Goal: Task Accomplishment & Management: Manage account settings

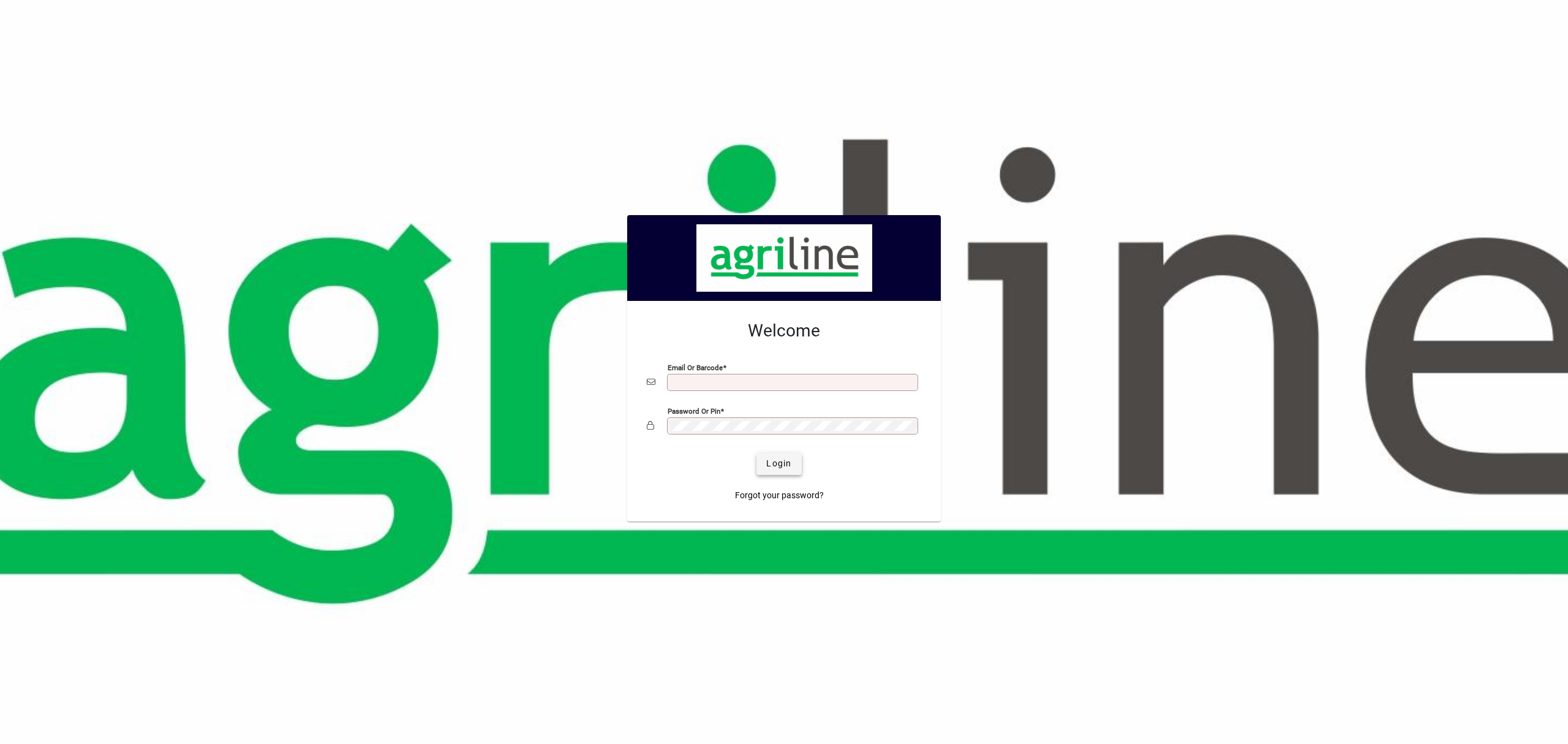
type input "**********"
click at [783, 461] on span "Login" at bounding box center [779, 463] width 25 height 13
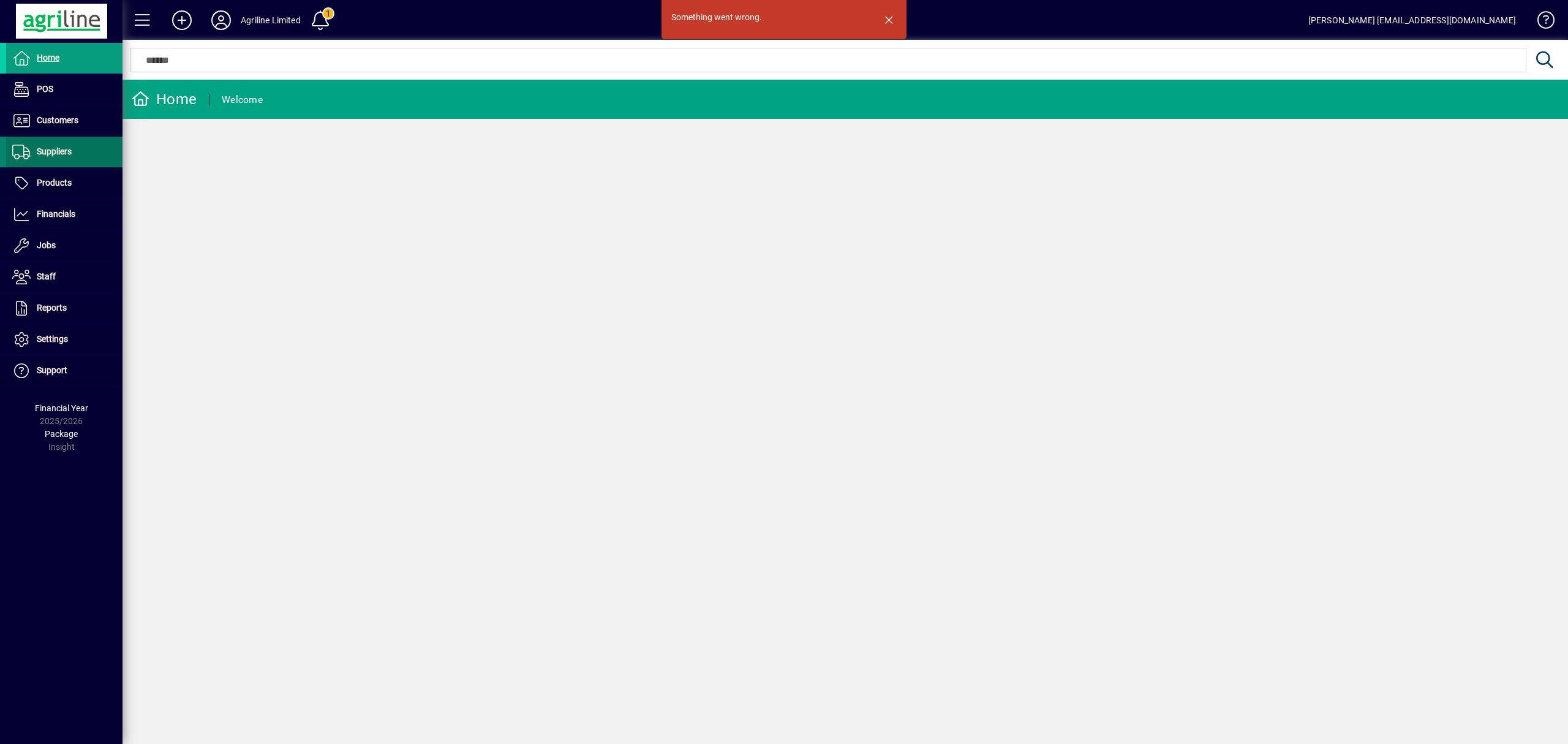
click at [57, 147] on span "Suppliers" at bounding box center [55, 151] width 35 height 10
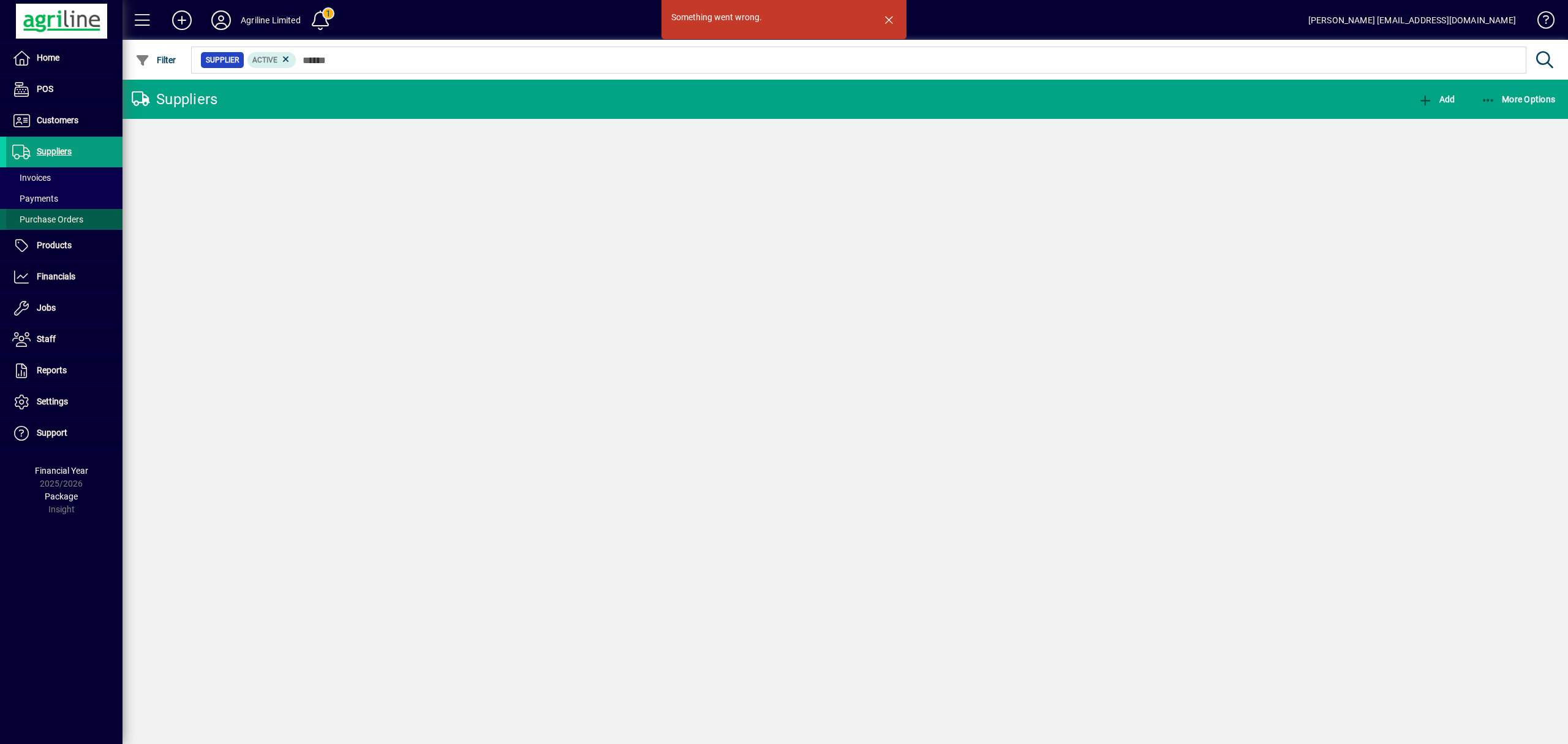
click at [42, 217] on span "Purchase Orders" at bounding box center [48, 220] width 71 height 10
click at [888, 20] on span "button" at bounding box center [889, 20] width 29 height 29
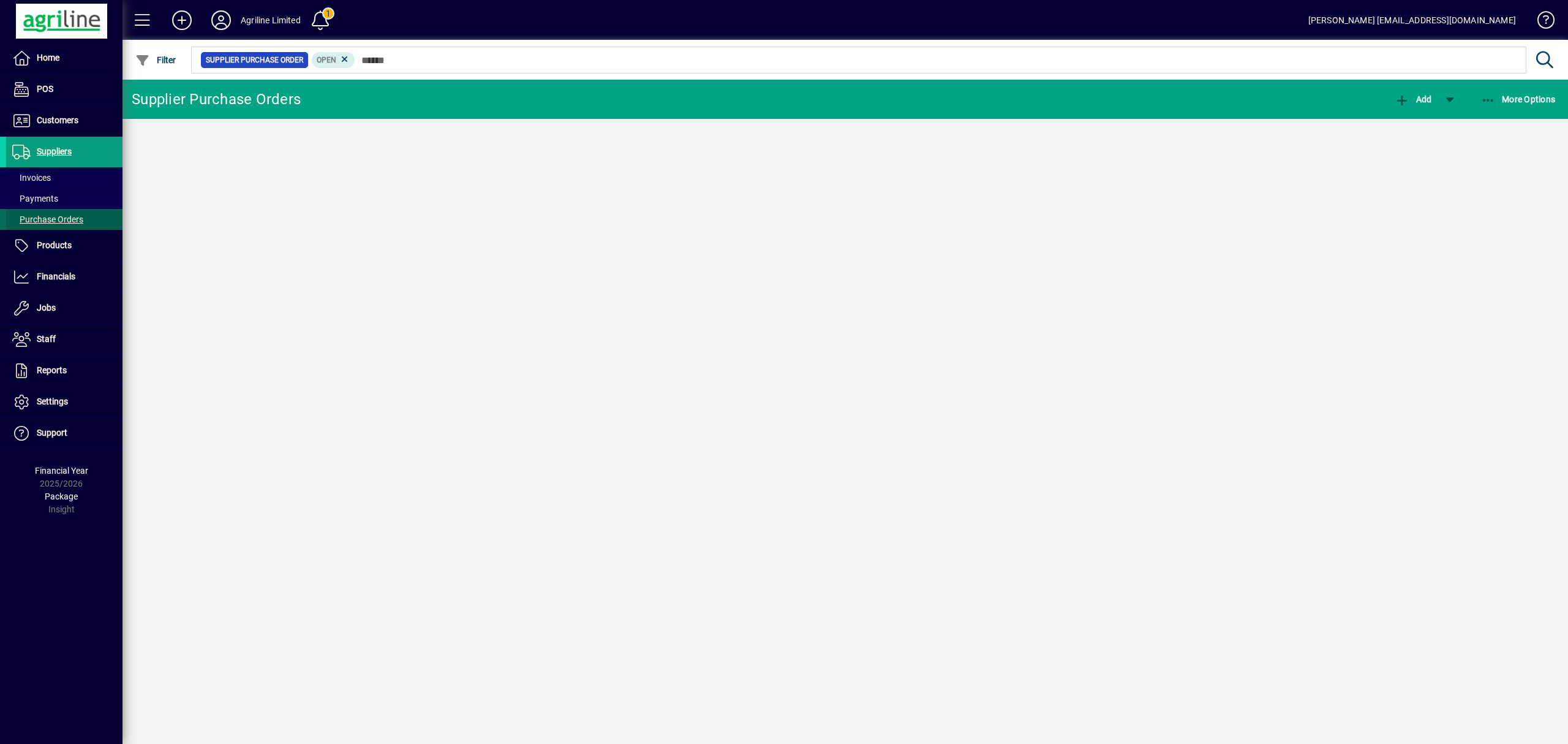
click at [64, 221] on span "Purchase Orders" at bounding box center [48, 220] width 71 height 10
click at [61, 154] on span "Suppliers" at bounding box center [55, 151] width 35 height 10
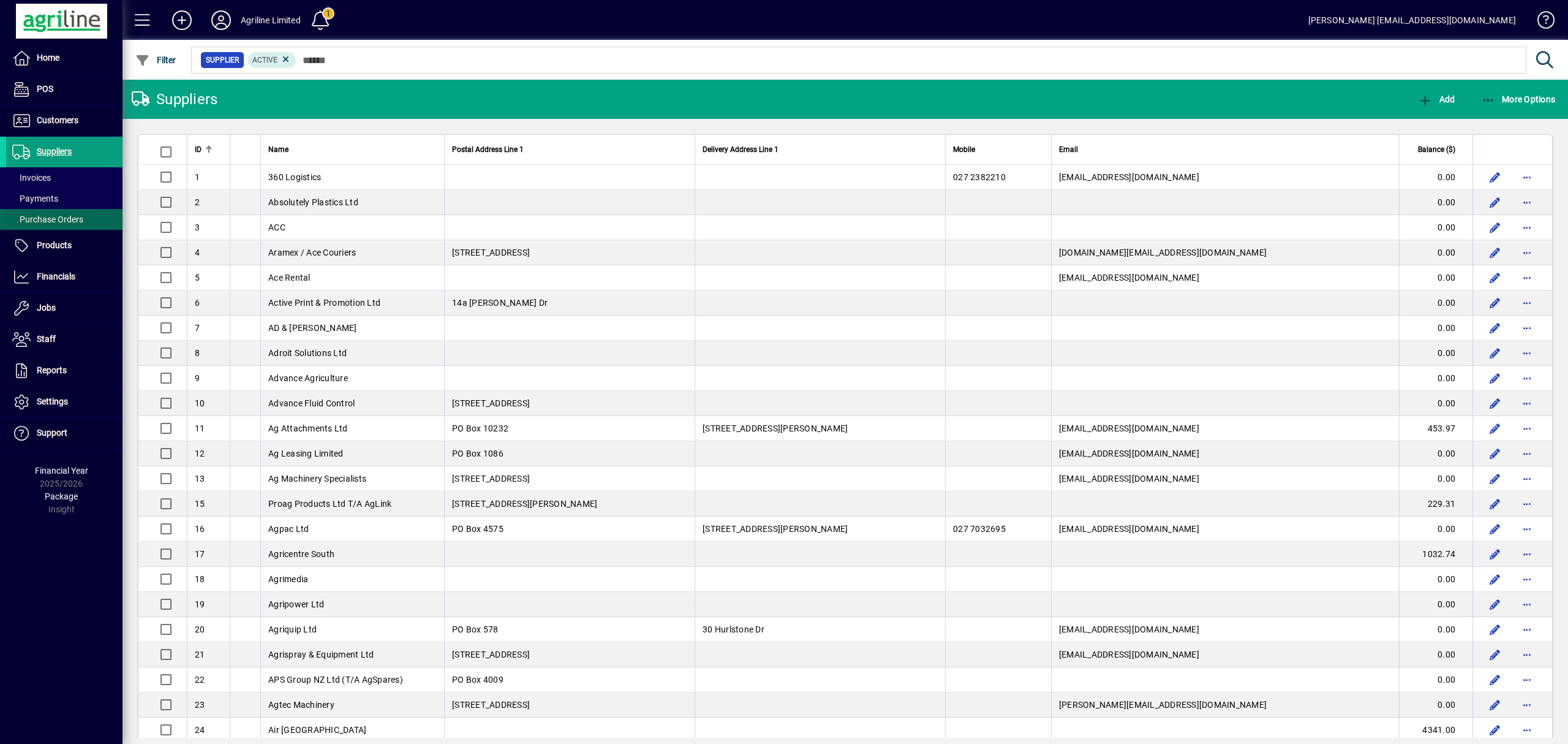
click at [47, 222] on span "Purchase Orders" at bounding box center [48, 220] width 71 height 10
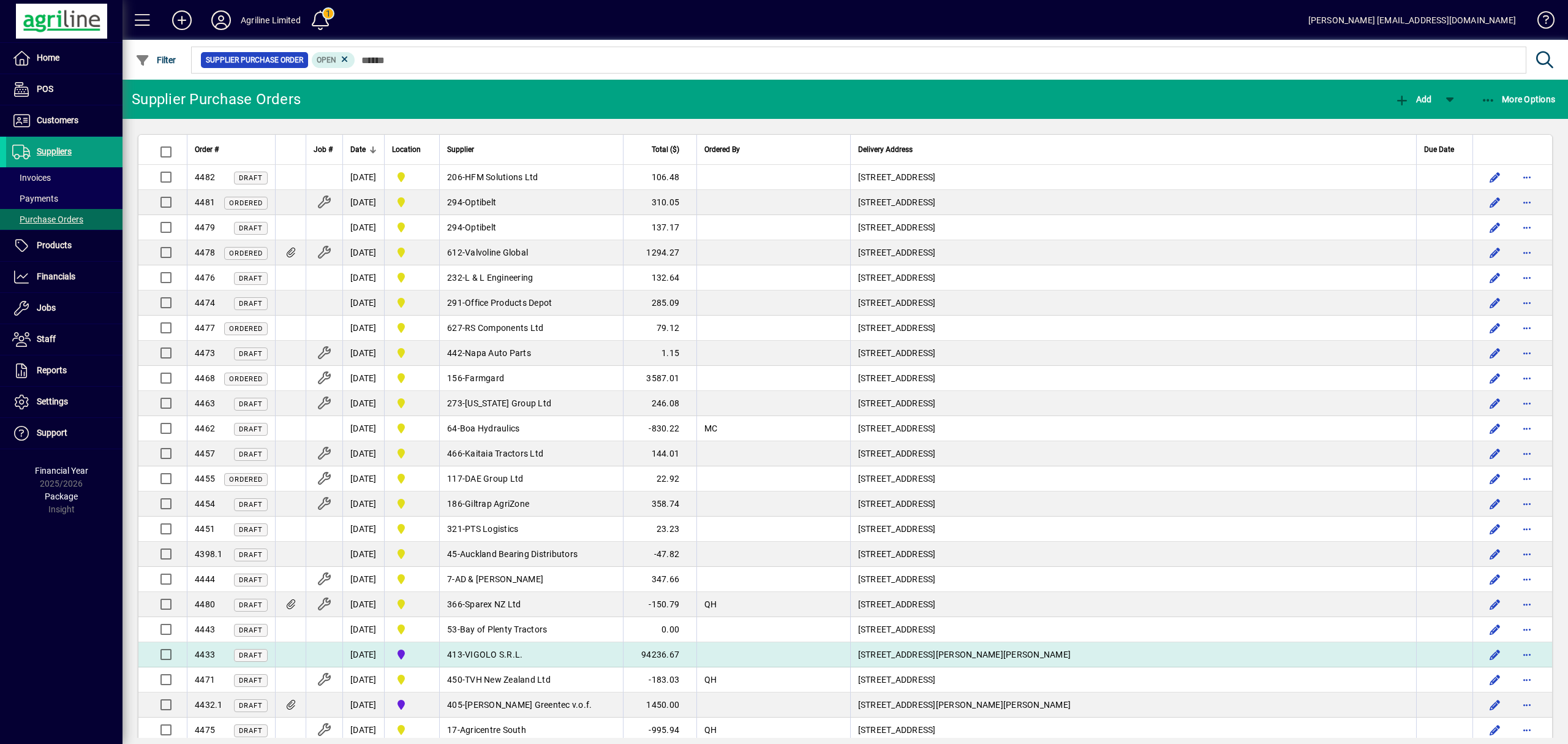
click at [488, 653] on td "413 - VIGOLO S.R.L." at bounding box center [531, 655] width 183 height 25
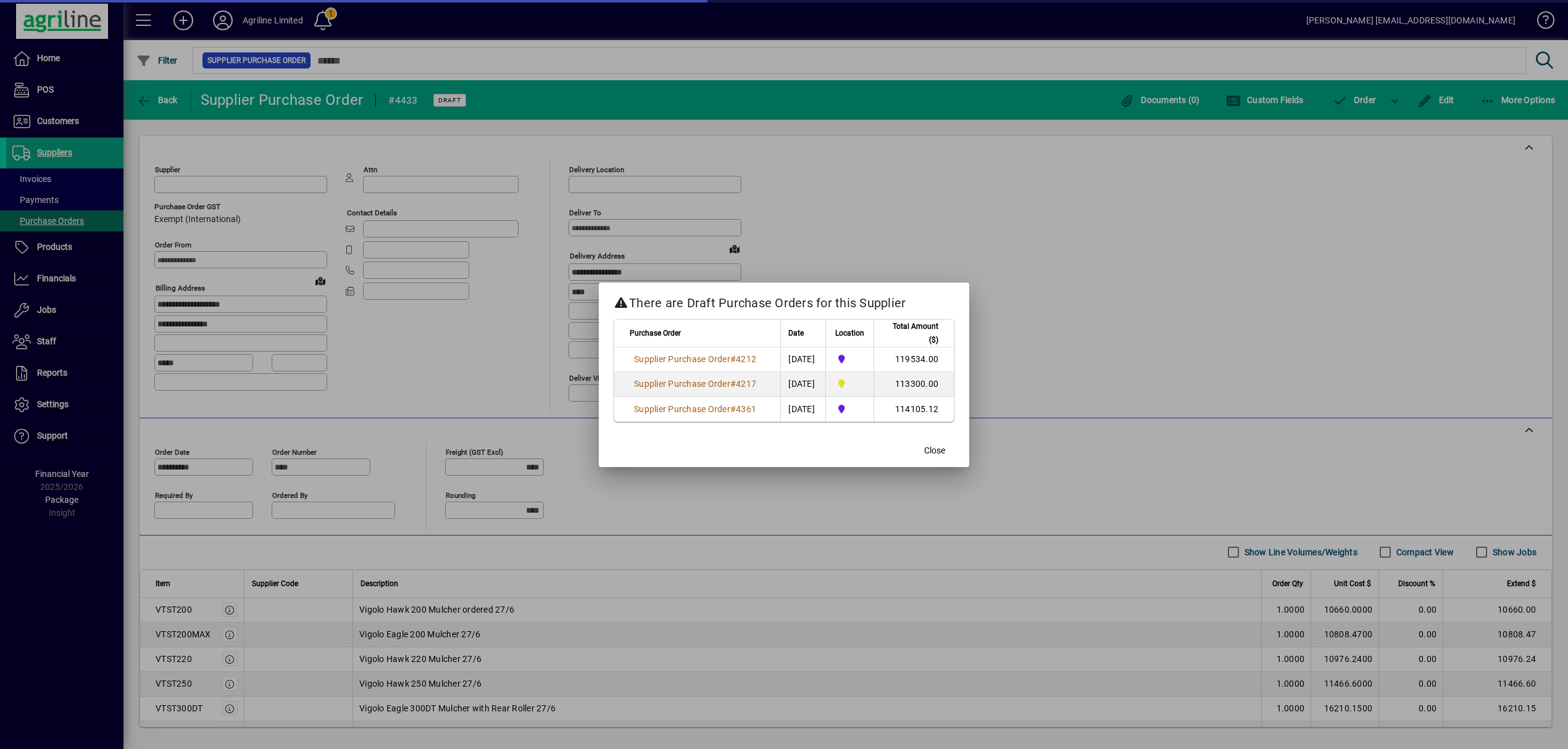
type input "****"
type input "**********"
click at [928, 448] on span "Close" at bounding box center [934, 450] width 21 height 13
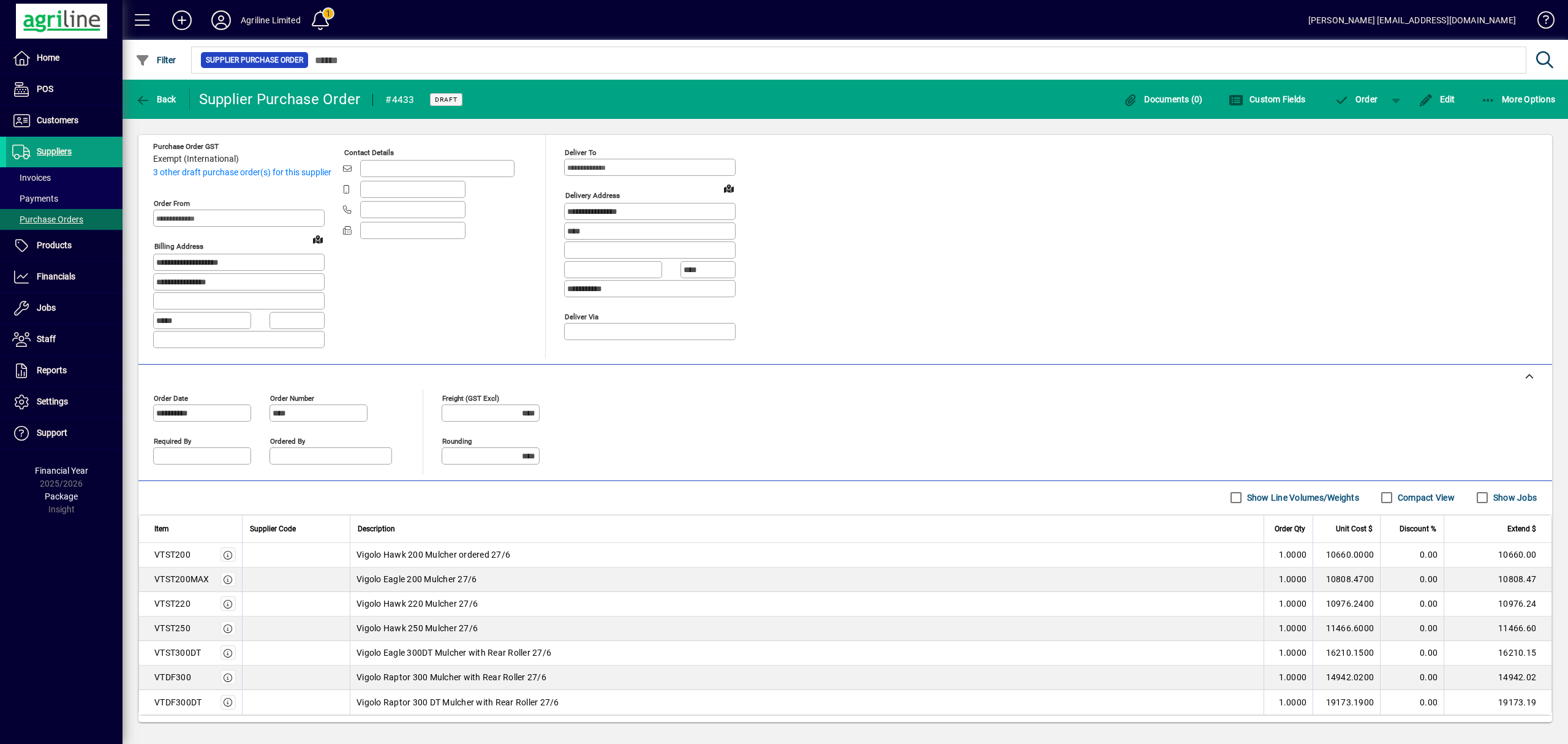
scroll to position [124, 0]
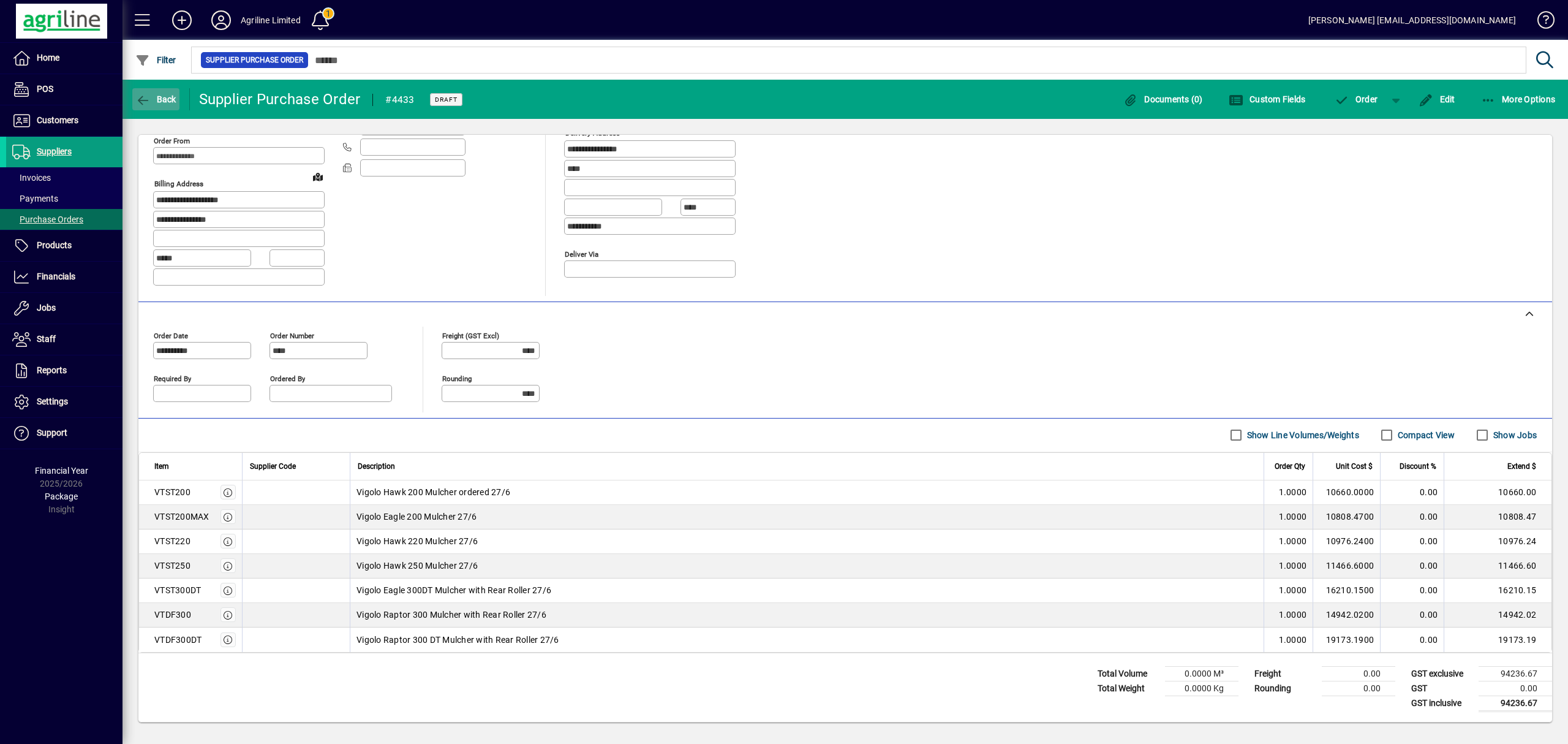
click at [163, 101] on span "Back" at bounding box center [156, 100] width 41 height 10
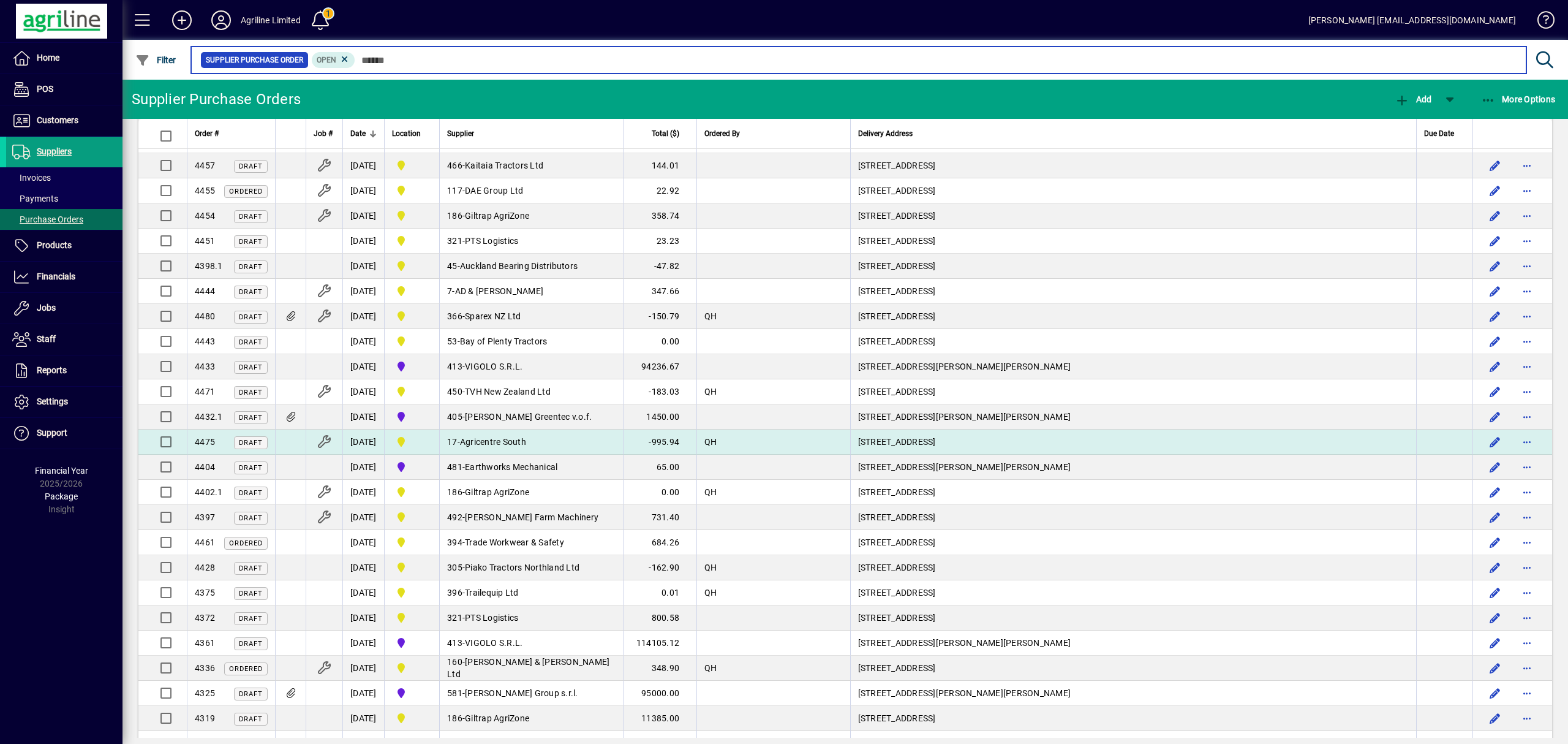
scroll to position [327, 0]
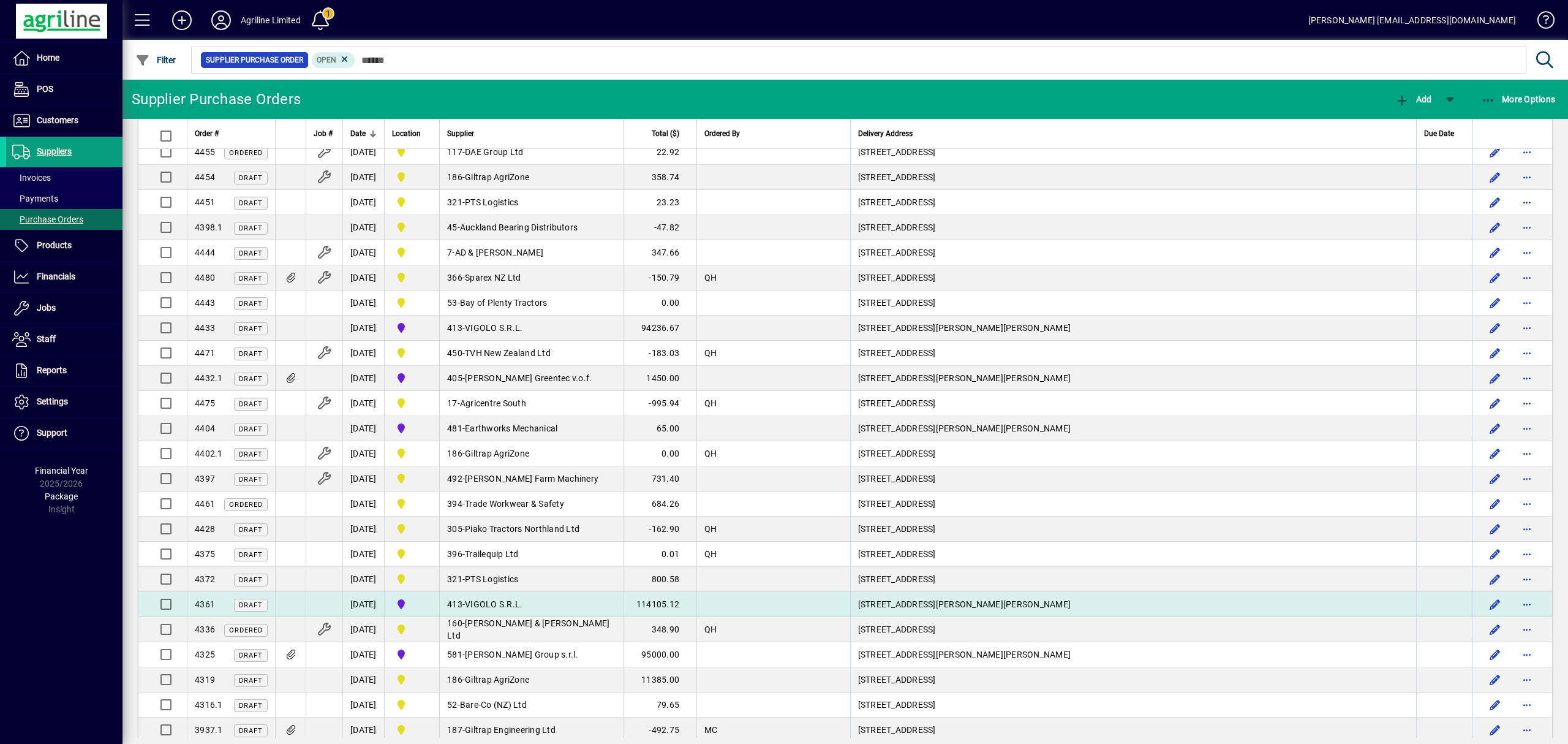
click at [500, 609] on span "VIGOLO S.R.L." at bounding box center [493, 604] width 58 height 10
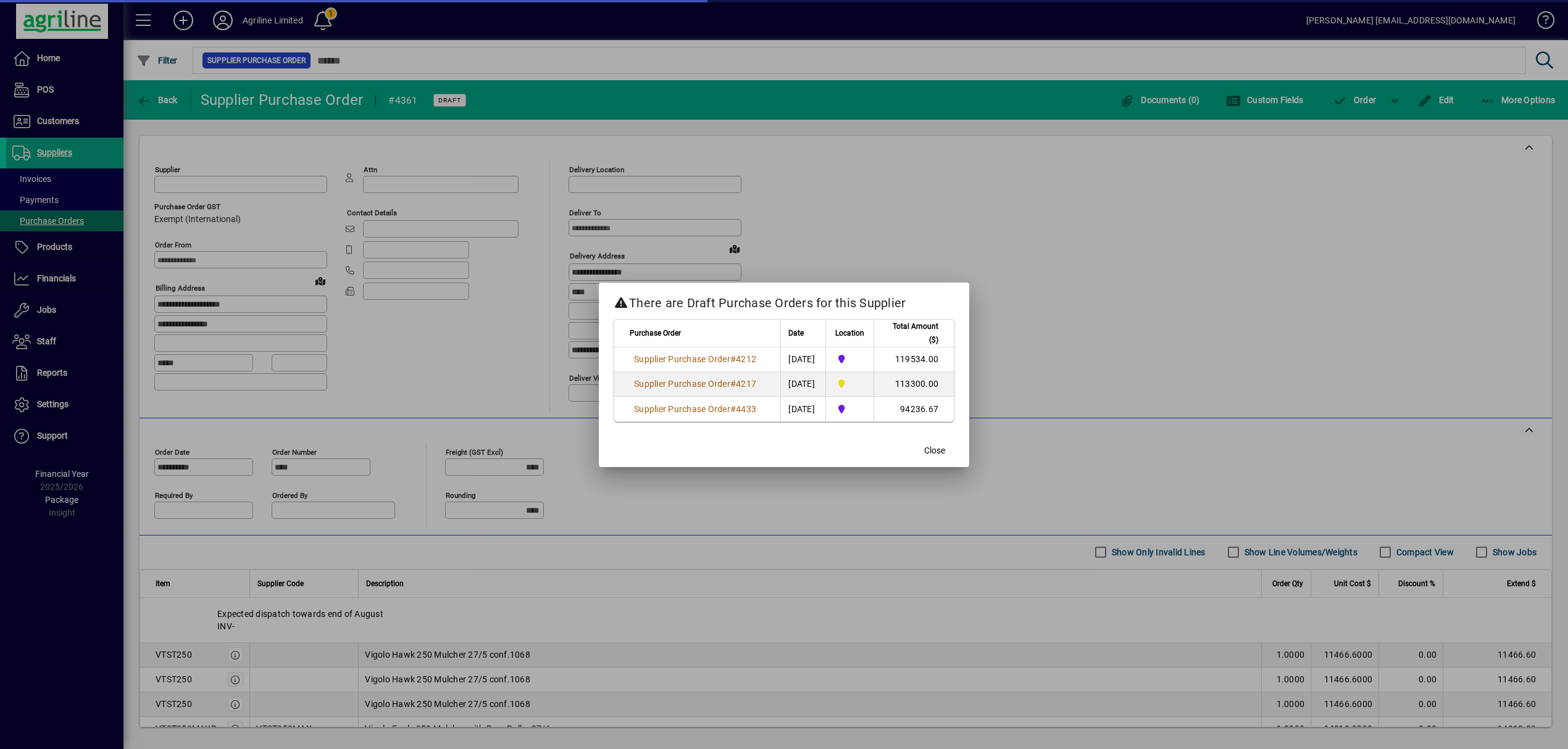
type input "**********"
type input "****"
click at [924, 449] on span "Close" at bounding box center [934, 450] width 21 height 13
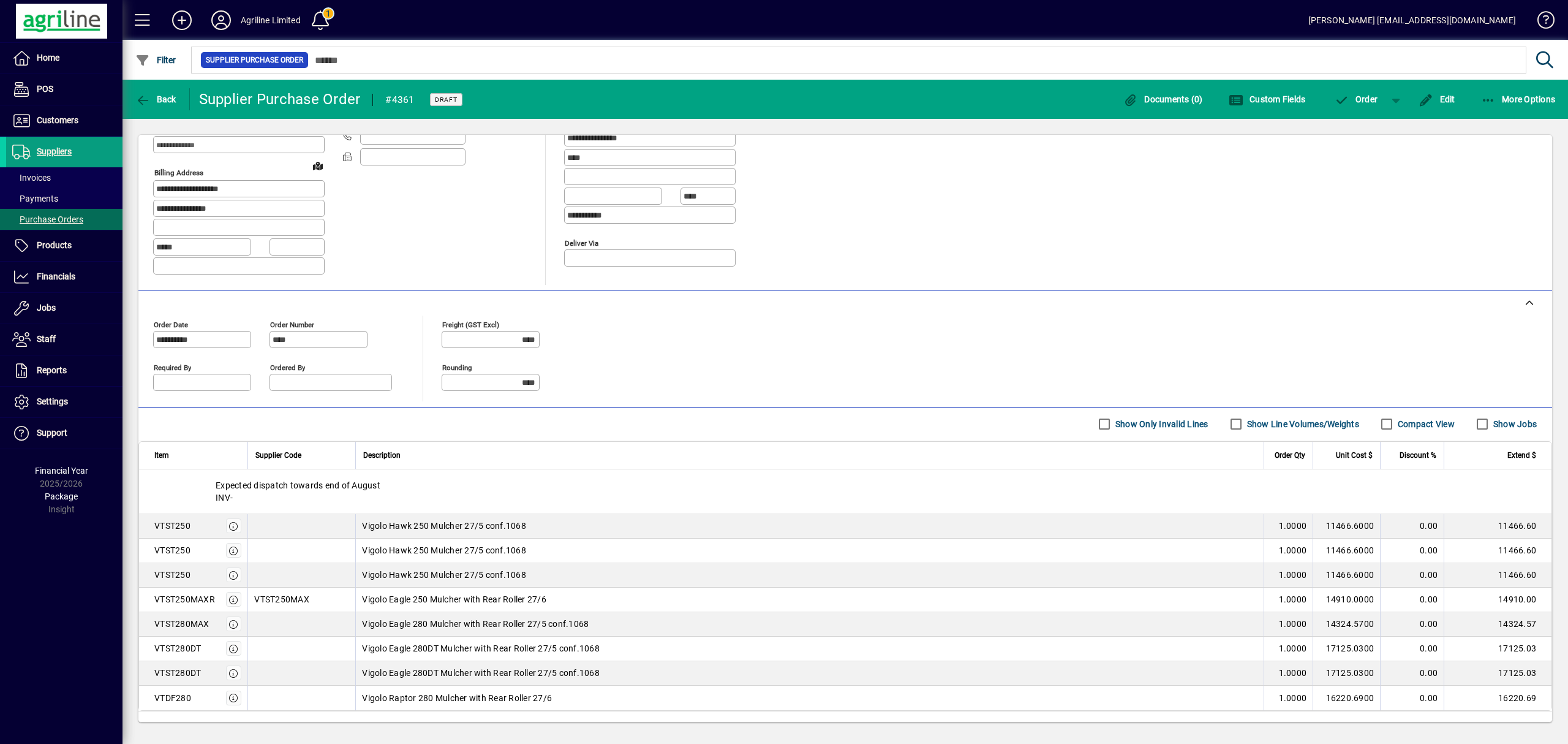
scroll to position [163, 0]
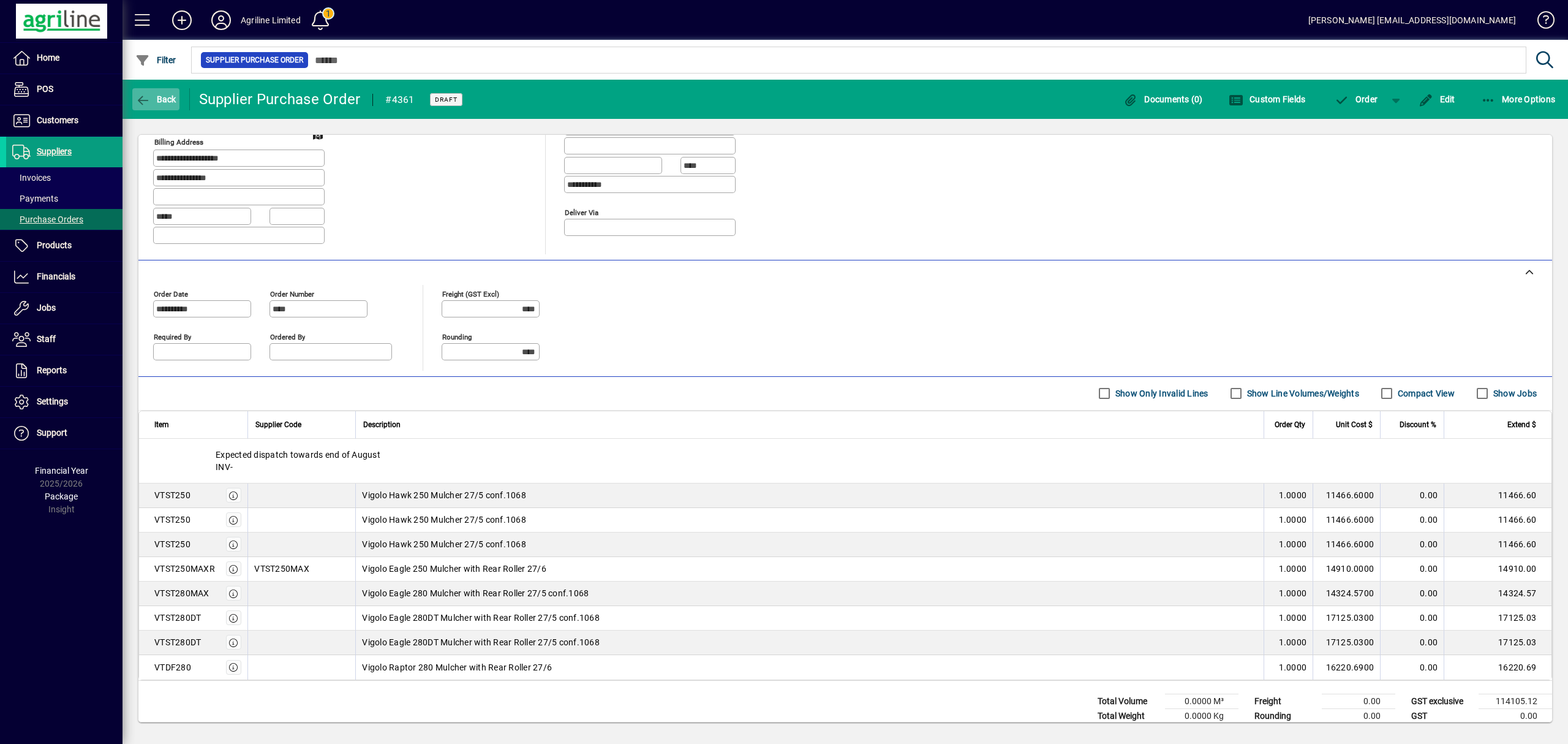
click at [157, 99] on span "Back" at bounding box center [156, 100] width 41 height 10
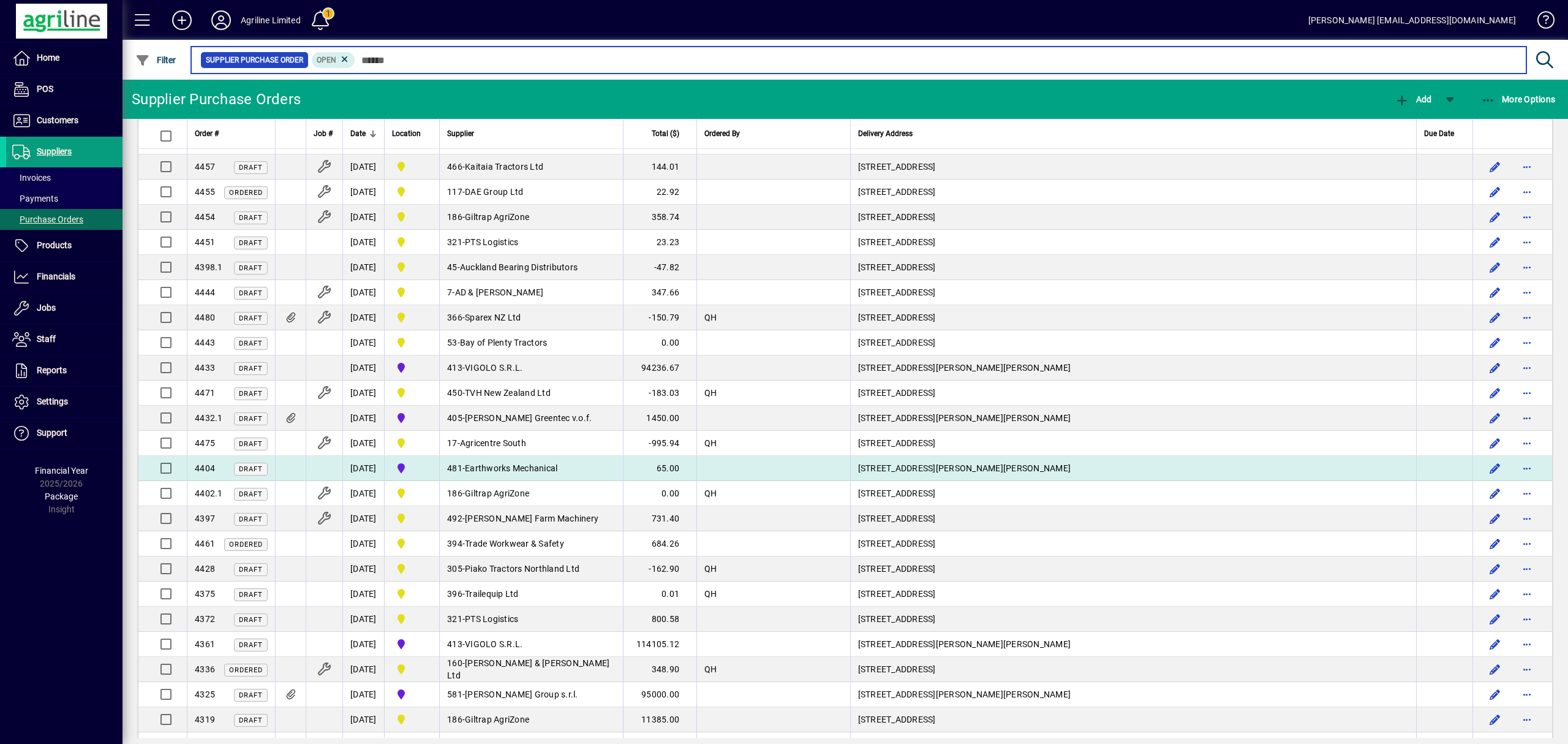
scroll to position [327, 0]
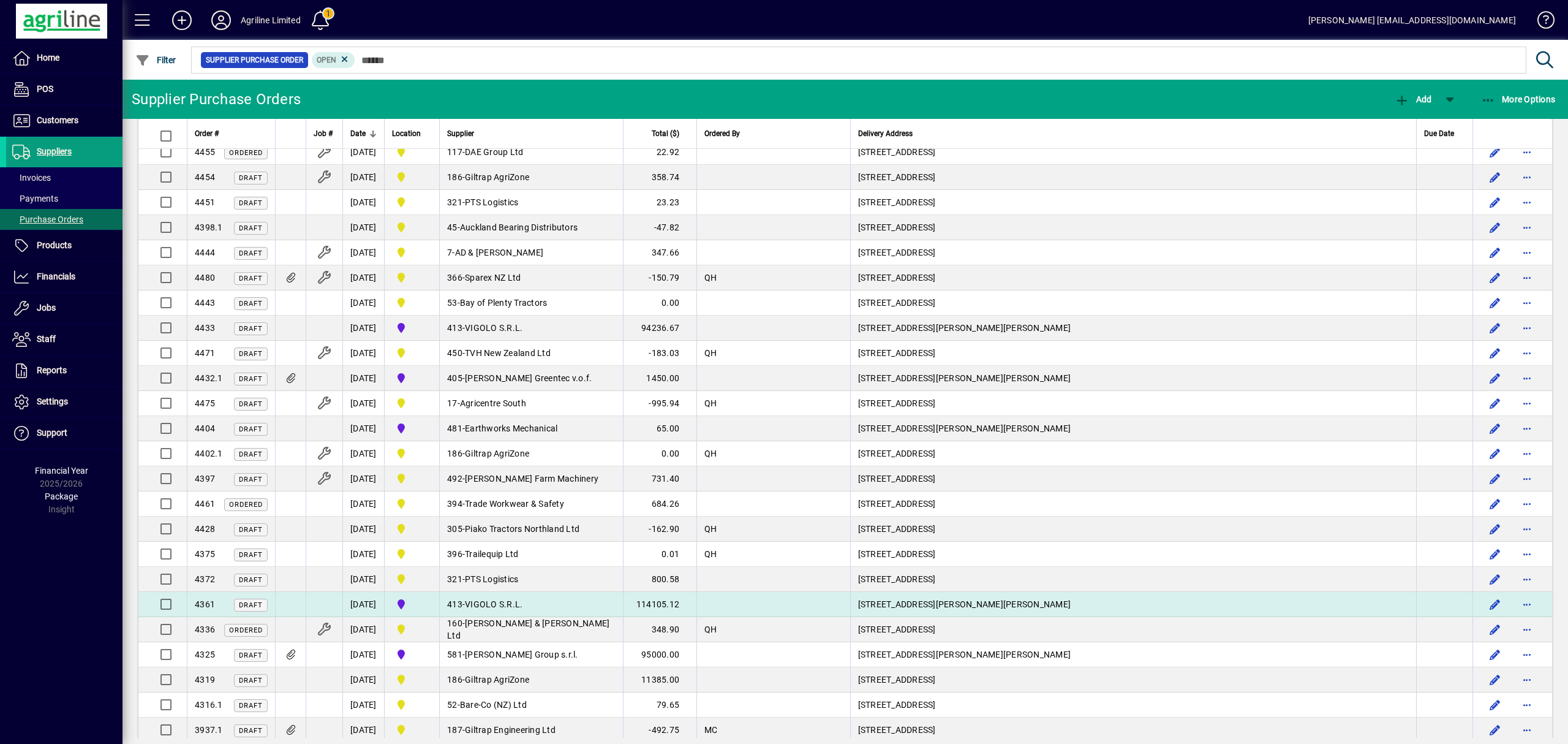
click at [511, 609] on span "VIGOLO S.R.L." at bounding box center [493, 604] width 58 height 10
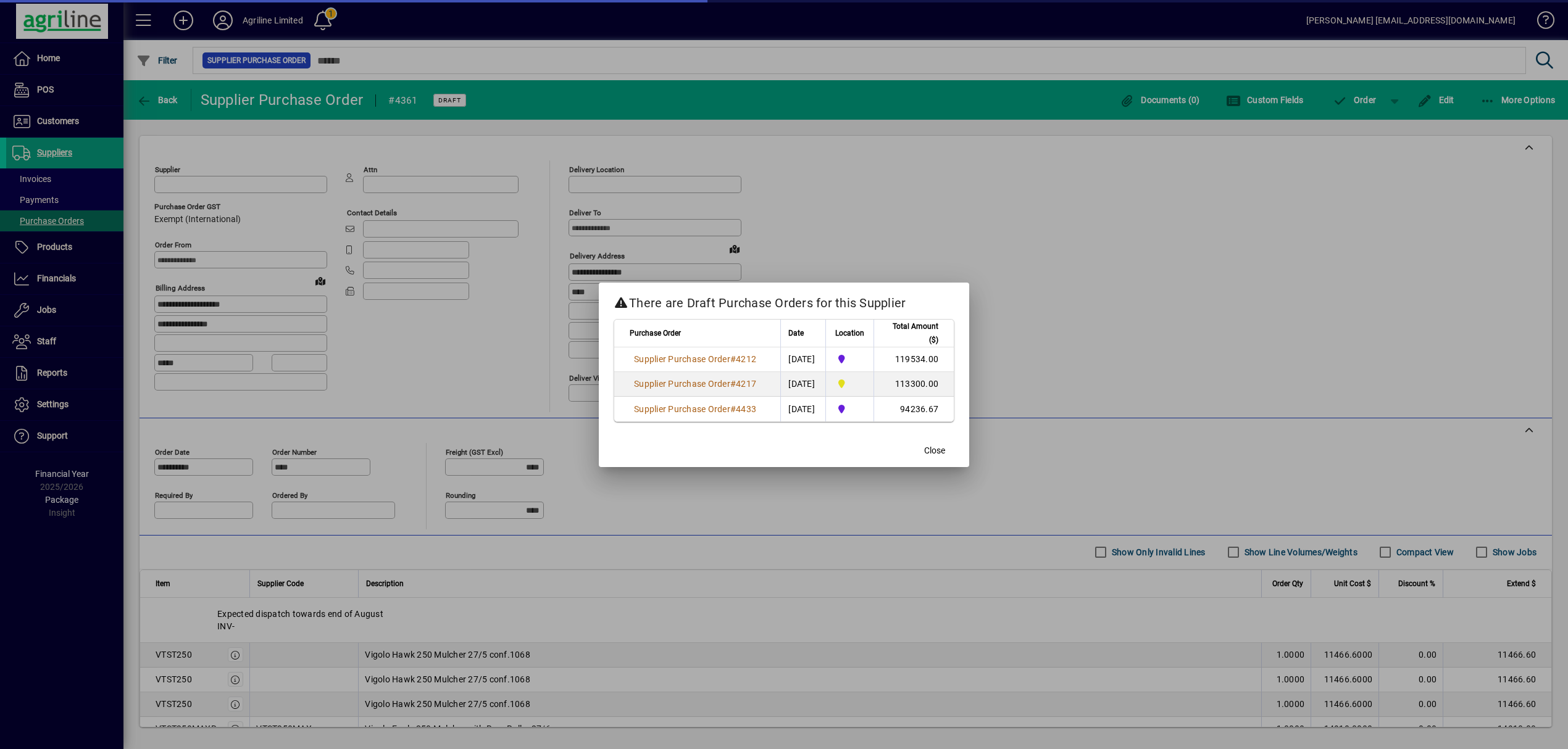
type input "**********"
type input "****"
click at [931, 453] on span "Close" at bounding box center [934, 450] width 21 height 13
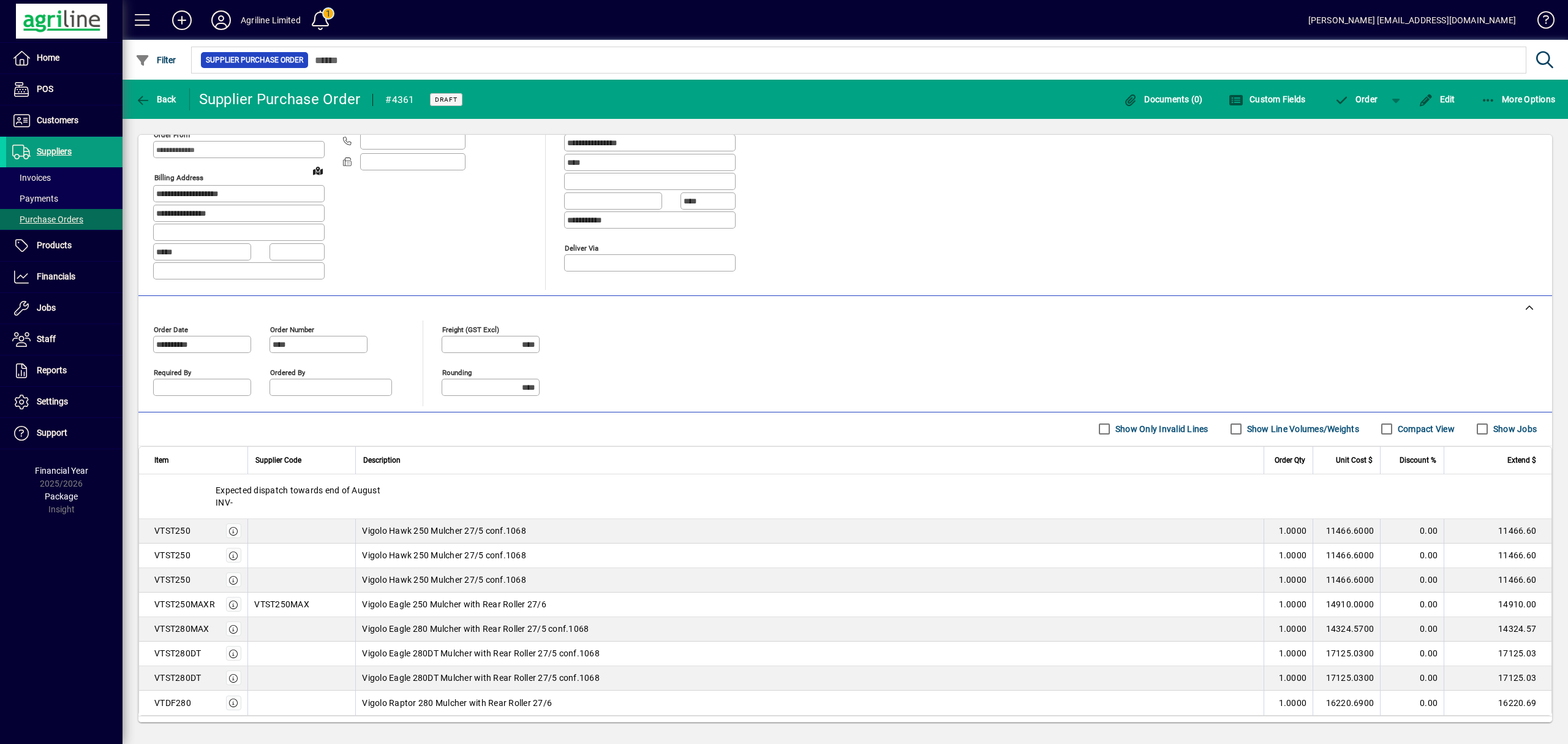
scroll to position [163, 0]
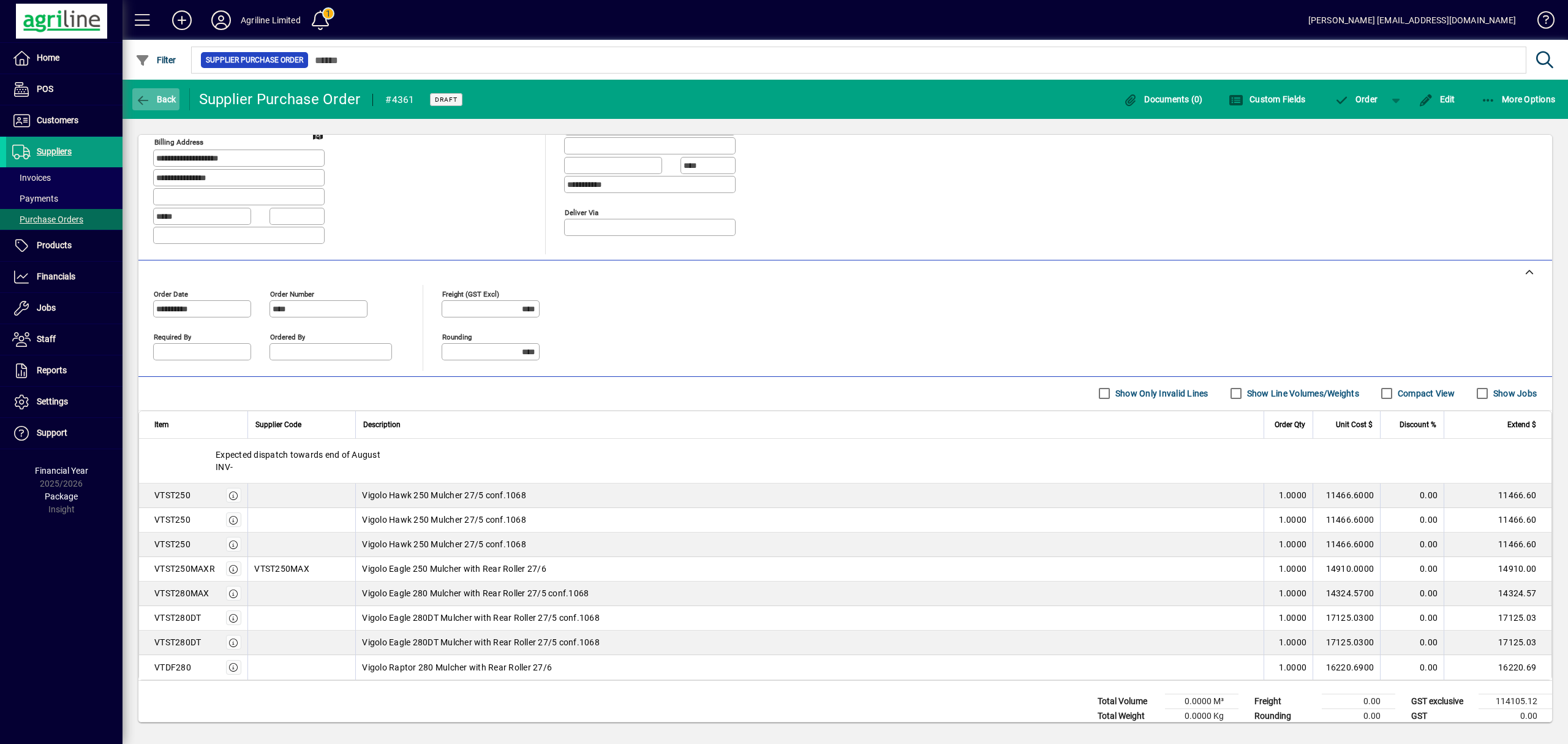
click at [153, 98] on span "Back" at bounding box center [156, 100] width 41 height 10
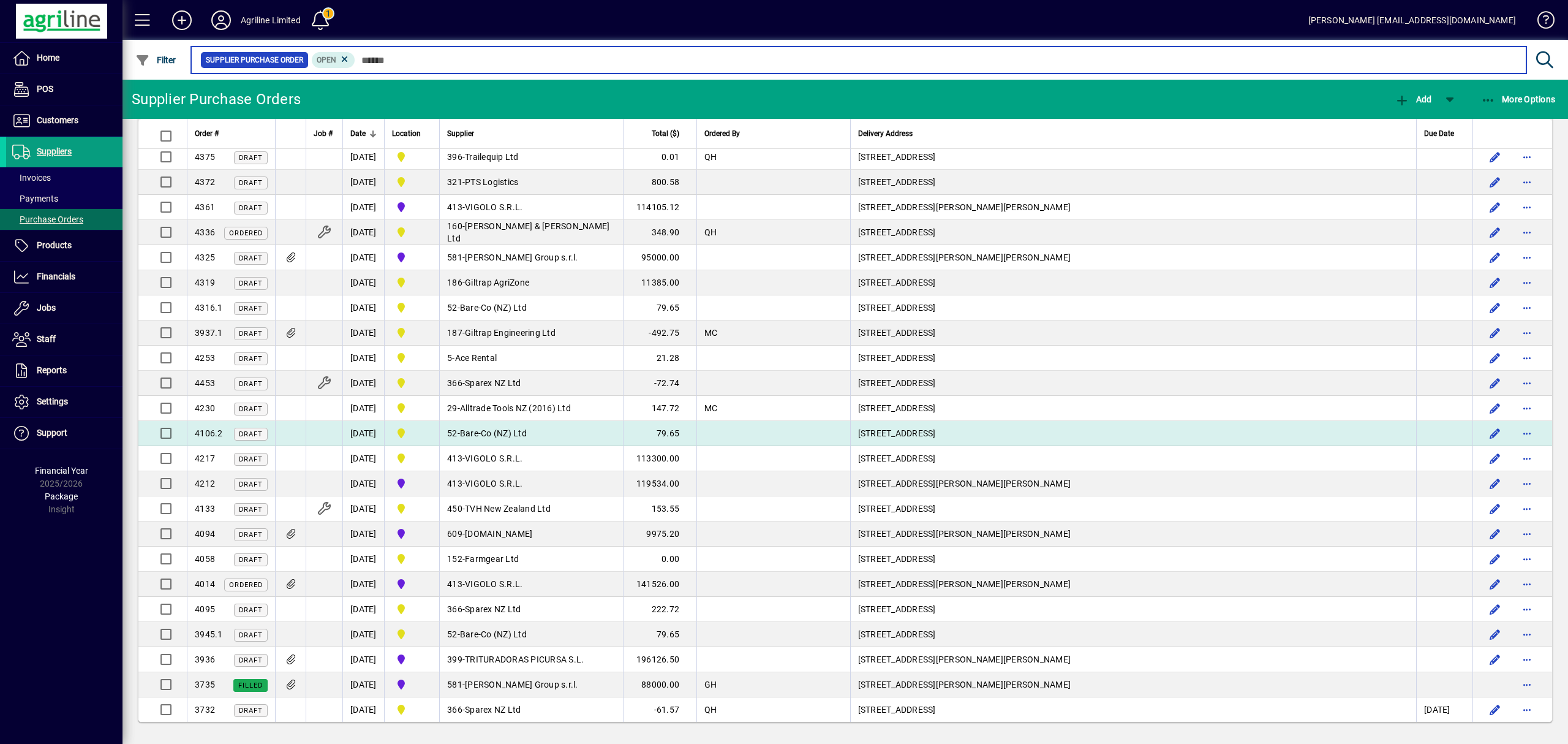
scroll to position [733, 0]
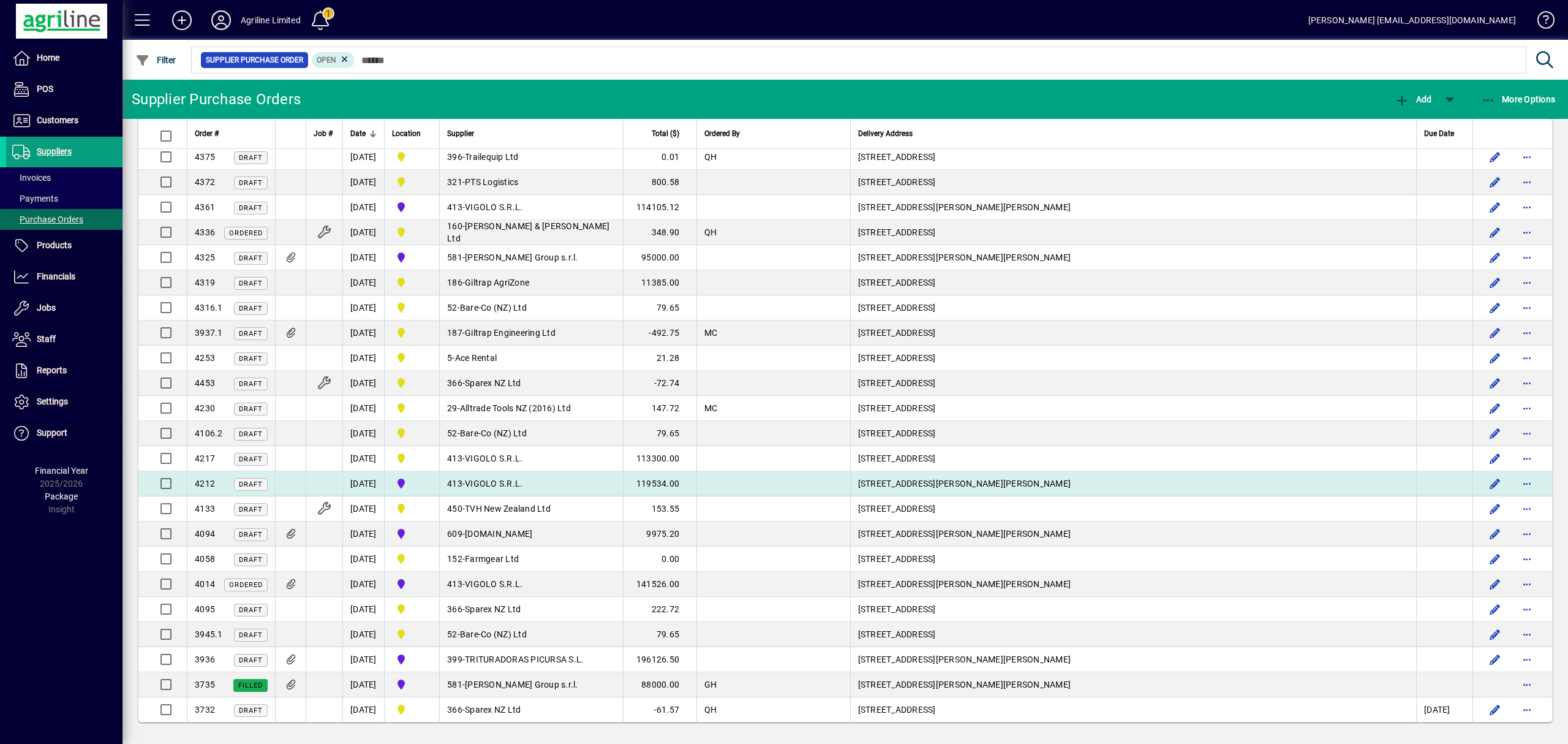
click at [504, 478] on span "VIGOLO S.R.L." at bounding box center [493, 483] width 58 height 10
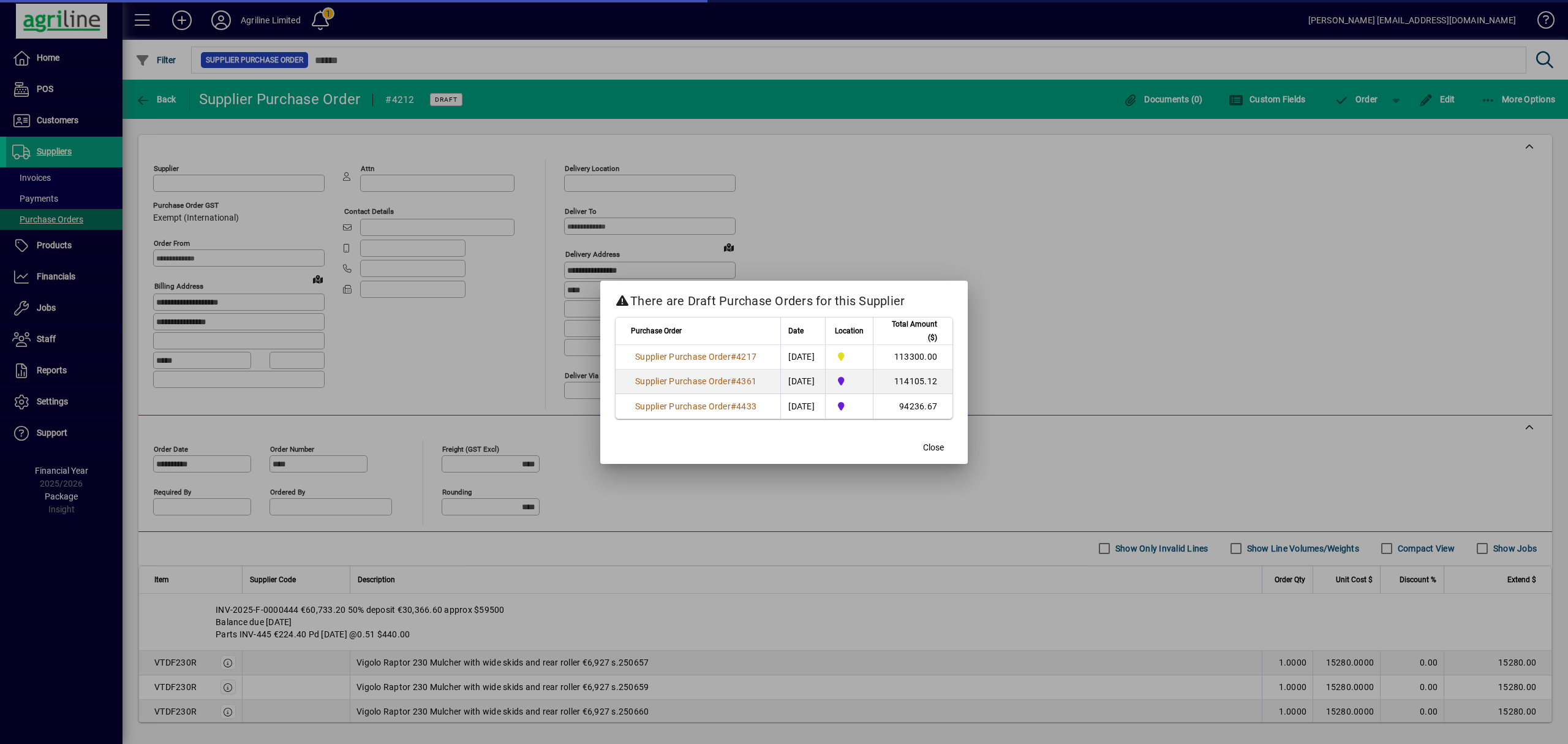
type input "****"
type input "**********"
click at [927, 447] on span "Close" at bounding box center [927, 447] width 20 height 13
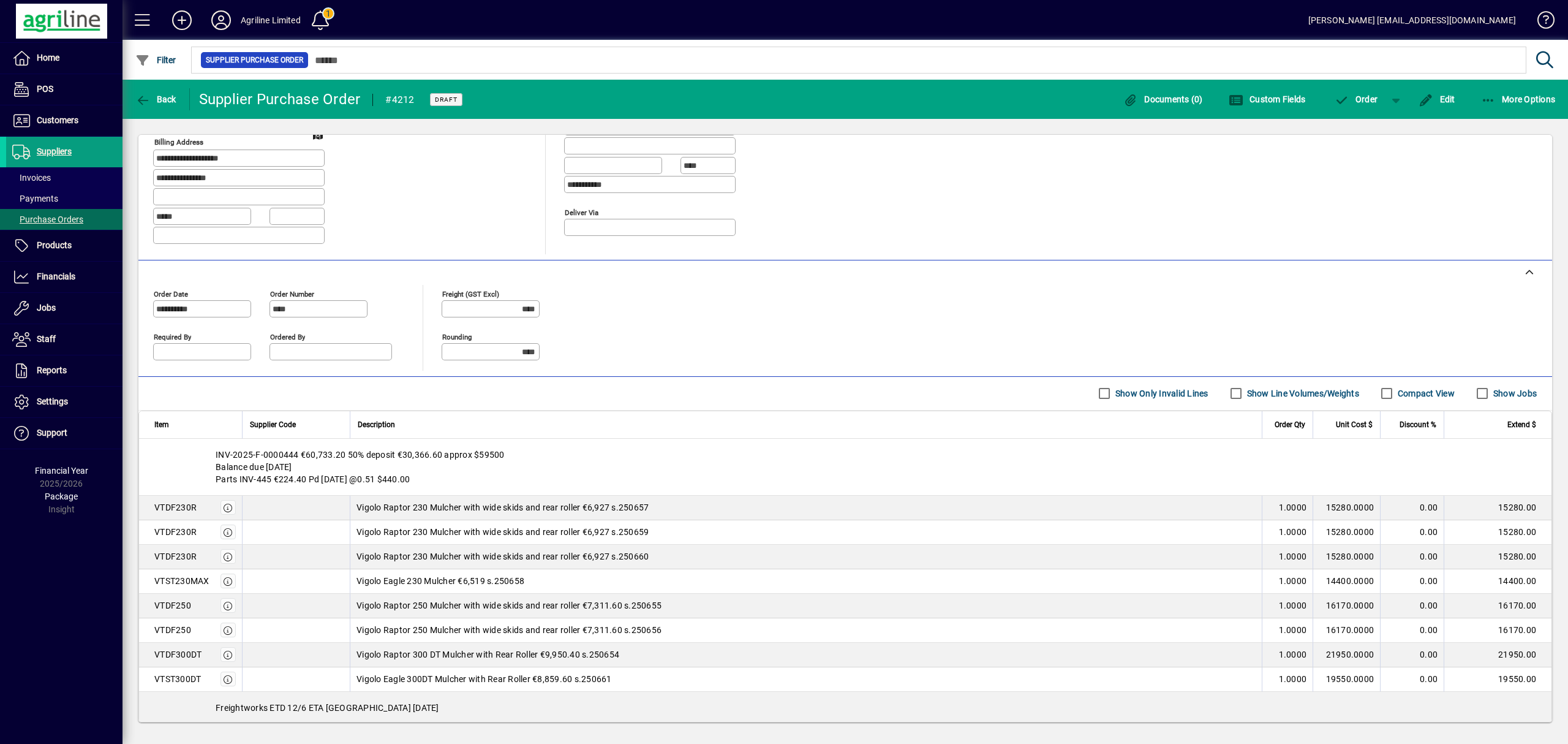
scroll to position [287, 0]
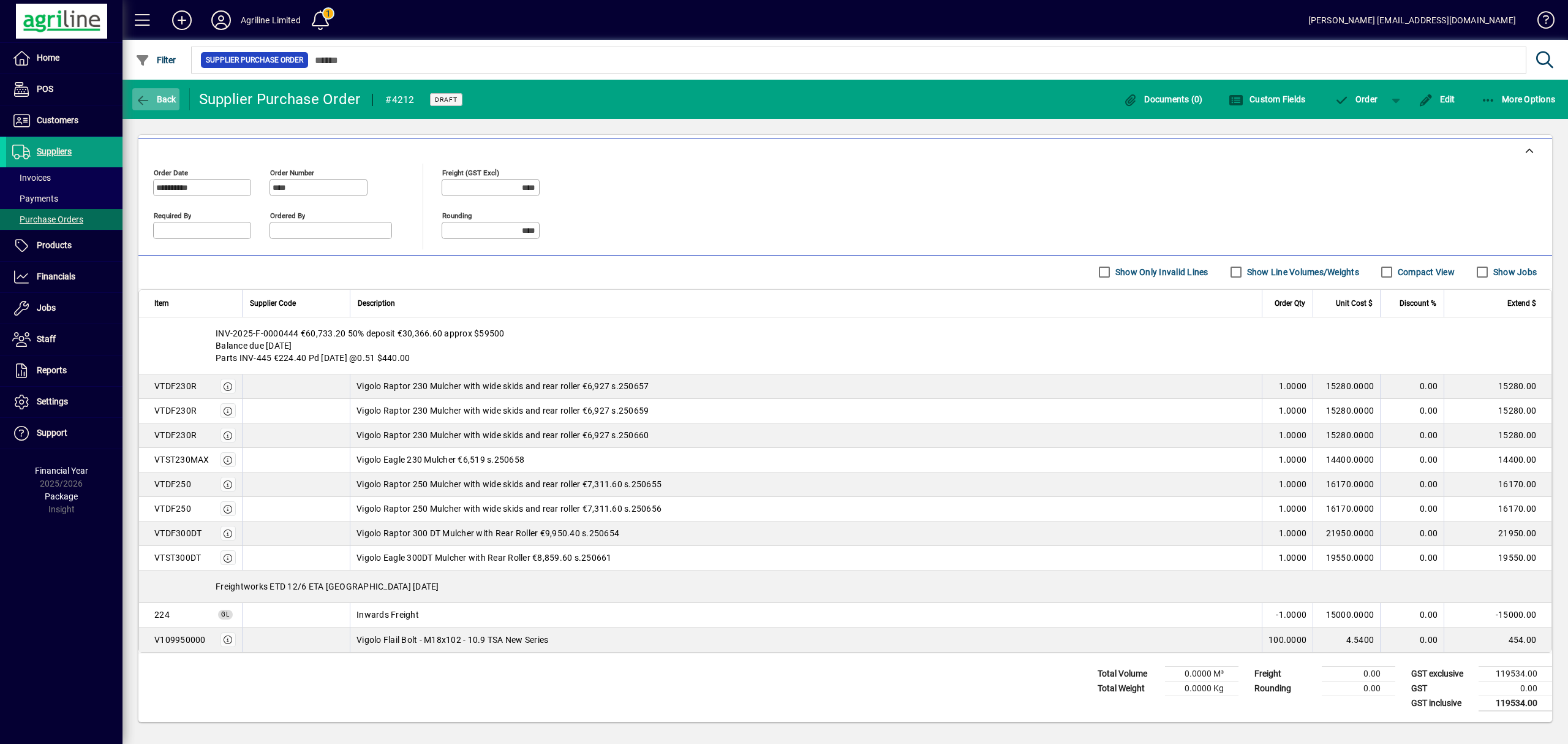
click at [159, 95] on span "Back" at bounding box center [156, 100] width 41 height 10
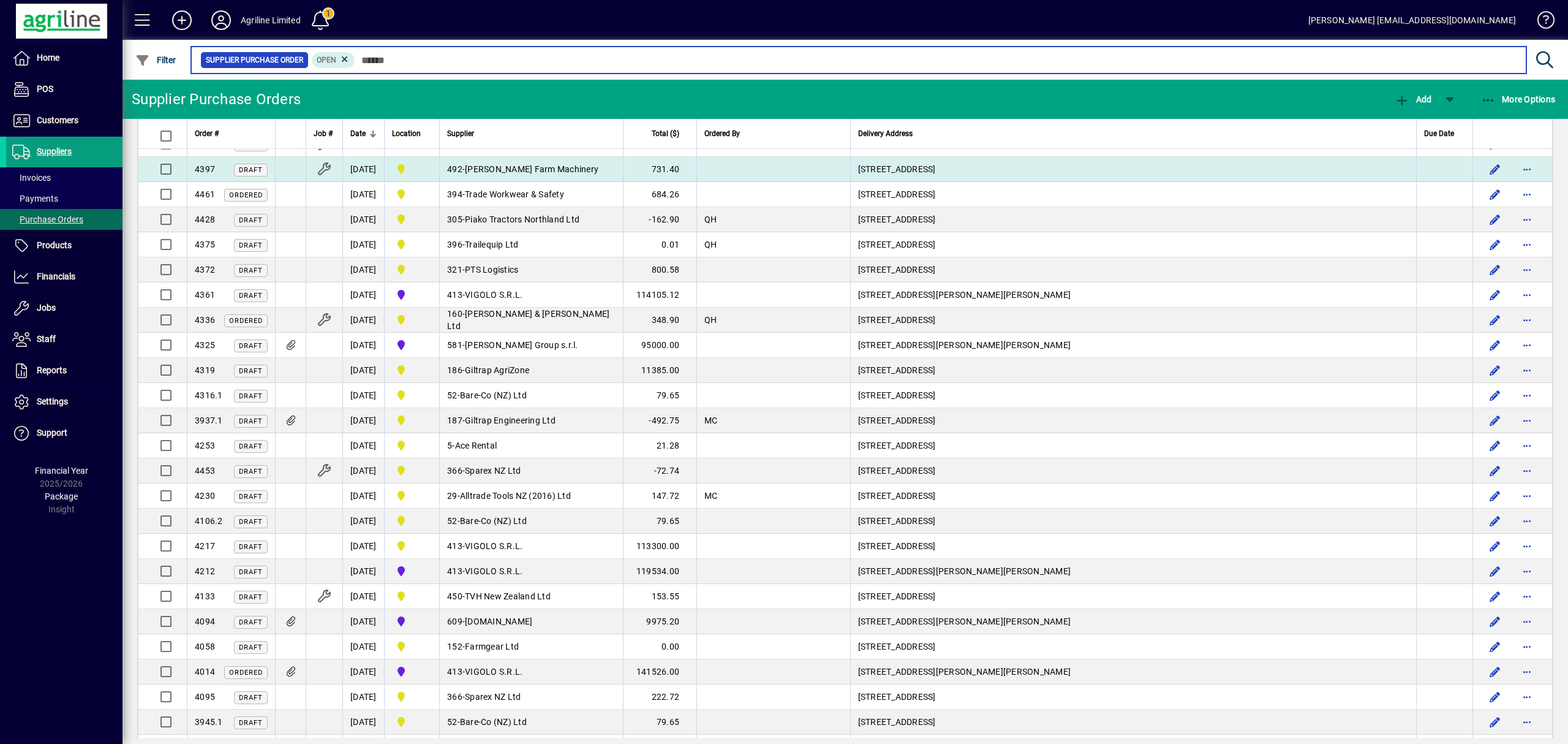
scroll to position [653, 0]
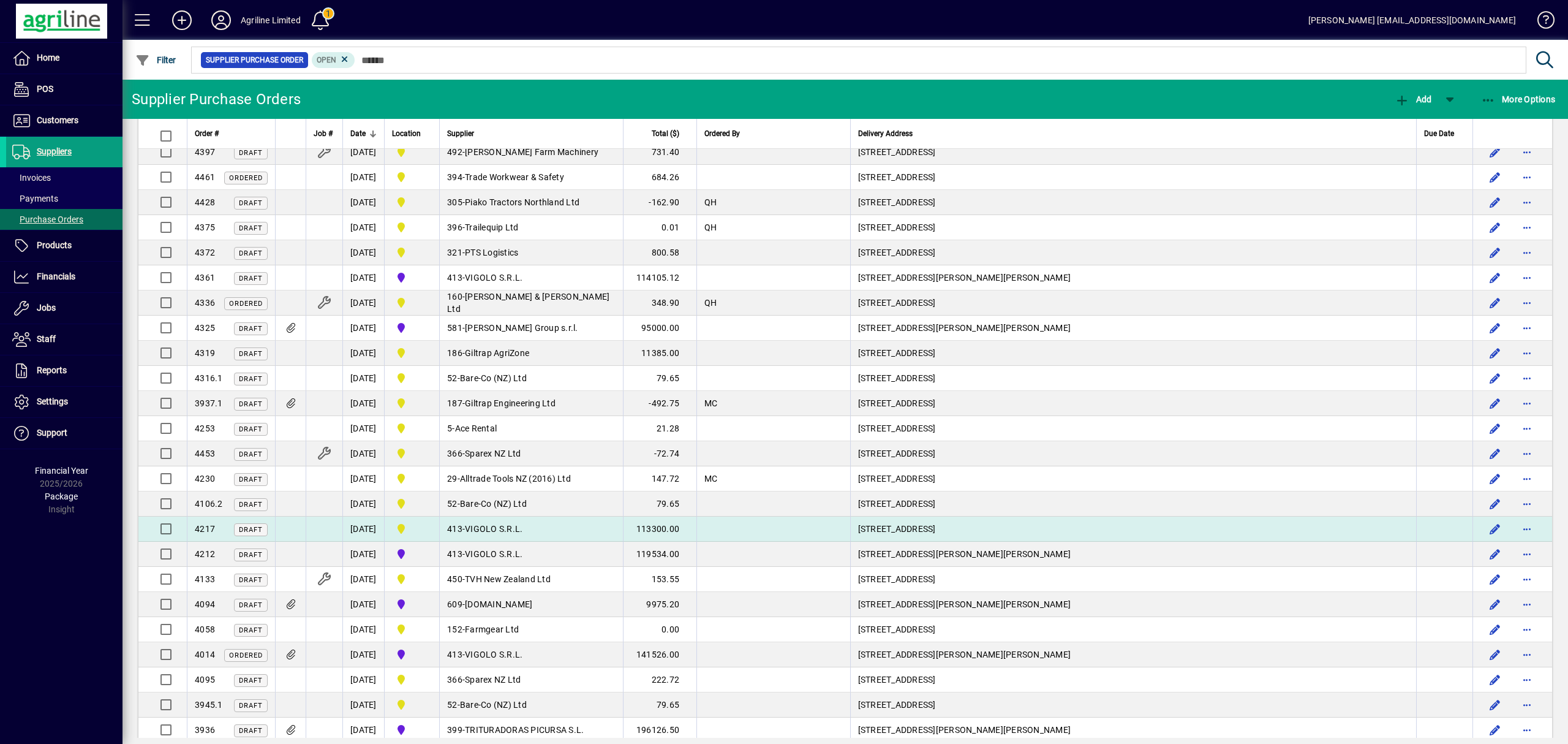
click at [484, 532] on td "413 - VIGOLO S.R.L." at bounding box center [531, 529] width 183 height 25
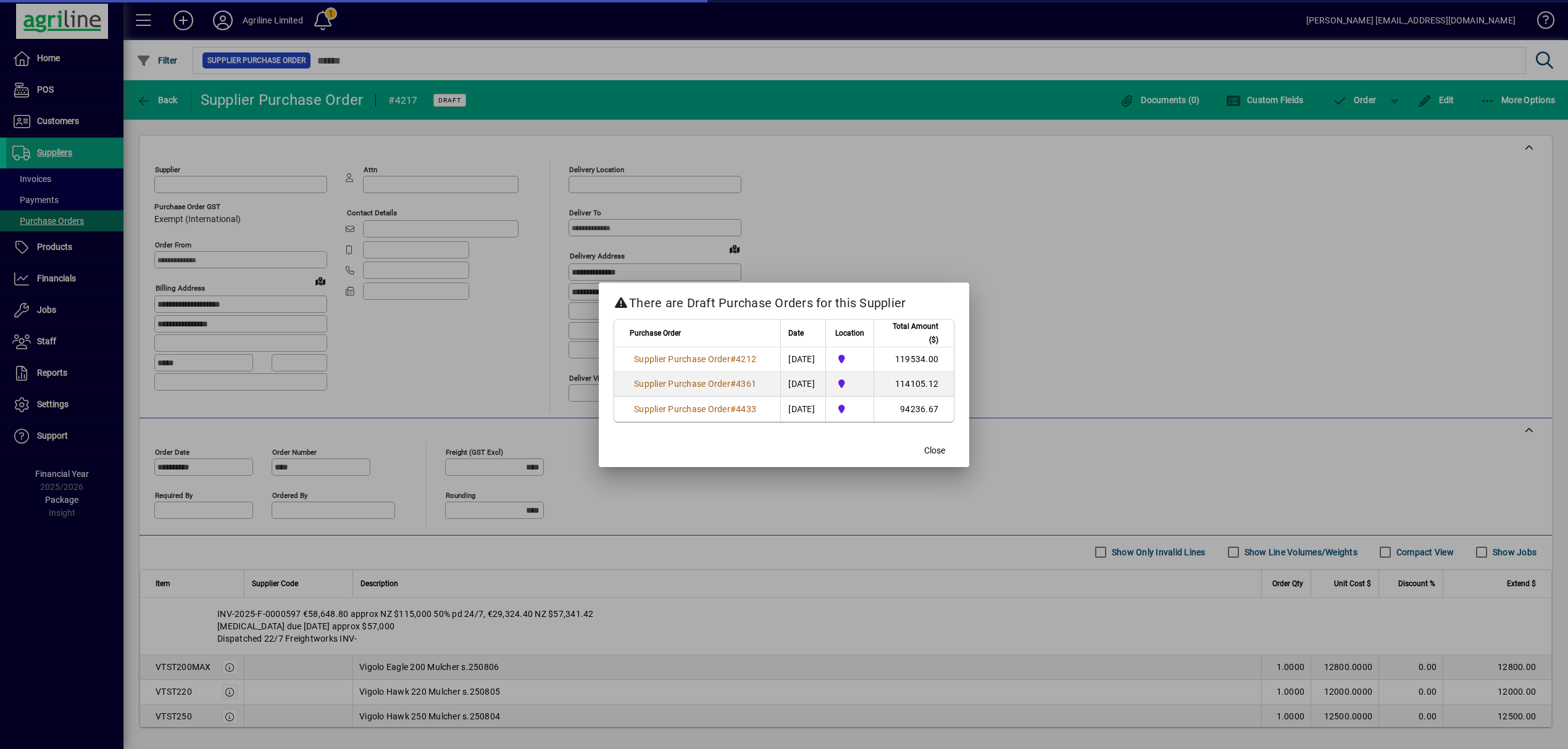
type input "**********"
click at [932, 450] on span "Close" at bounding box center [934, 450] width 21 height 13
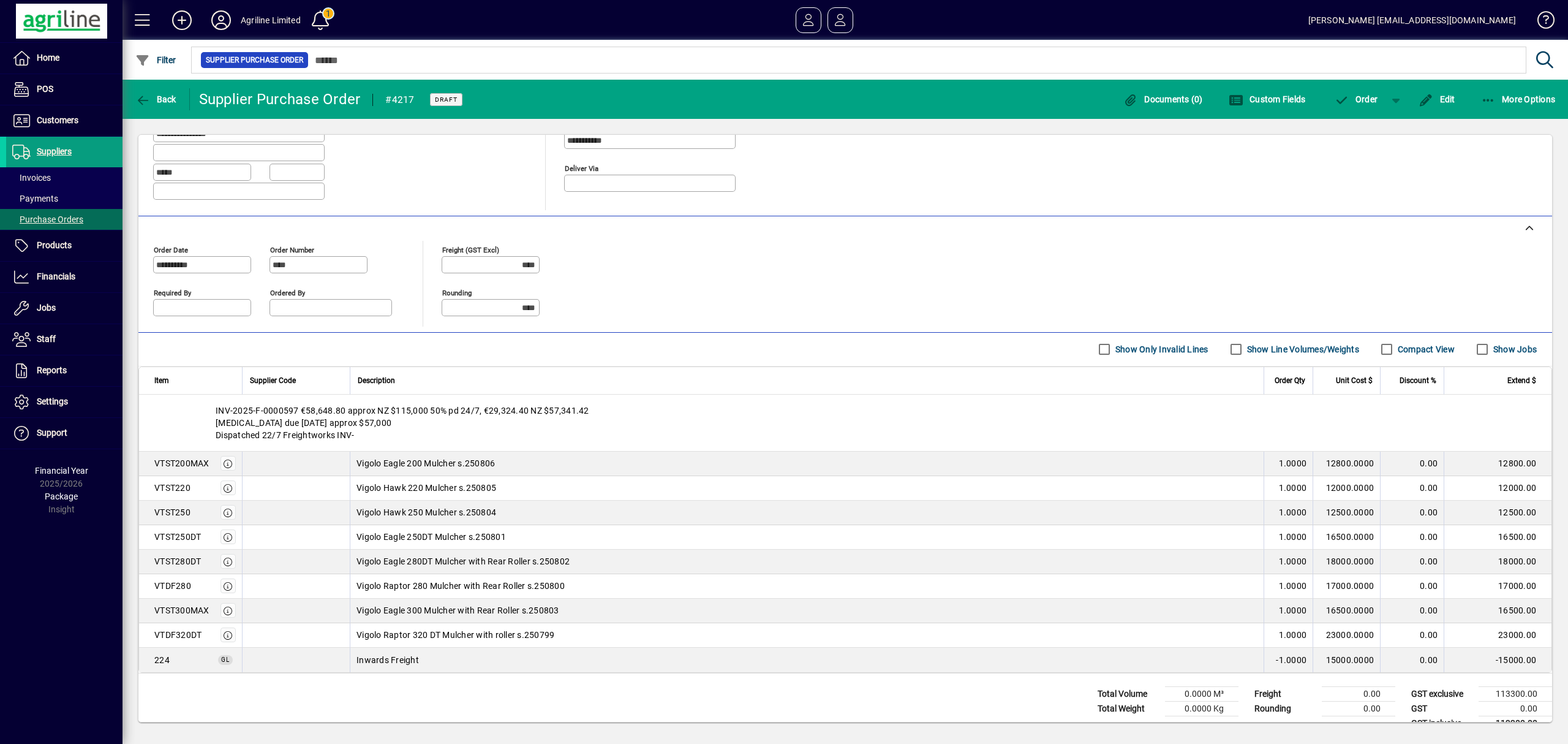
scroll to position [230, 0]
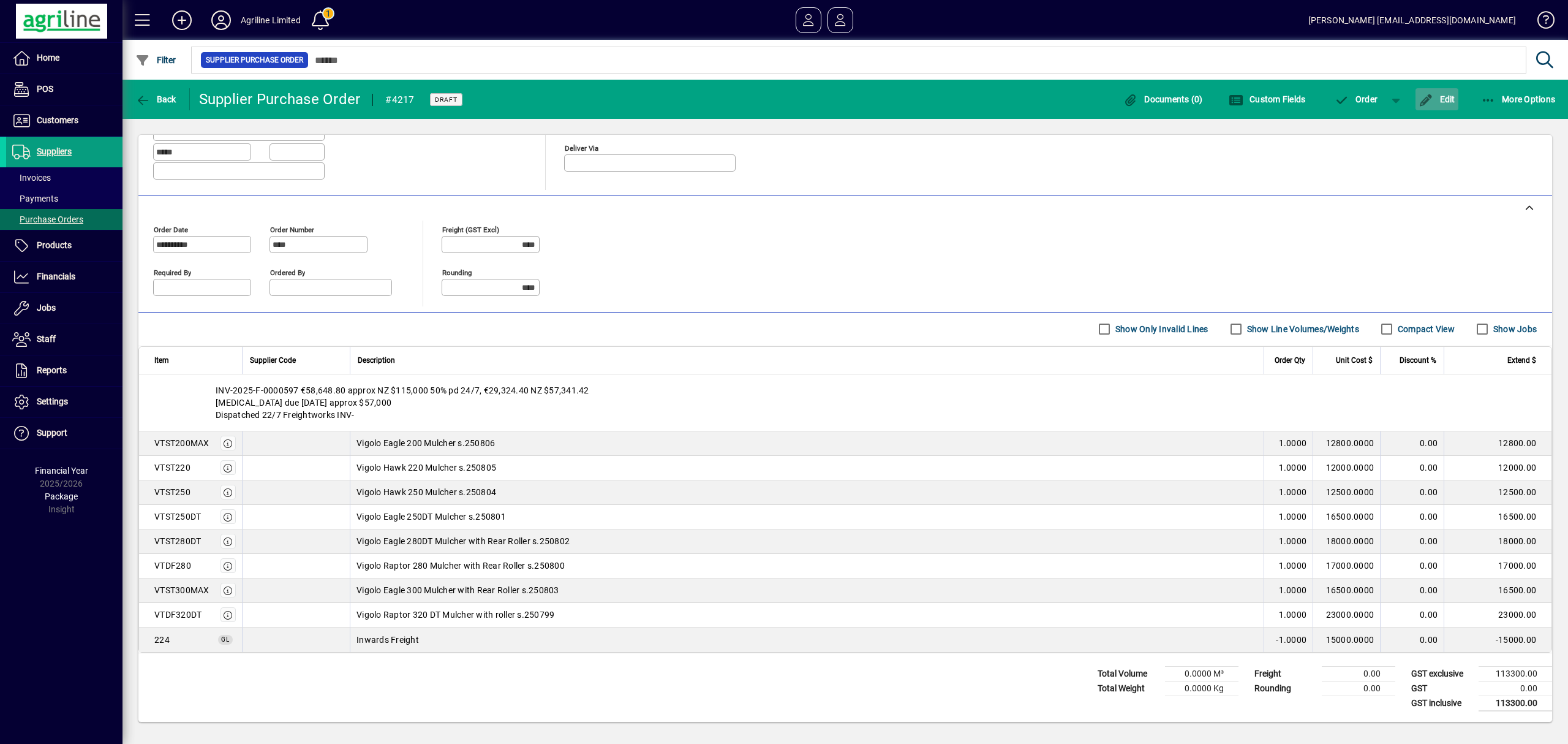
click at [1446, 100] on span "Edit" at bounding box center [1437, 100] width 37 height 10
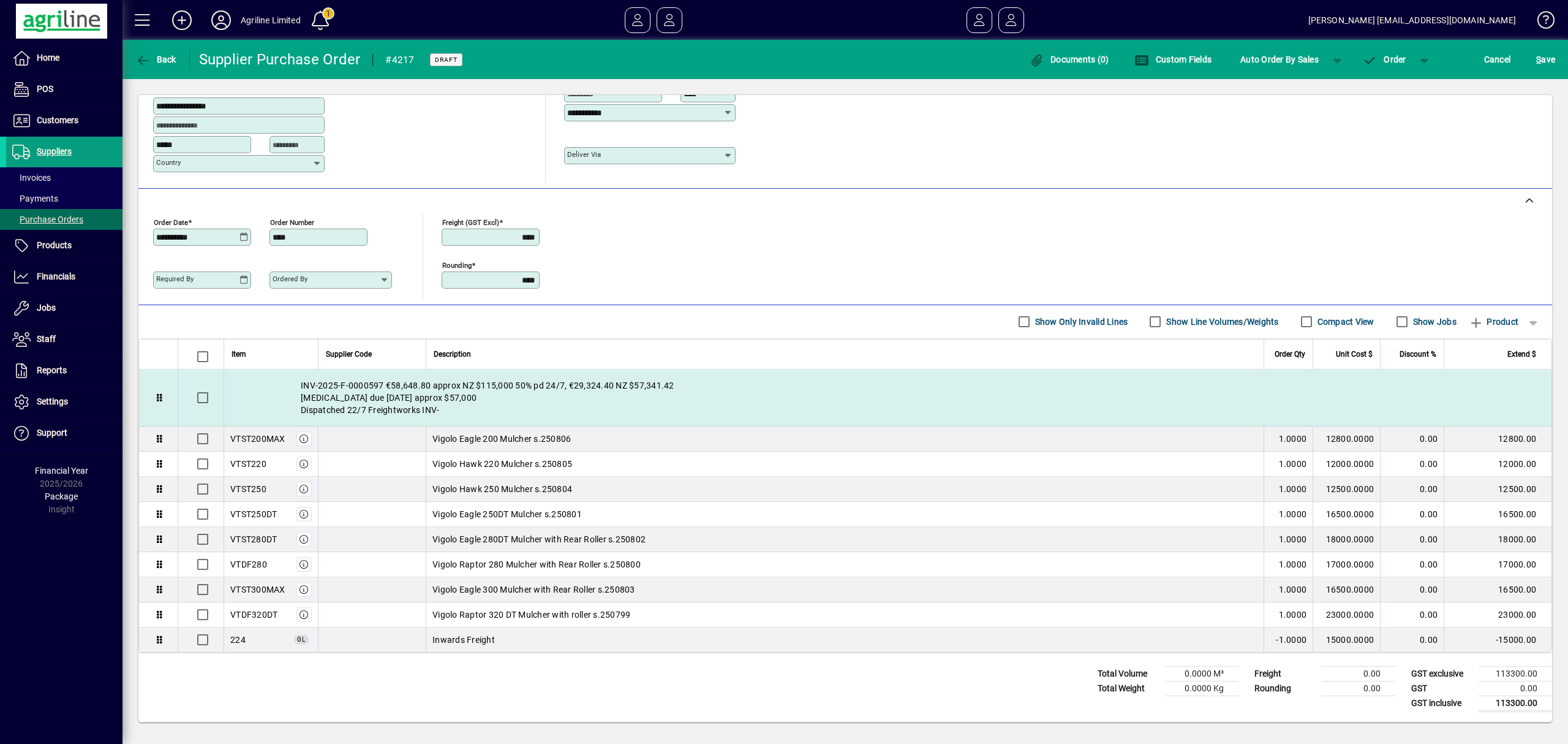
click at [476, 405] on div "INV-2025-F-0000597 €58,648.80 approx NZ $115,000 50% pd 24/7, €29,324.40 NZ $57…" at bounding box center [888, 398] width 1327 height 57
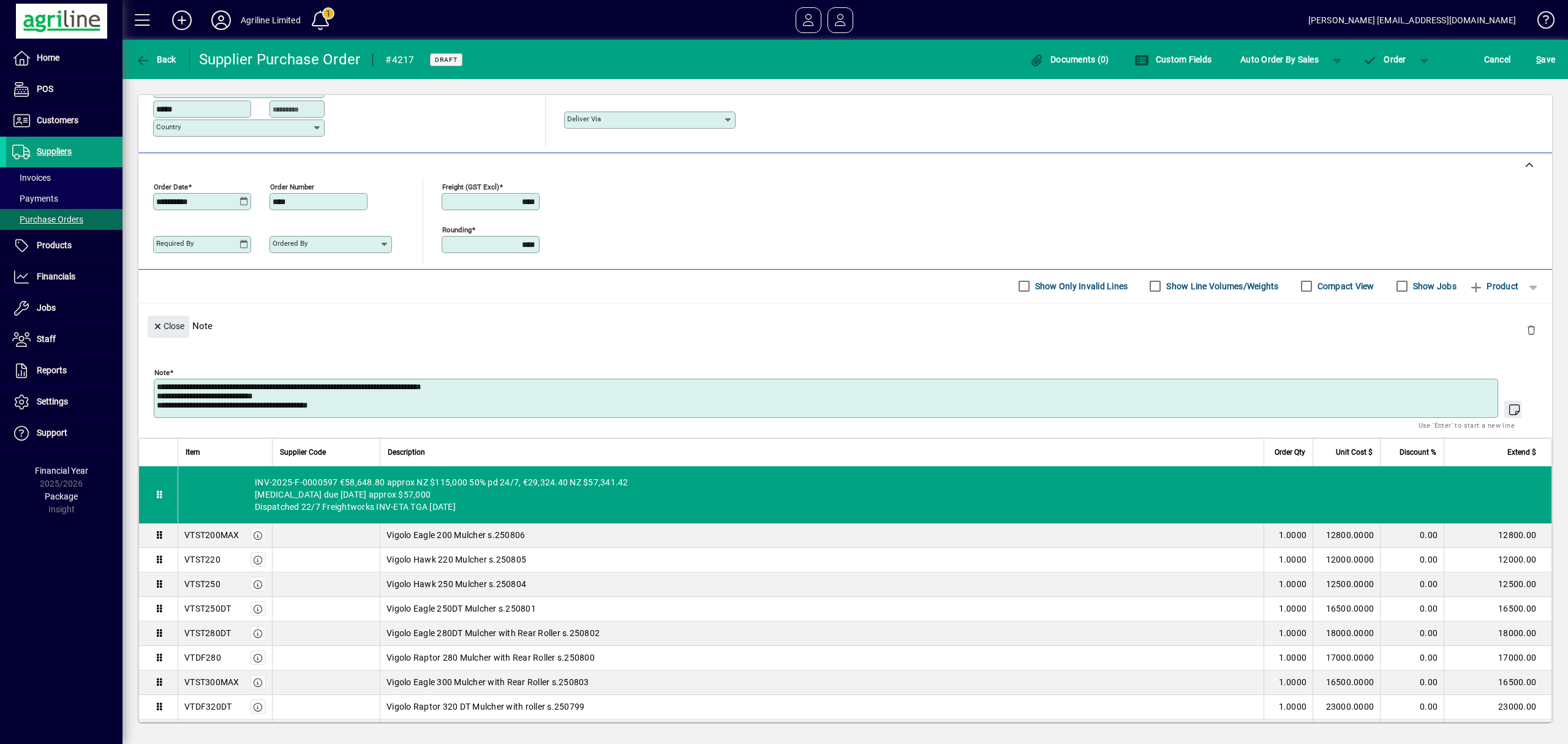
click at [297, 409] on textarea "**********" at bounding box center [827, 398] width 1341 height 32
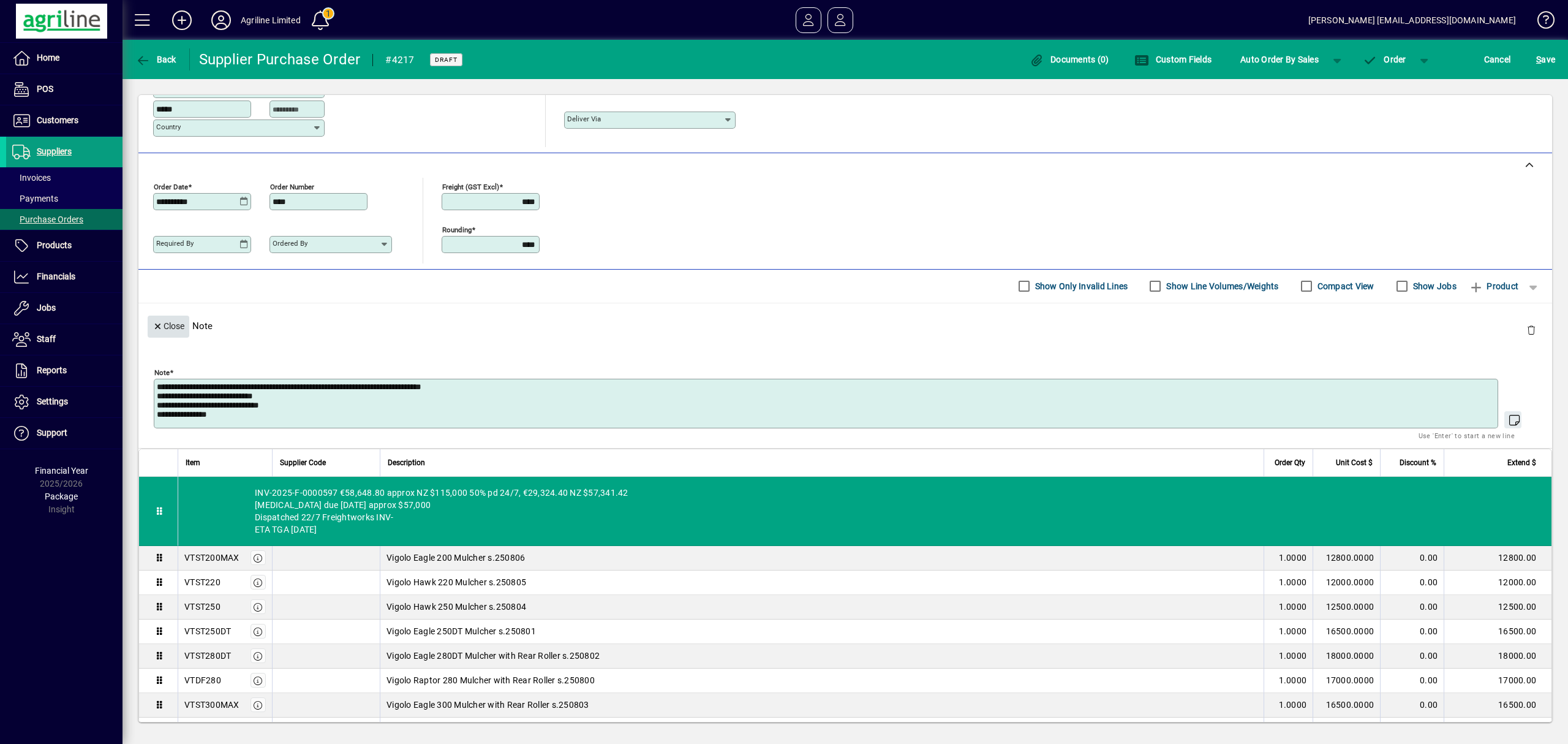
type textarea "**********"
click at [177, 323] on span "Close" at bounding box center [168, 326] width 32 height 21
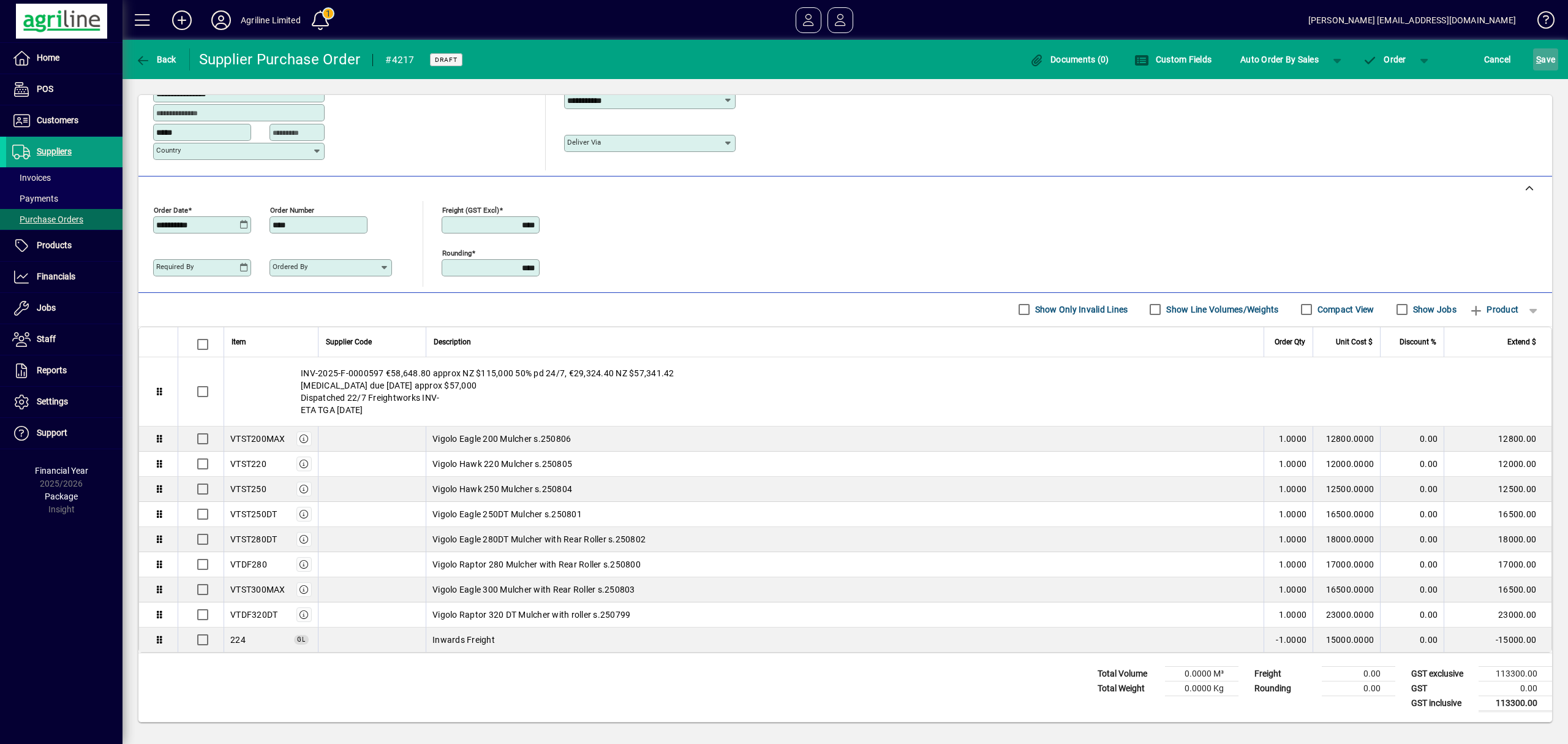
click at [1548, 60] on span "S ave" at bounding box center [1545, 60] width 19 height 20
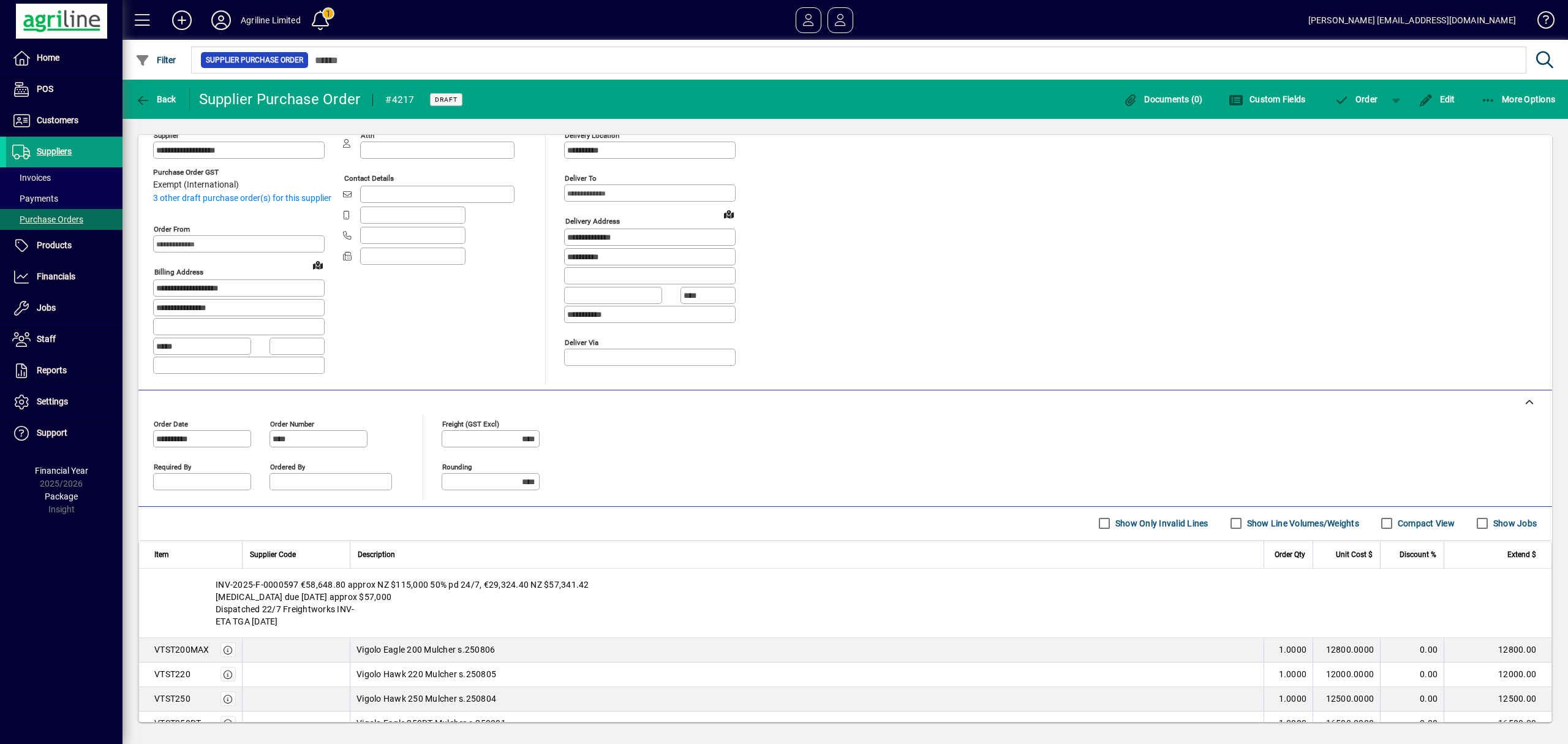
scroll to position [0, 0]
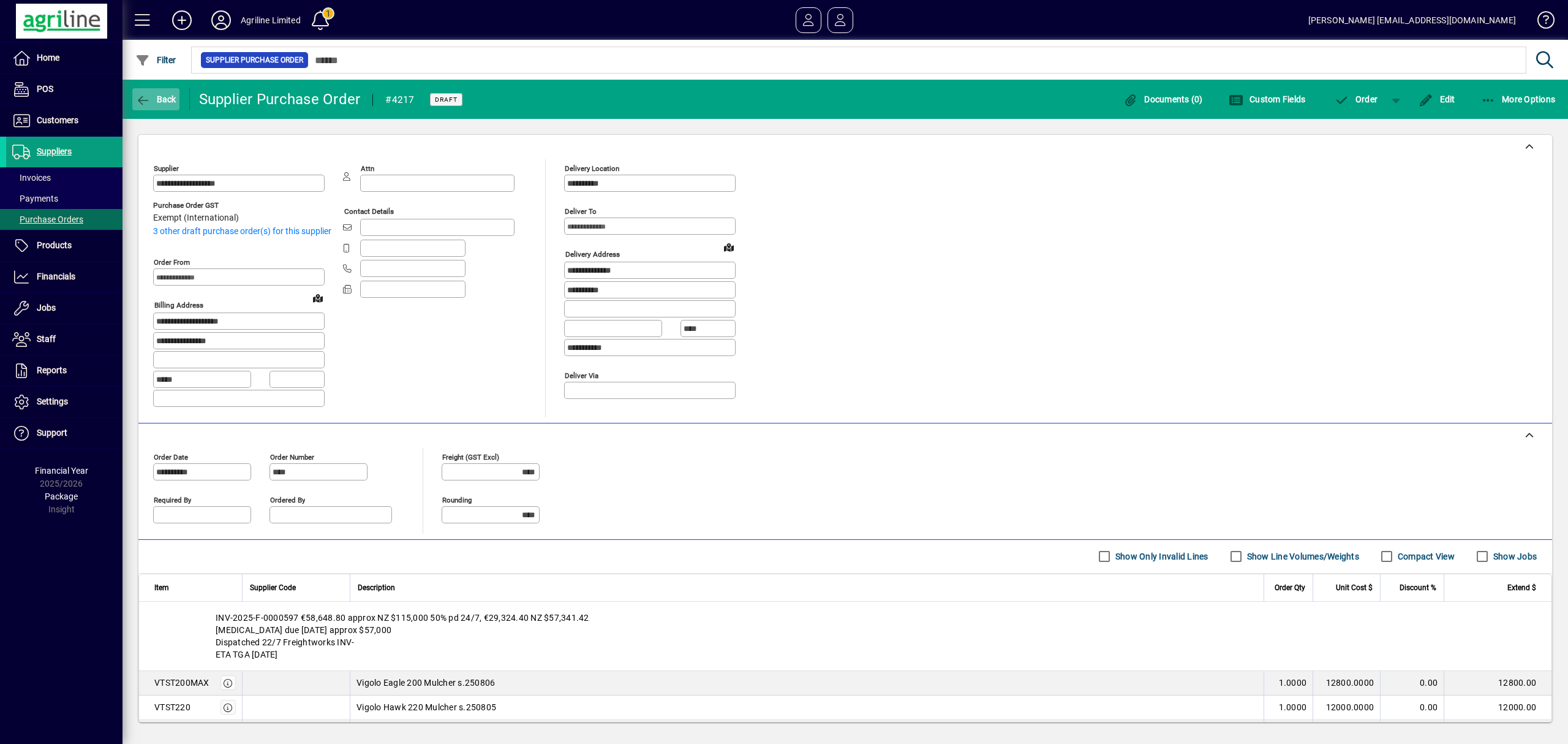
click at [169, 99] on span "Back" at bounding box center [156, 100] width 41 height 10
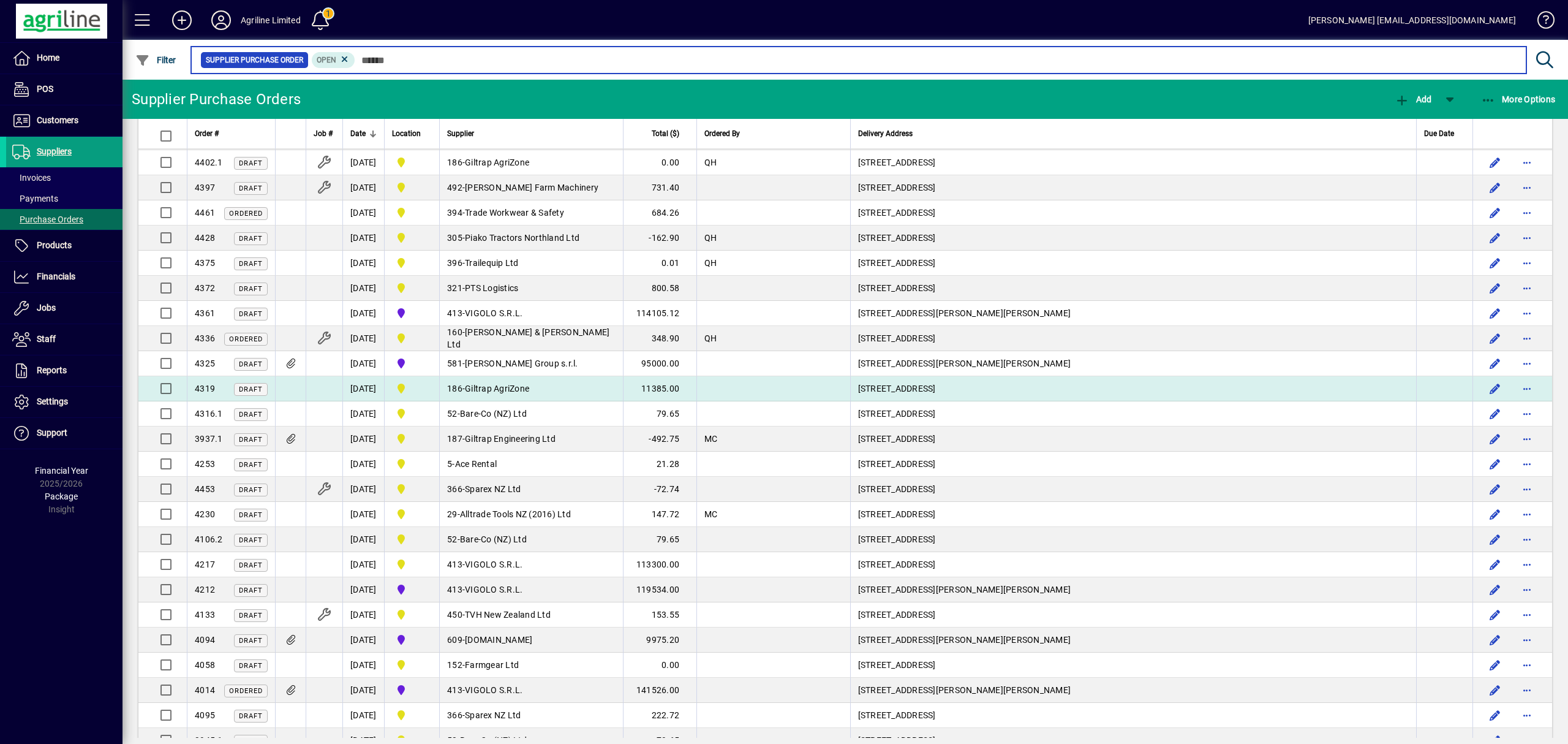
scroll to position [653, 0]
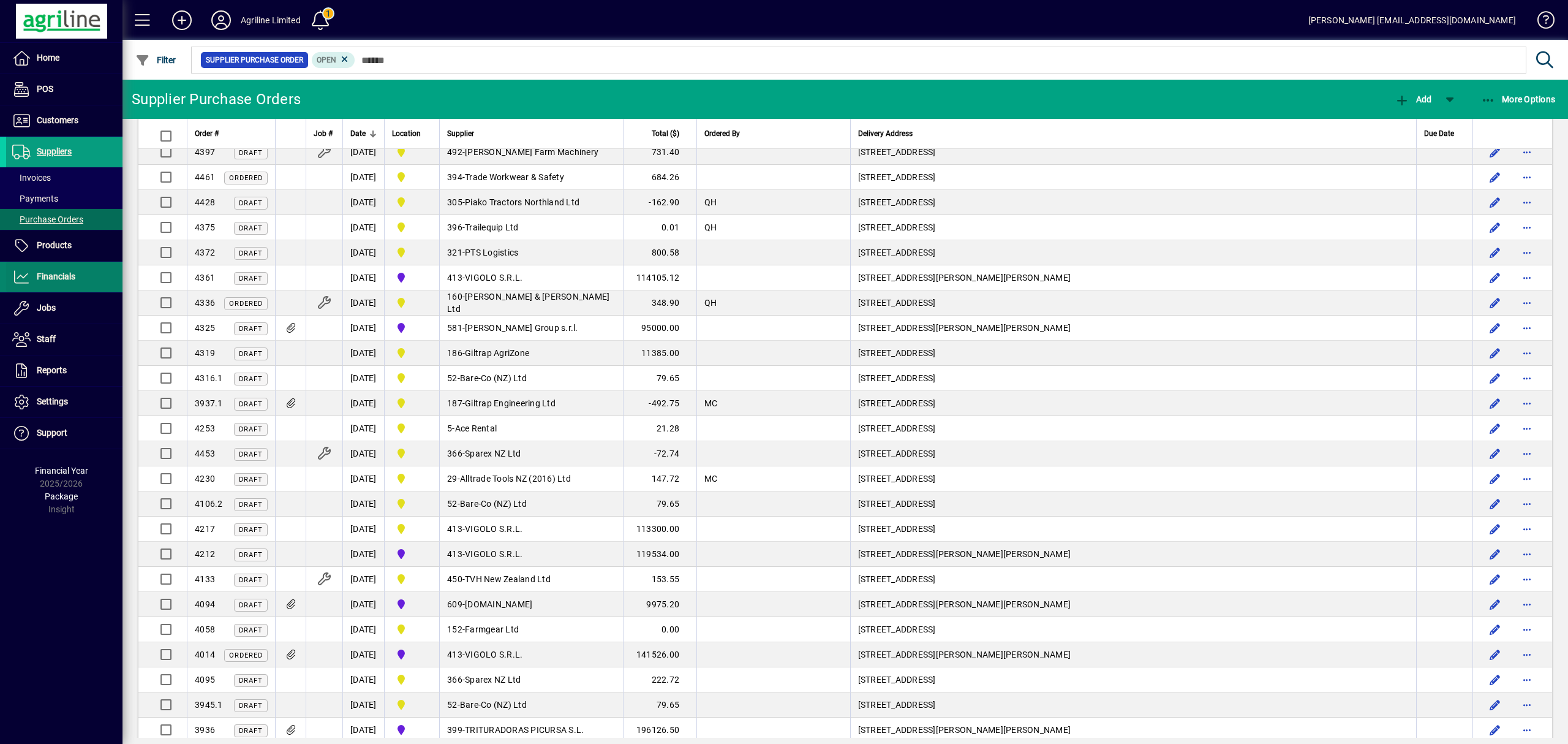
click at [57, 274] on span "Financials" at bounding box center [57, 276] width 39 height 10
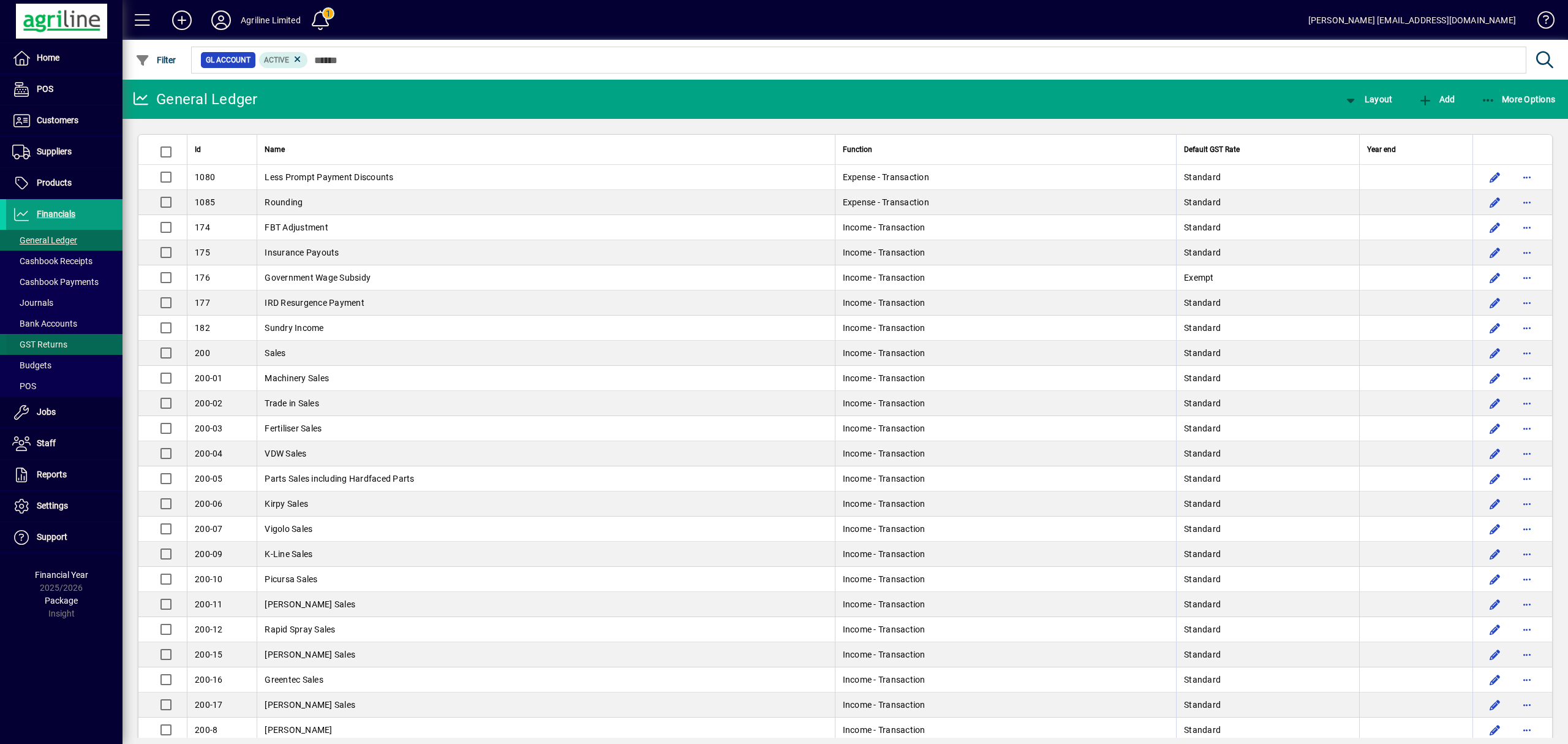
click at [38, 344] on span "GST Returns" at bounding box center [40, 345] width 55 height 10
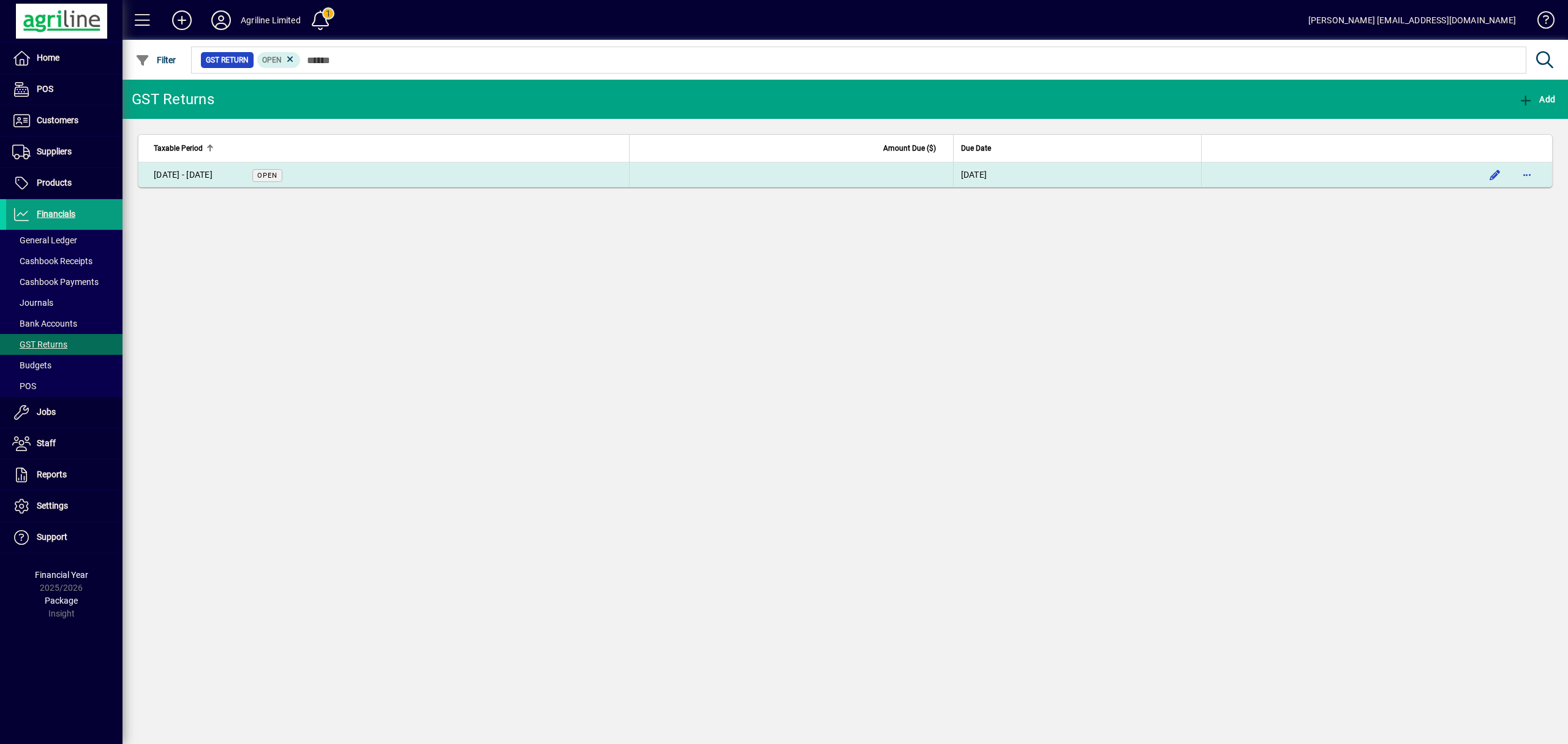
click at [381, 176] on td "[DATE] - [DATE] Open" at bounding box center [383, 174] width 491 height 24
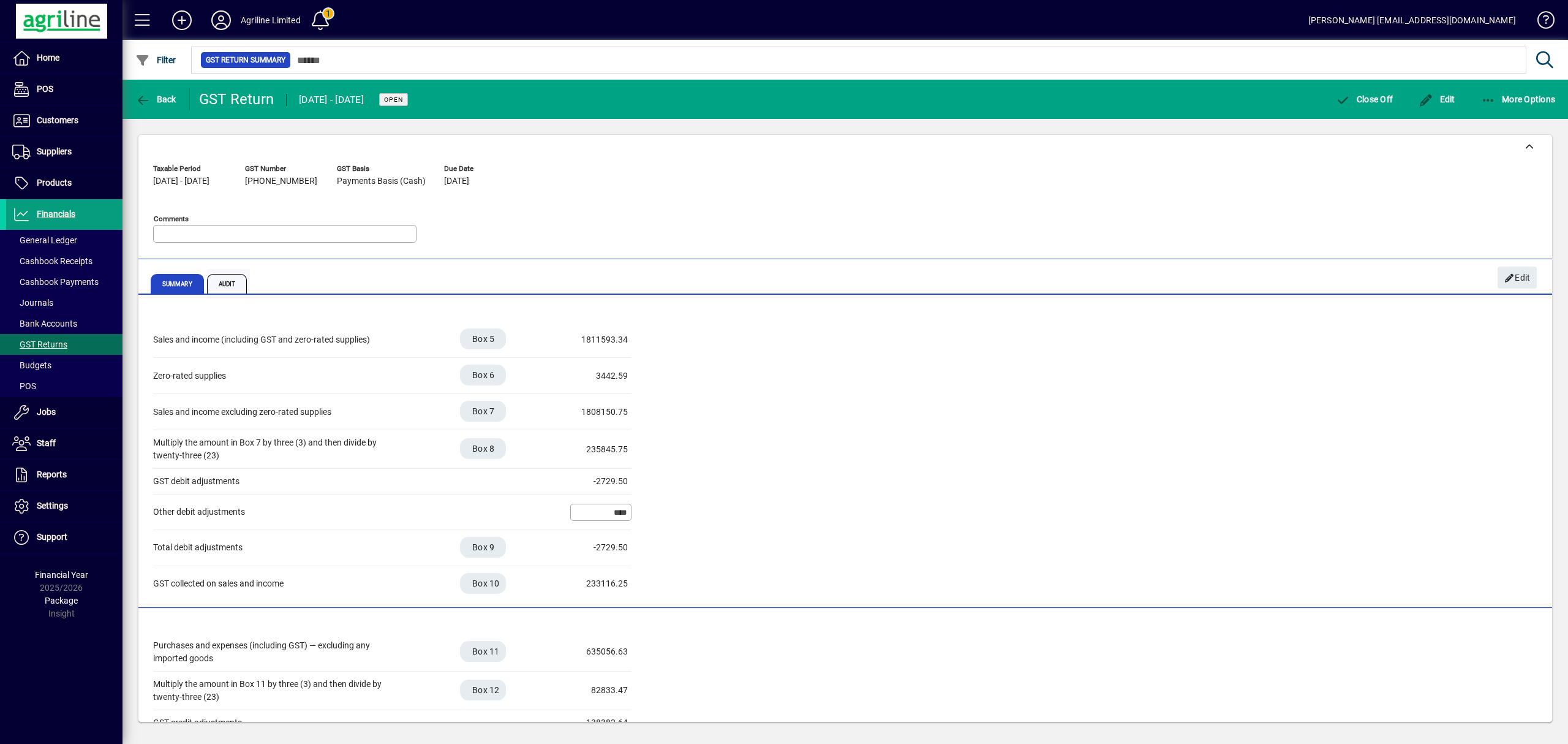
click at [221, 284] on span "Audit" at bounding box center [226, 284] width 40 height 20
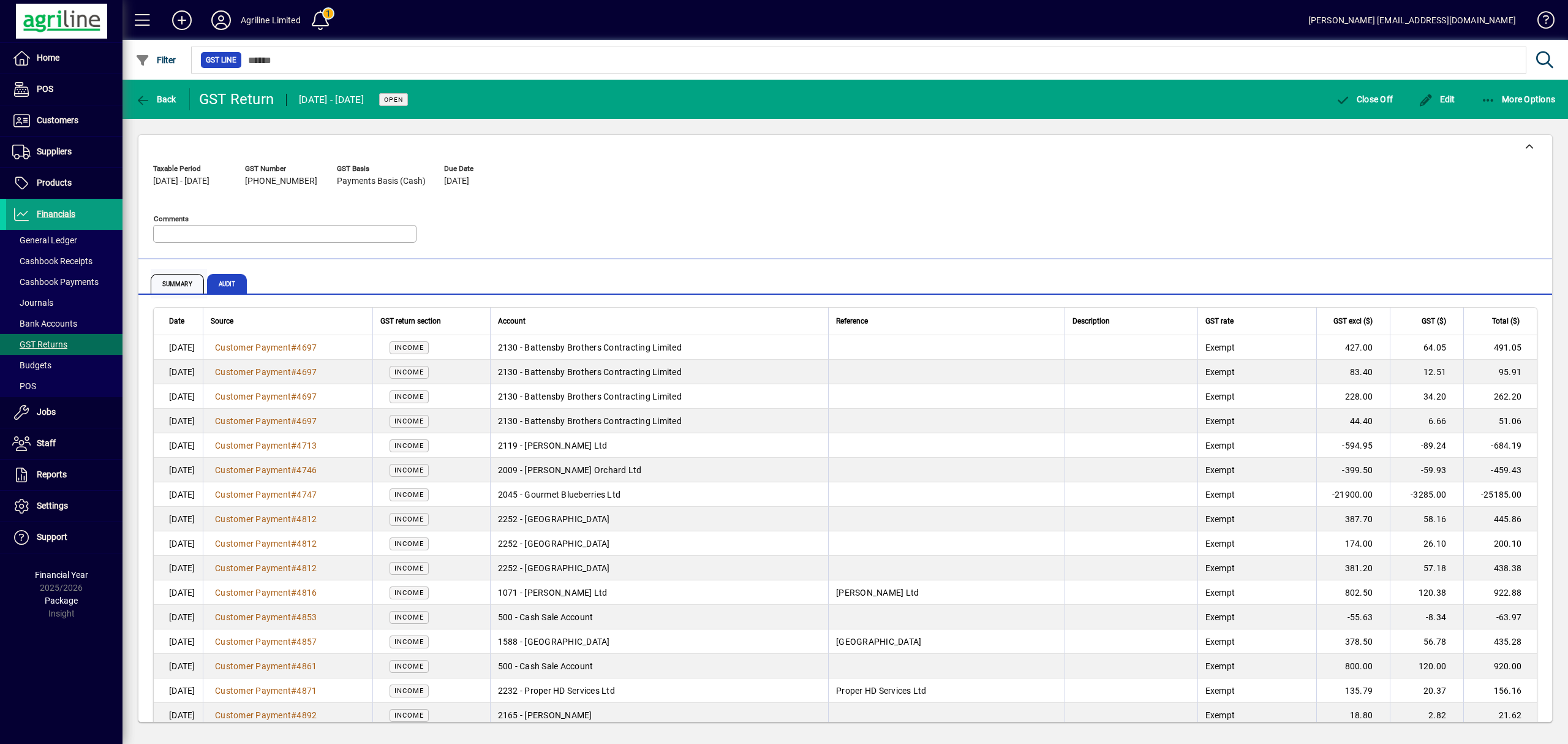
click at [170, 283] on span "Summary" at bounding box center [177, 284] width 54 height 20
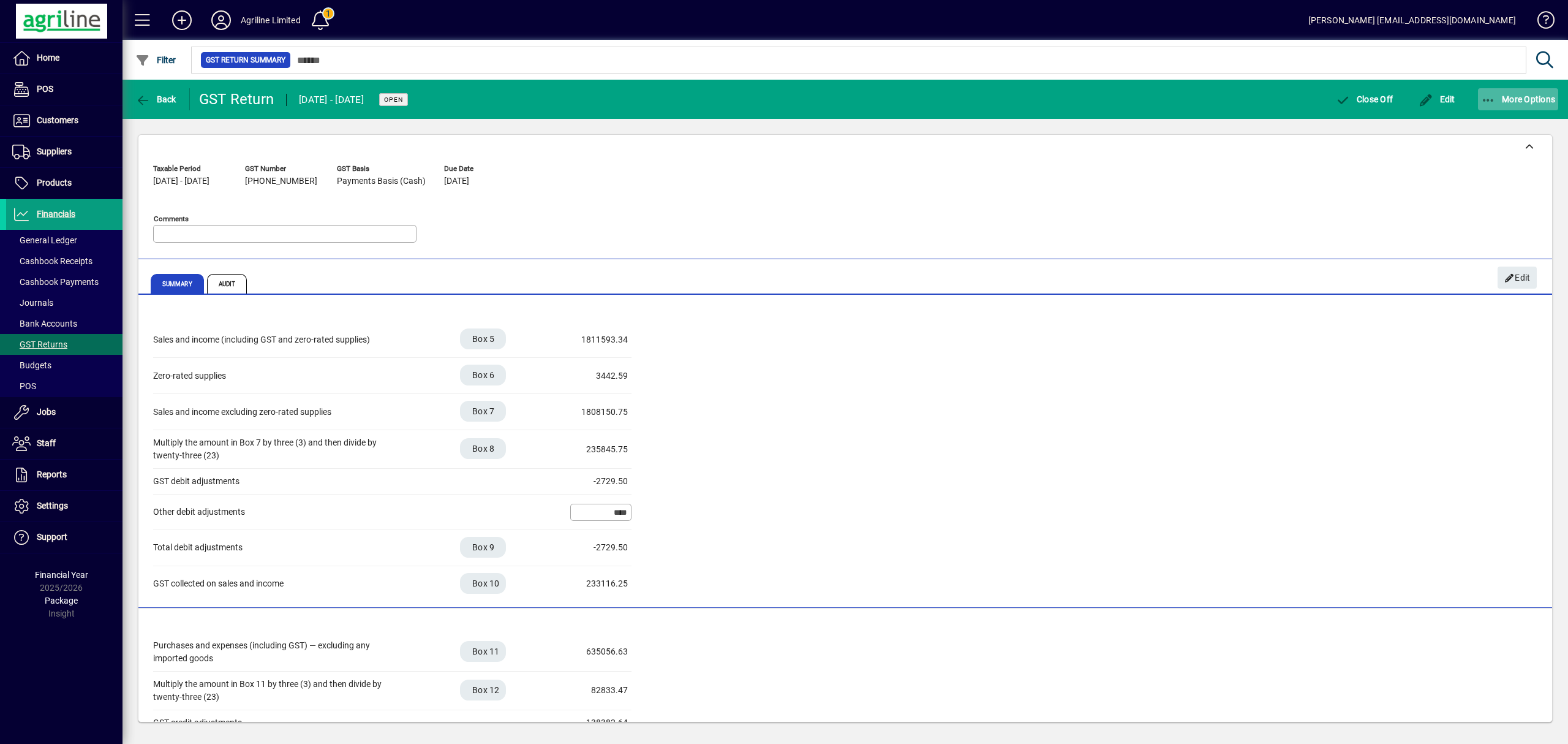
click at [1488, 100] on icon "button" at bounding box center [1489, 101] width 16 height 13
click at [1467, 123] on span "GST Return Summary" at bounding box center [1495, 126] width 119 height 12
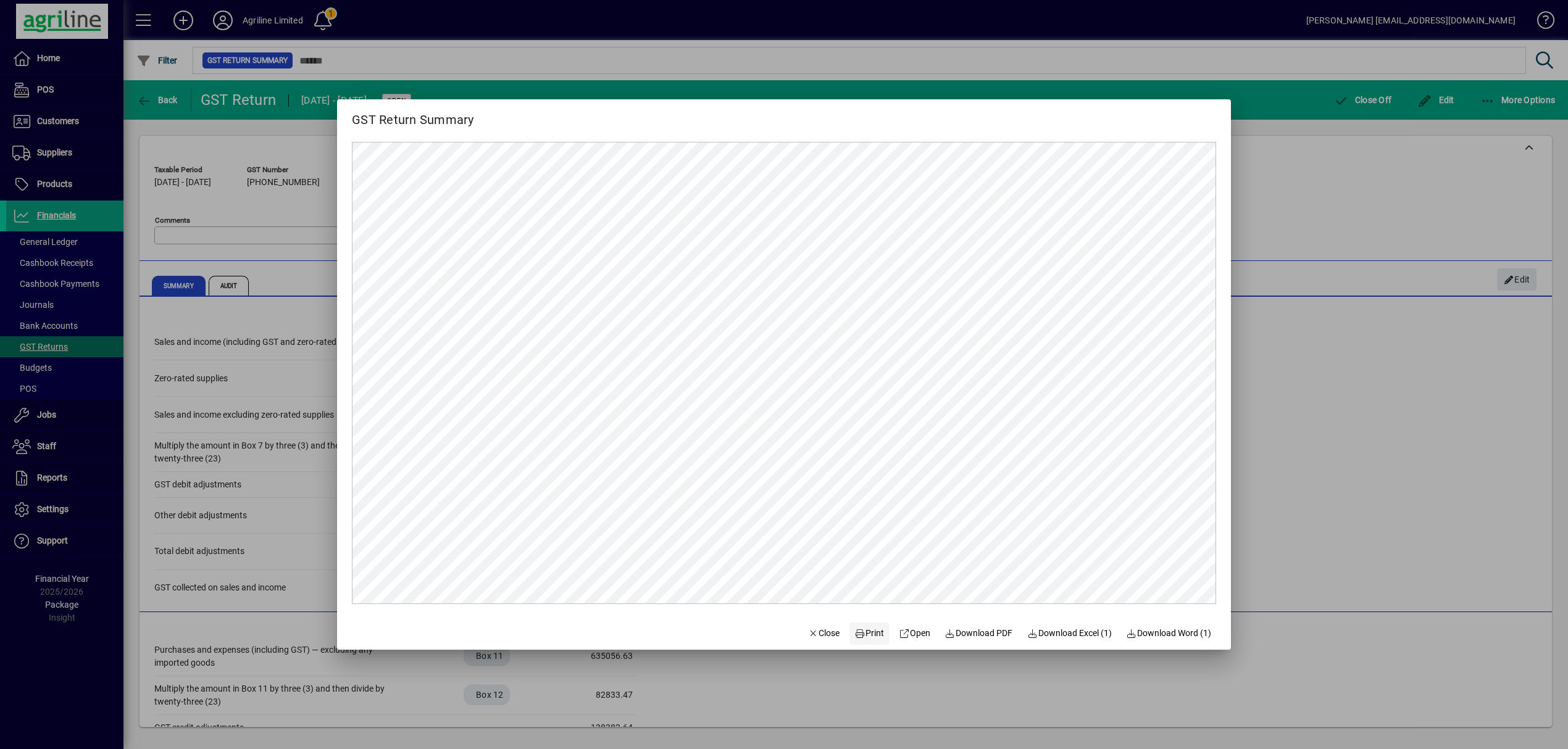
click at [854, 632] on icon at bounding box center [859, 633] width 11 height 9
click at [818, 633] on span "Close" at bounding box center [824, 633] width 32 height 13
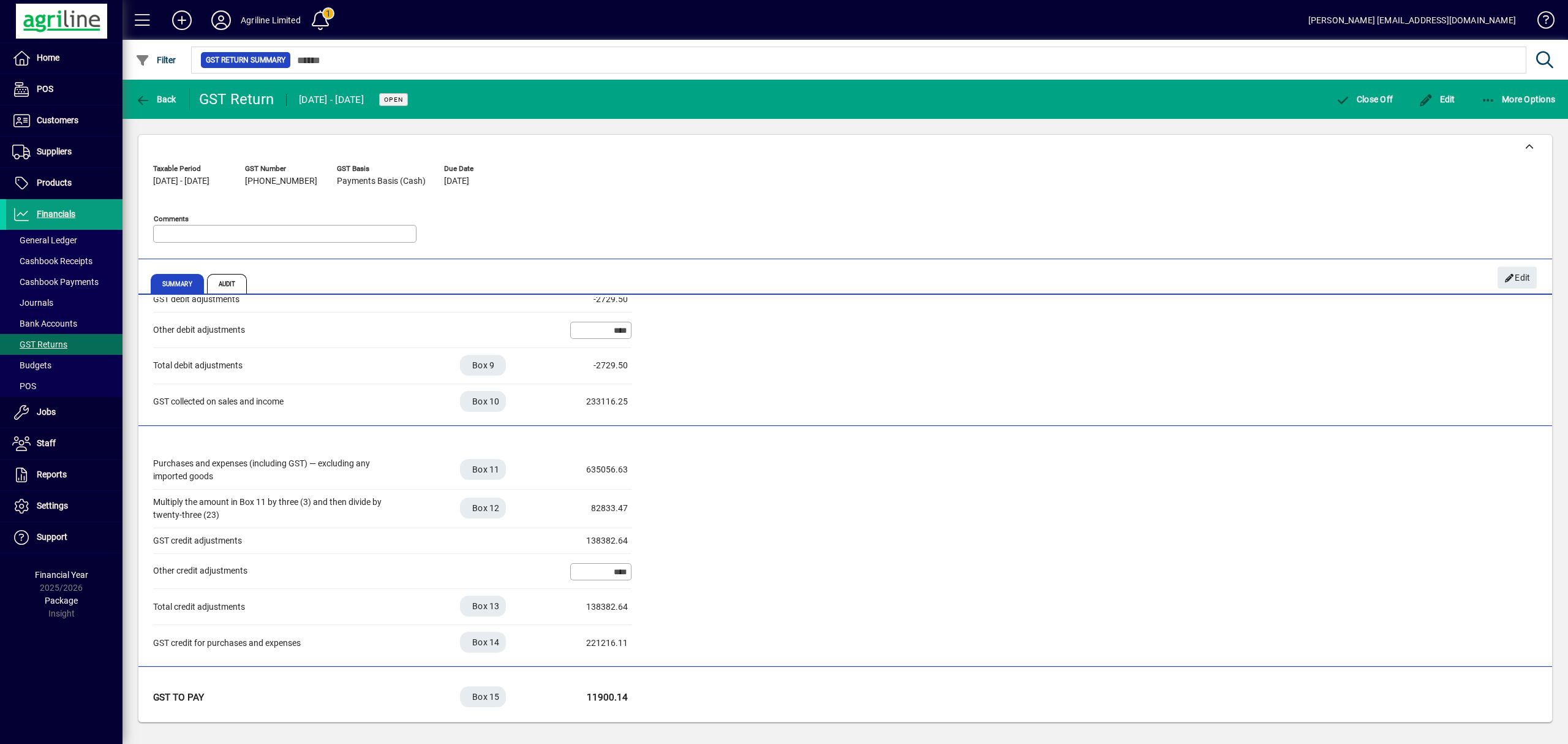
scroll to position [186, 0]
click at [598, 329] on input "****" at bounding box center [602, 330] width 58 height 10
click at [593, 330] on input "****" at bounding box center [602, 330] width 58 height 10
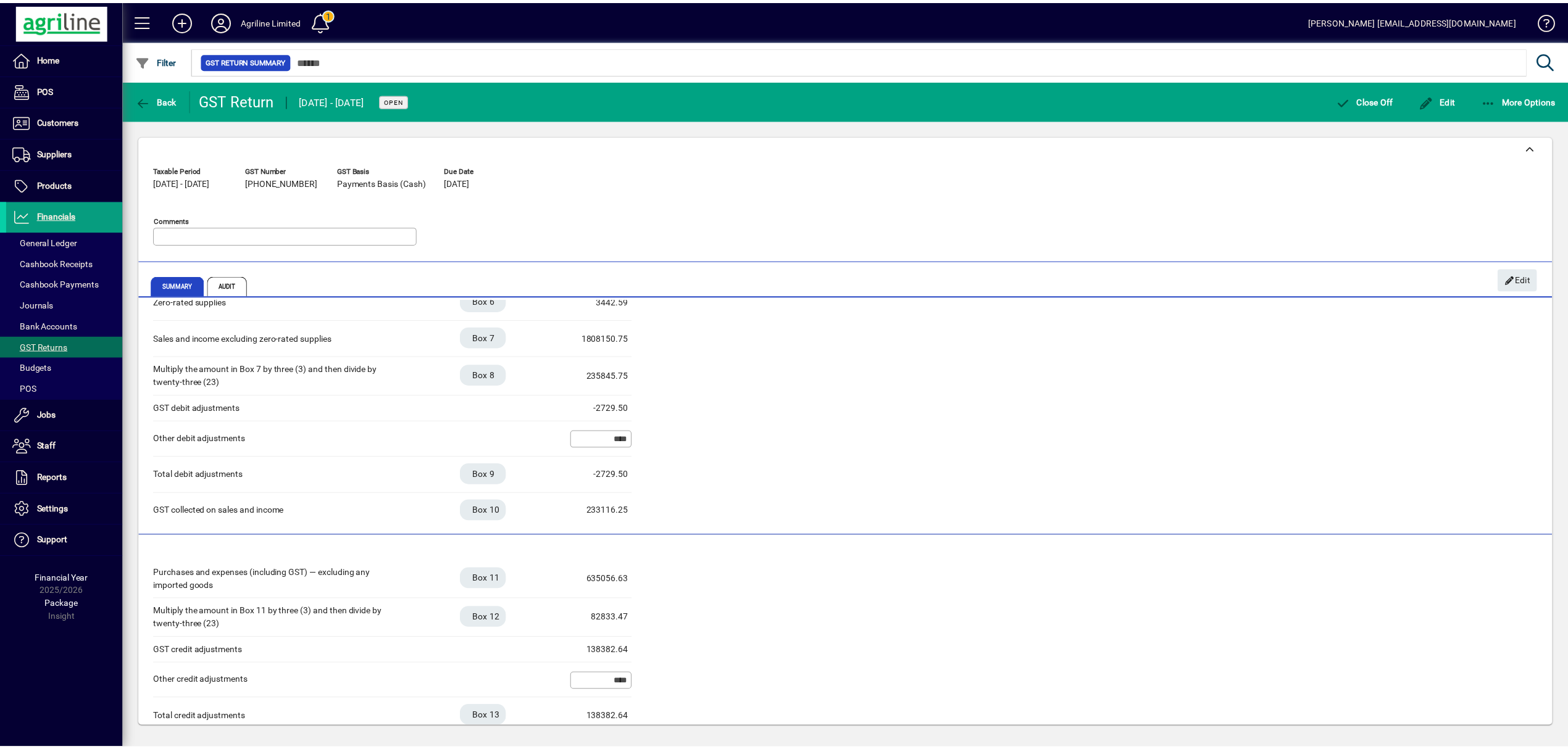
scroll to position [0, 0]
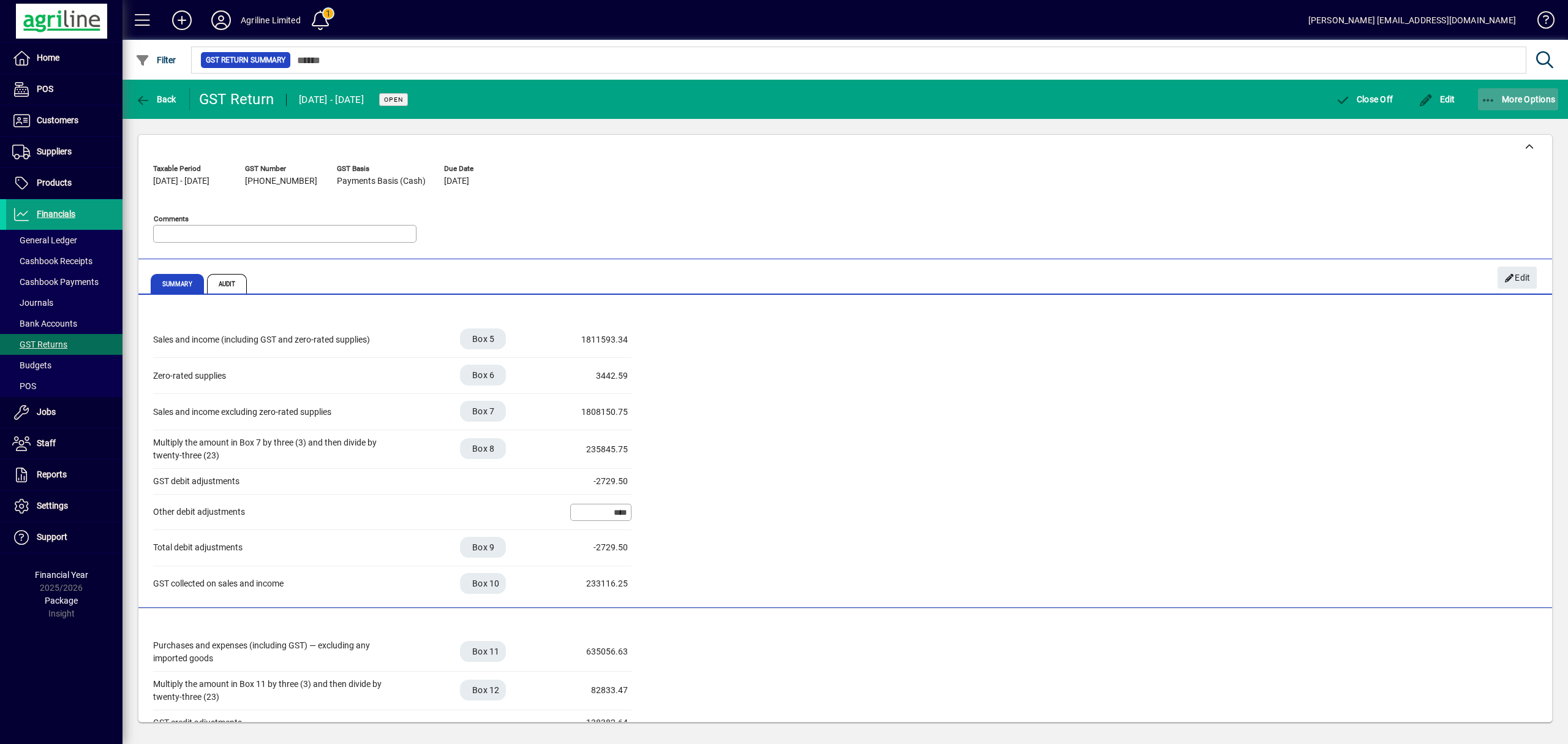
click at [1483, 97] on icon "button" at bounding box center [1489, 101] width 16 height 13
click at [1453, 128] on span "GST Return Summary" at bounding box center [1495, 126] width 119 height 12
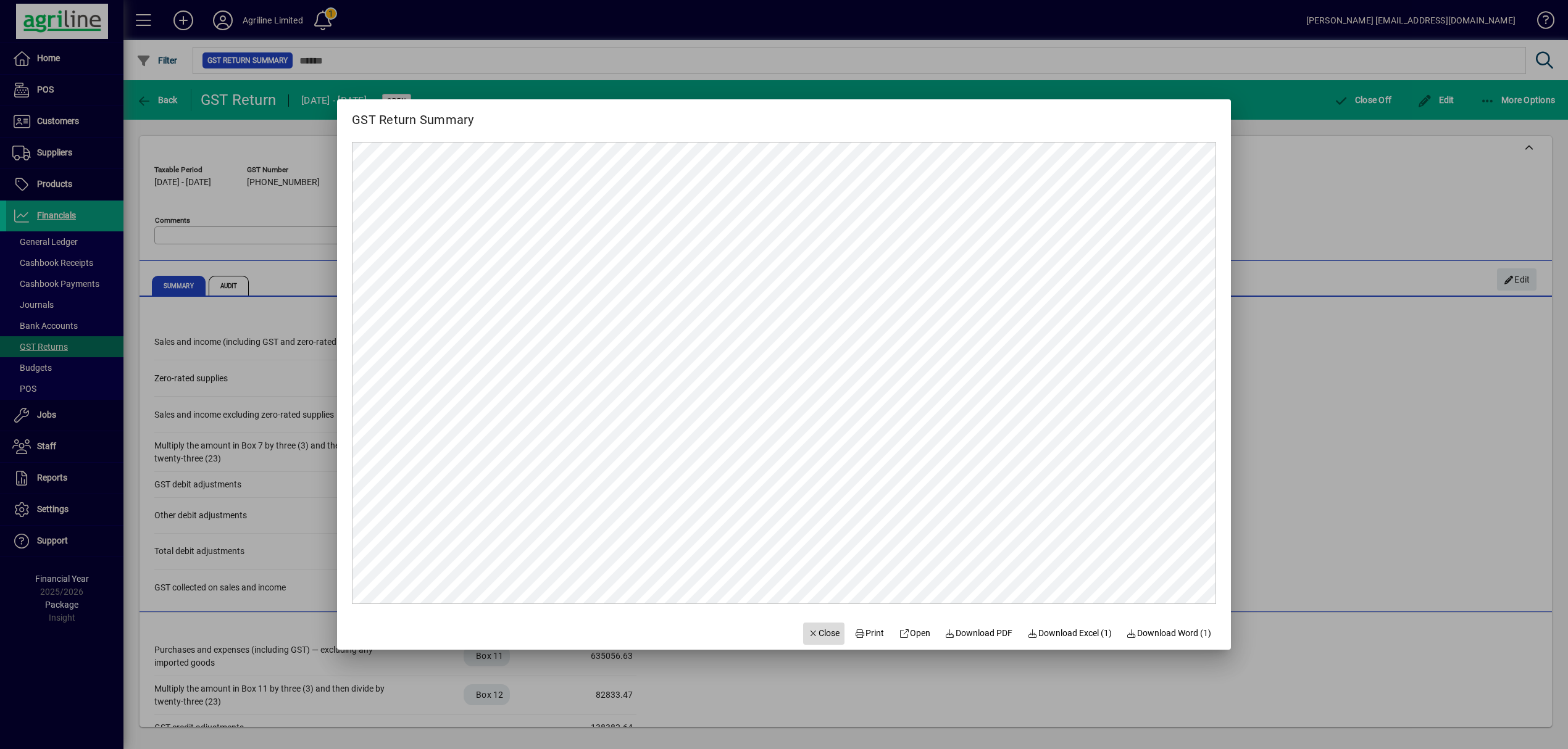
click at [822, 631] on span "Close" at bounding box center [824, 633] width 32 height 13
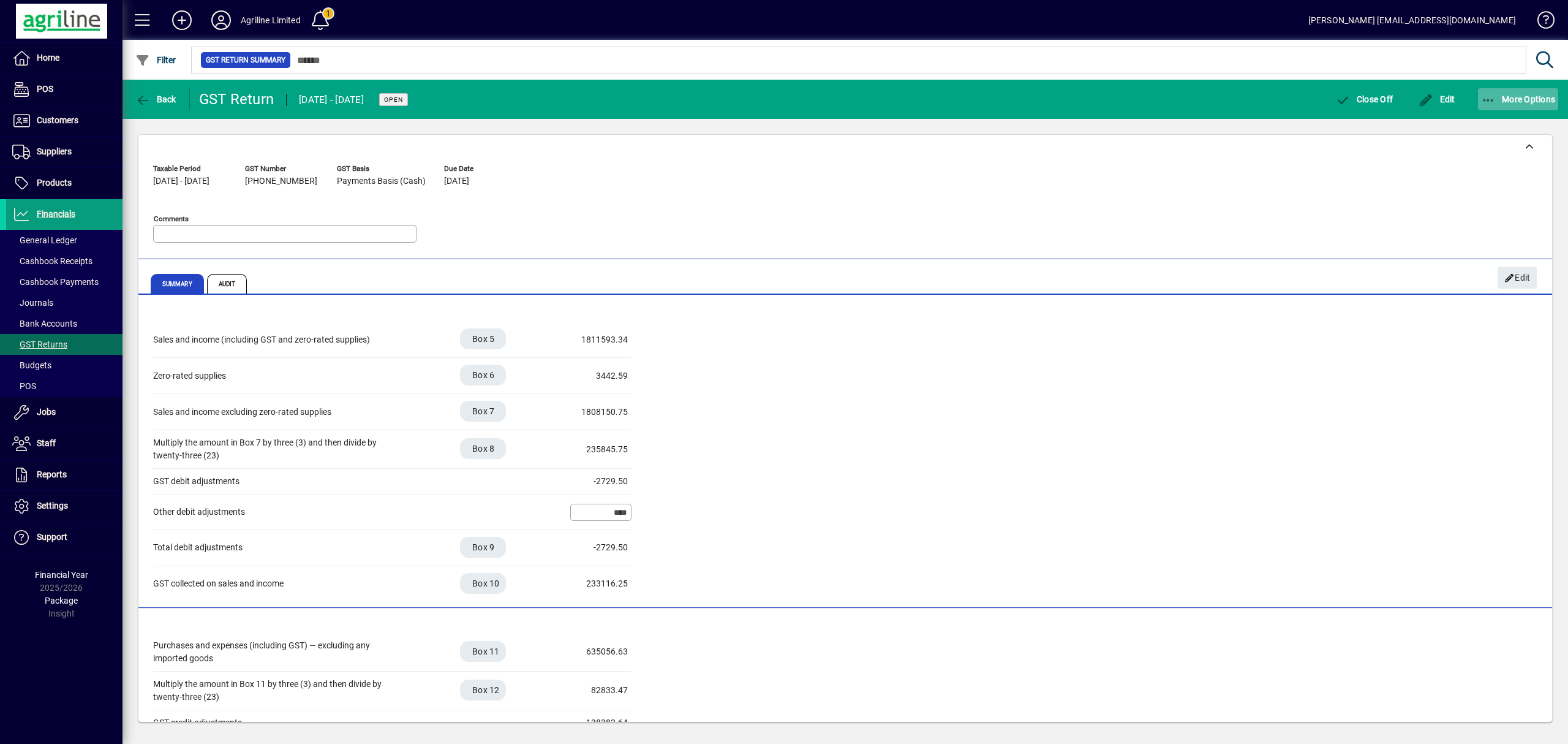
click at [1488, 97] on icon "button" at bounding box center [1489, 101] width 16 height 13
click at [1464, 147] on span "GST Return Audit Trail" at bounding box center [1497, 148] width 123 height 12
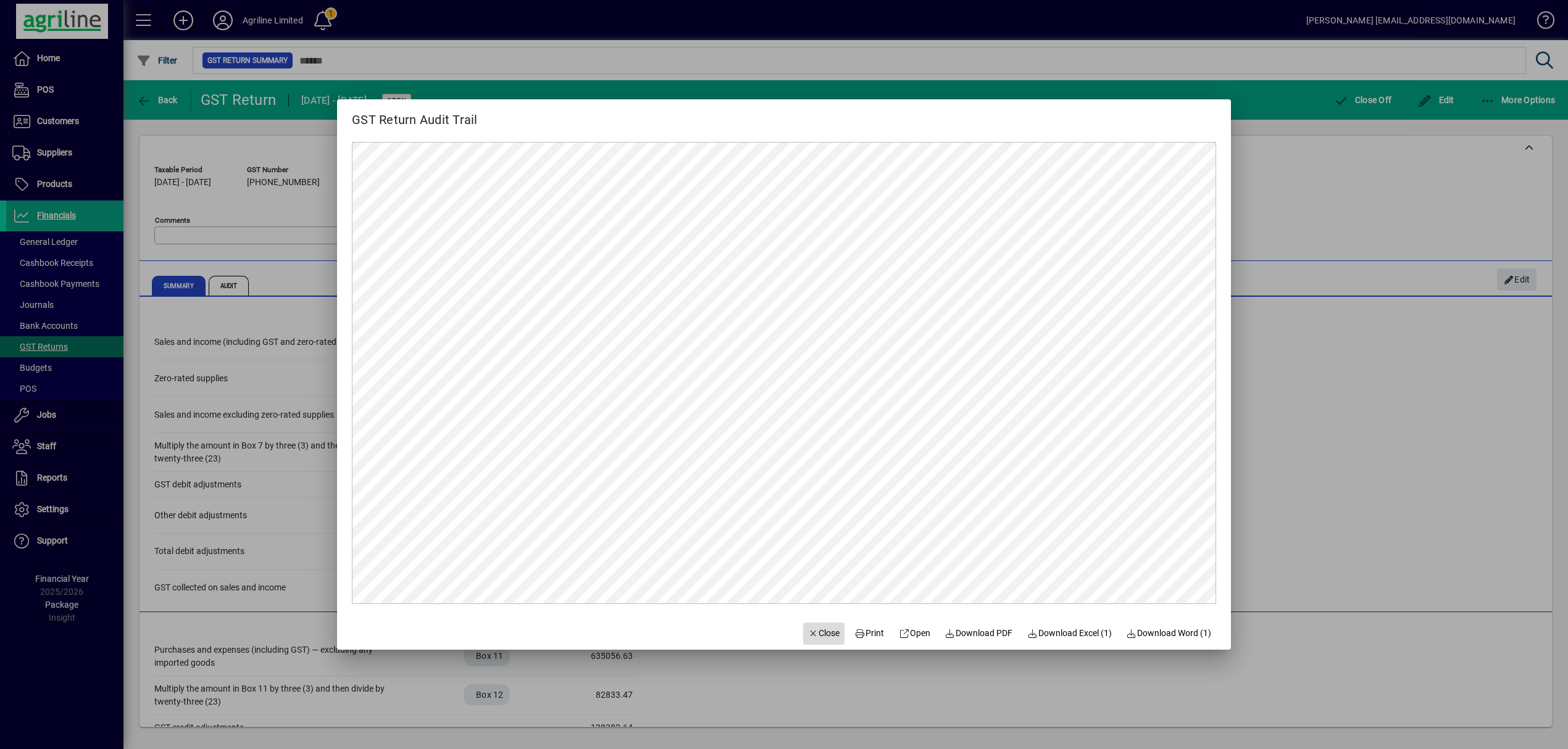
click at [817, 630] on span "Close" at bounding box center [824, 633] width 32 height 13
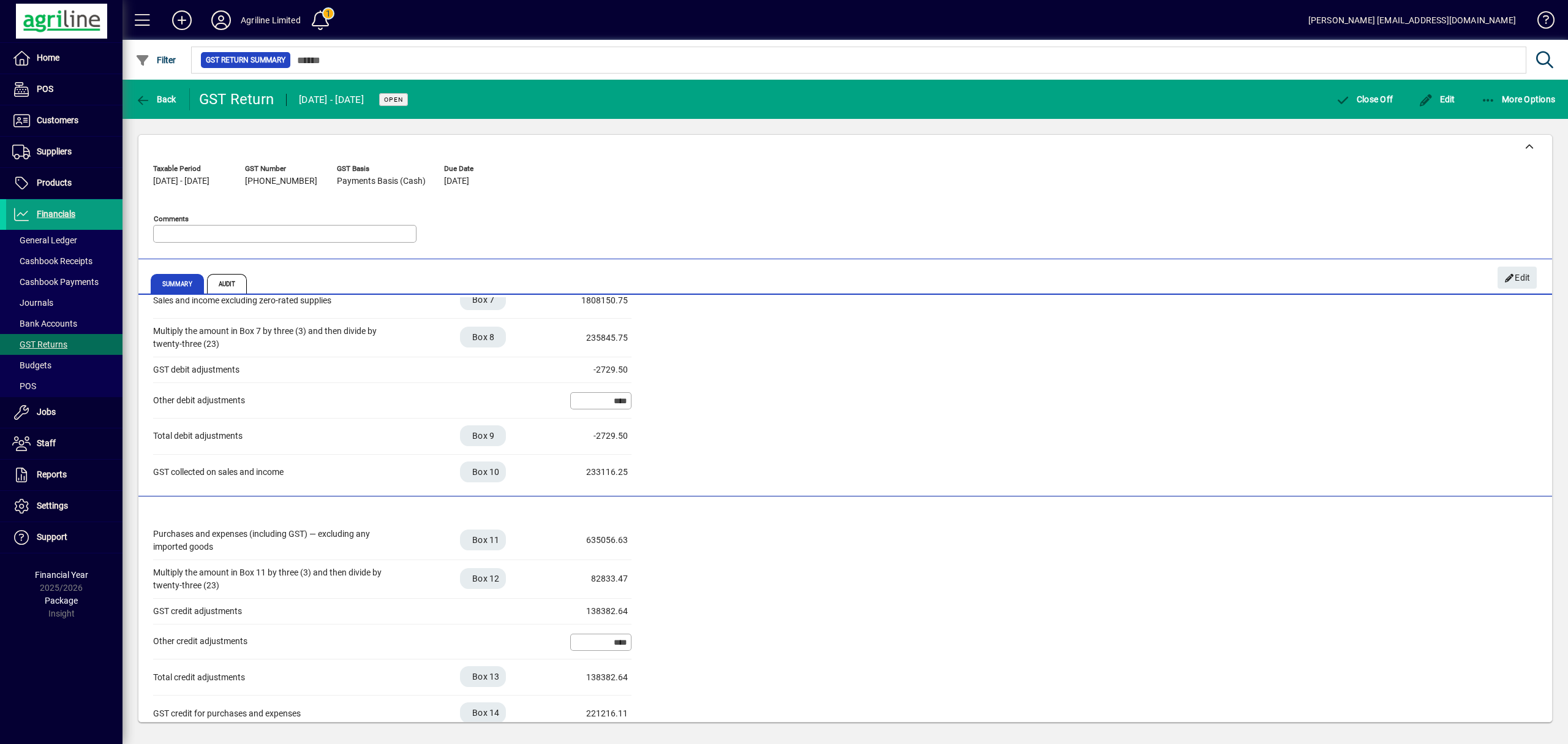
scroll to position [163, 0]
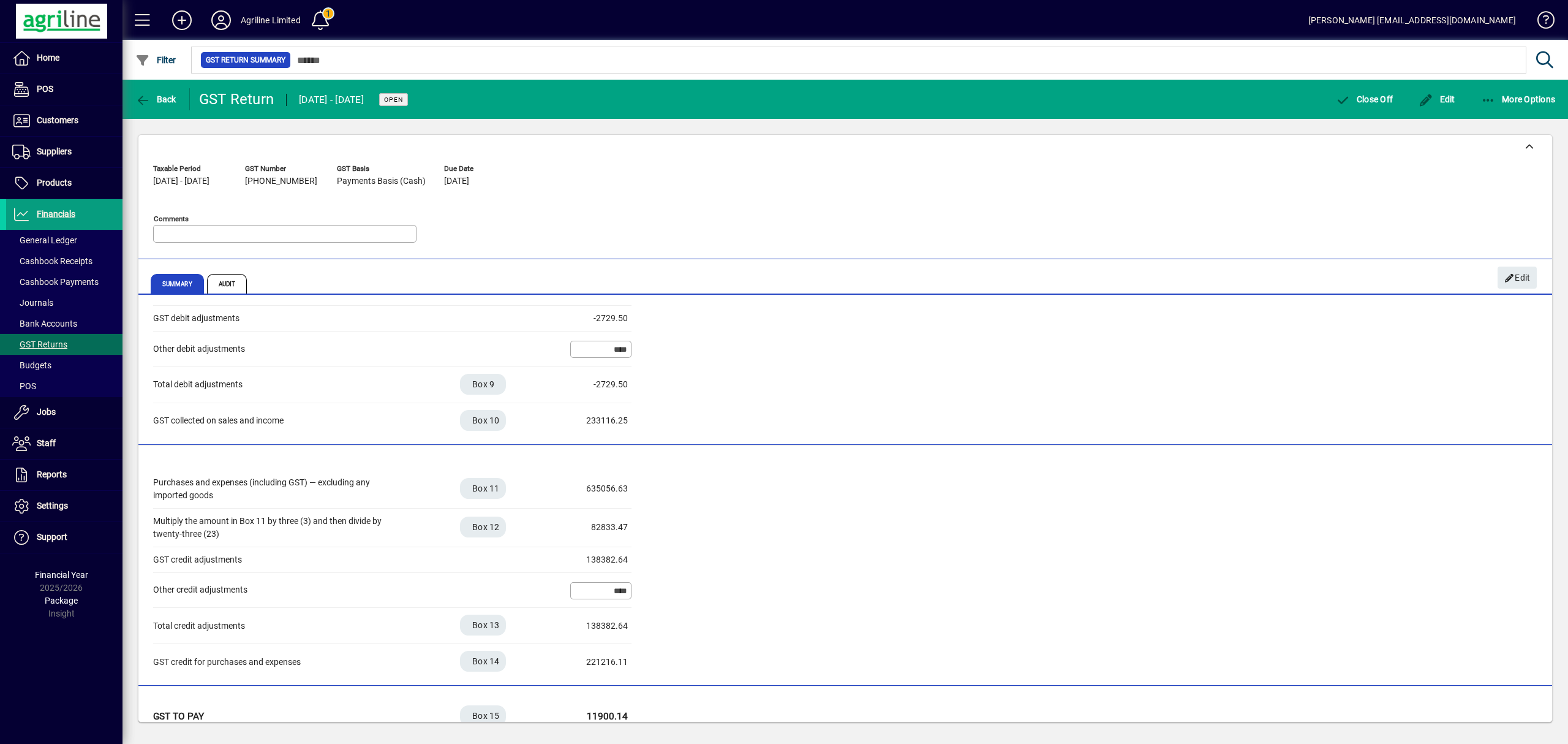
click at [948, 214] on div "Taxable Period 01/06/2025 - 31/07/2025 GST Number 125-616-909 GST Basis Payment…" at bounding box center [845, 206] width 1385 height 94
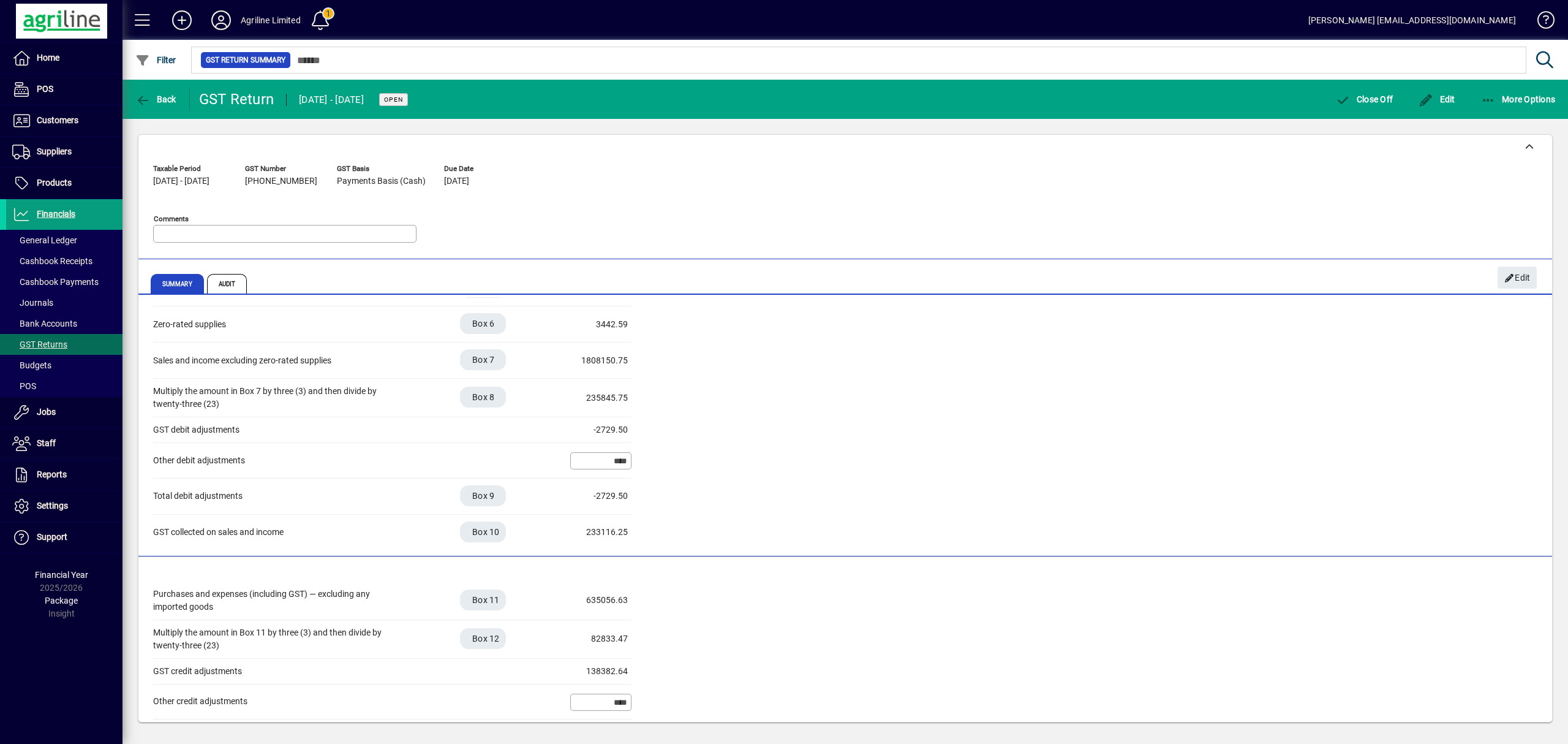
scroll to position [0, 0]
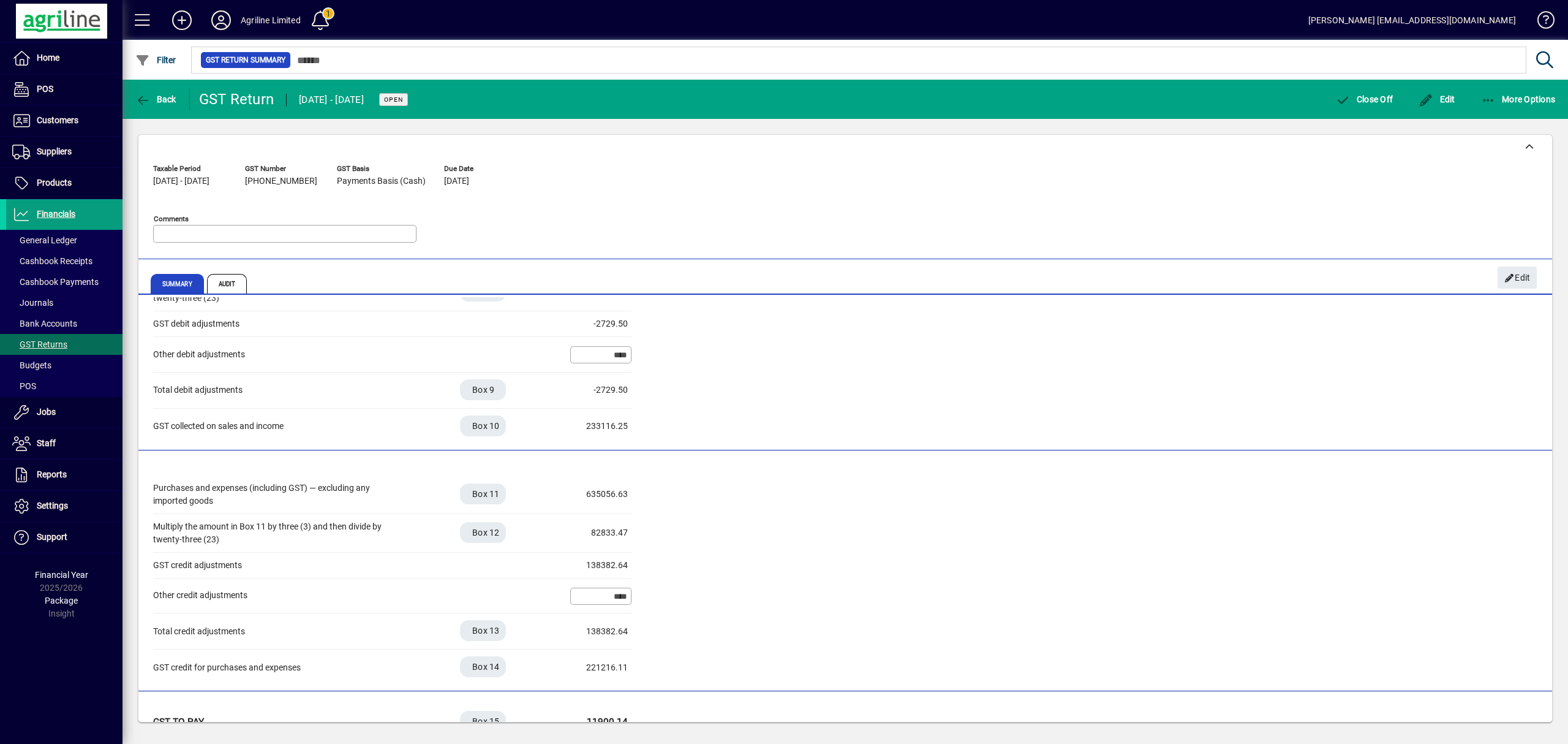
scroll to position [186, 0]
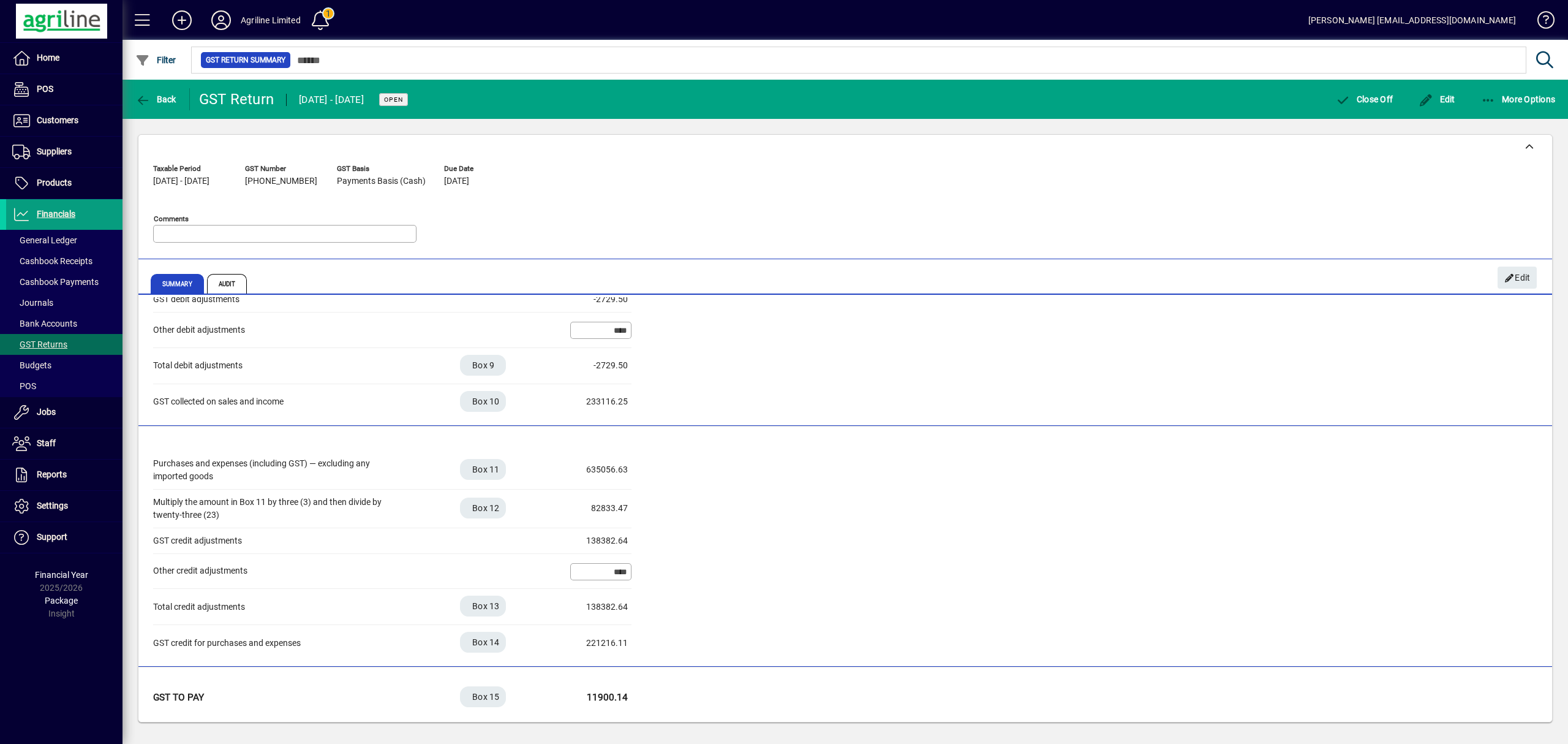
click at [837, 186] on div "Taxable Period [DATE] - [DATE] GST Number [PHONE_NUMBER] GST Basis Payments Bas…" at bounding box center [845, 206] width 1385 height 94
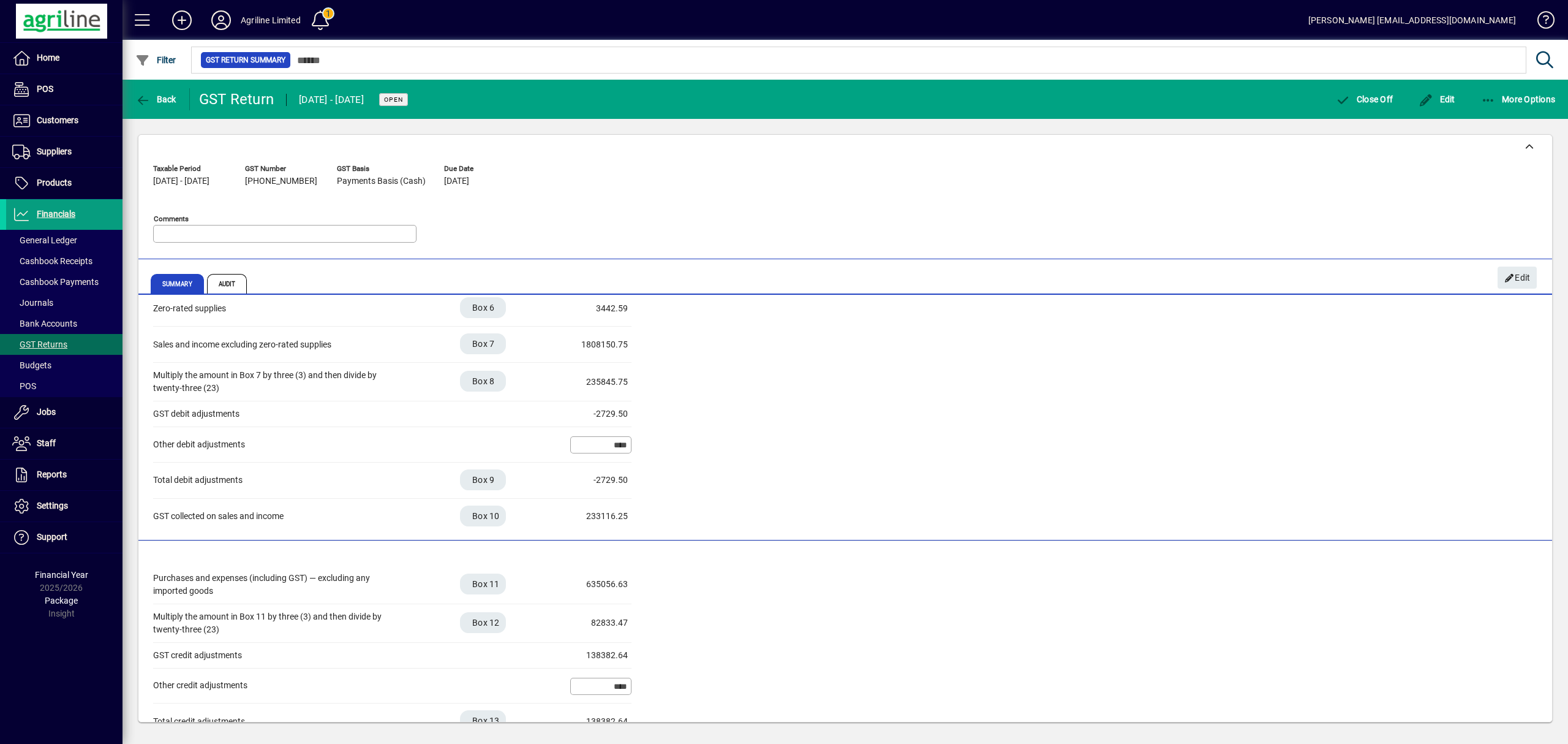
scroll to position [0, 0]
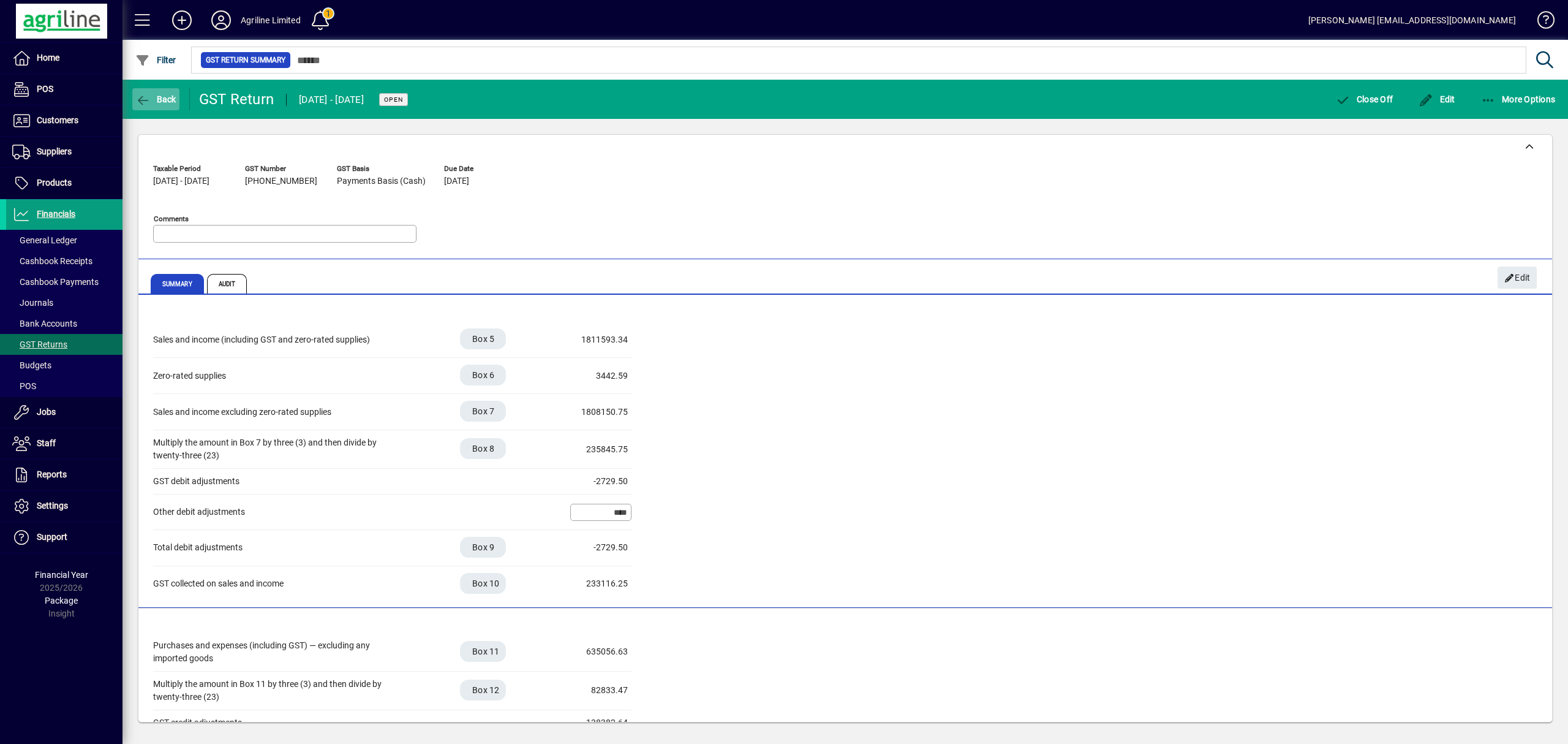
click at [163, 98] on span "Back" at bounding box center [156, 100] width 41 height 10
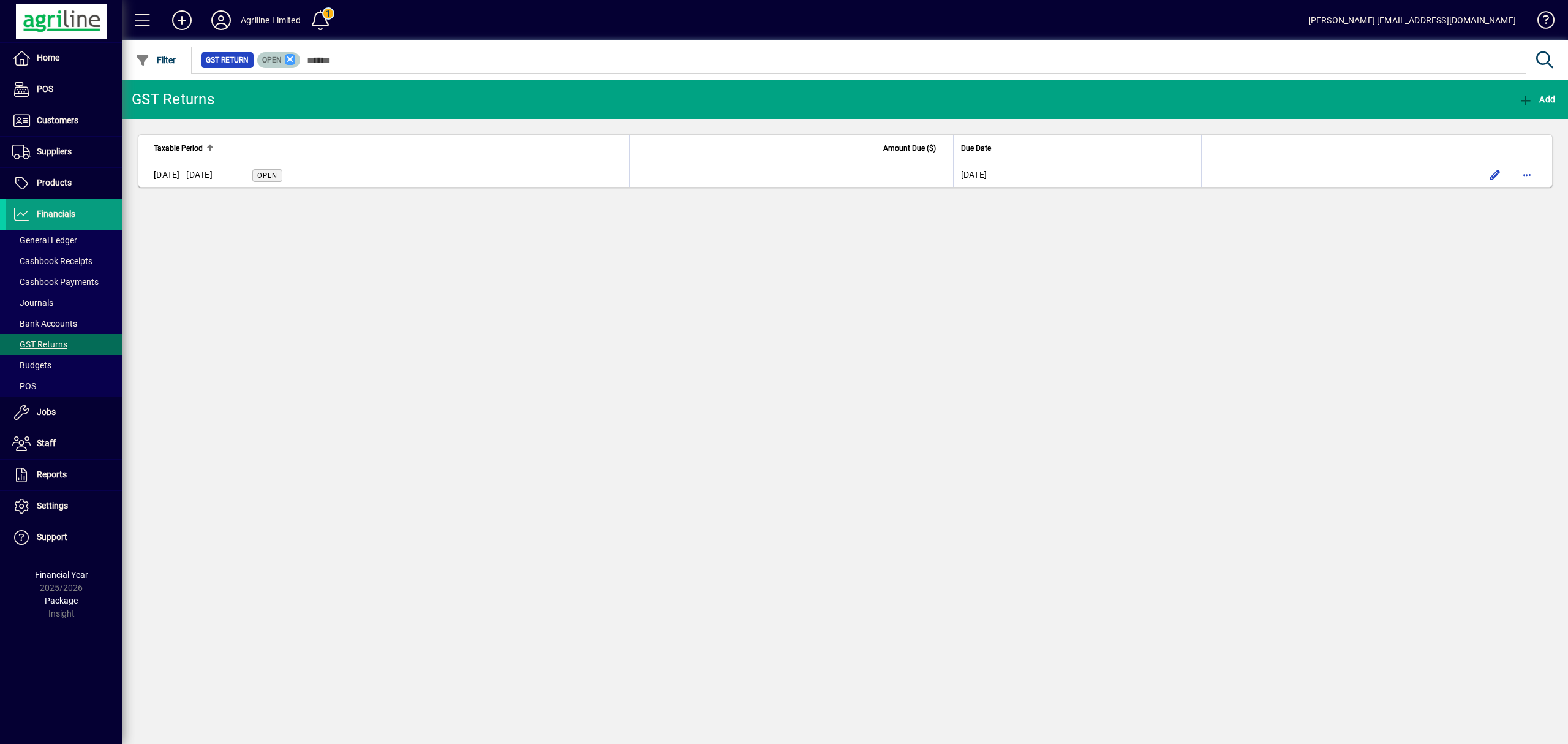
click at [287, 61] on icon at bounding box center [290, 59] width 11 height 11
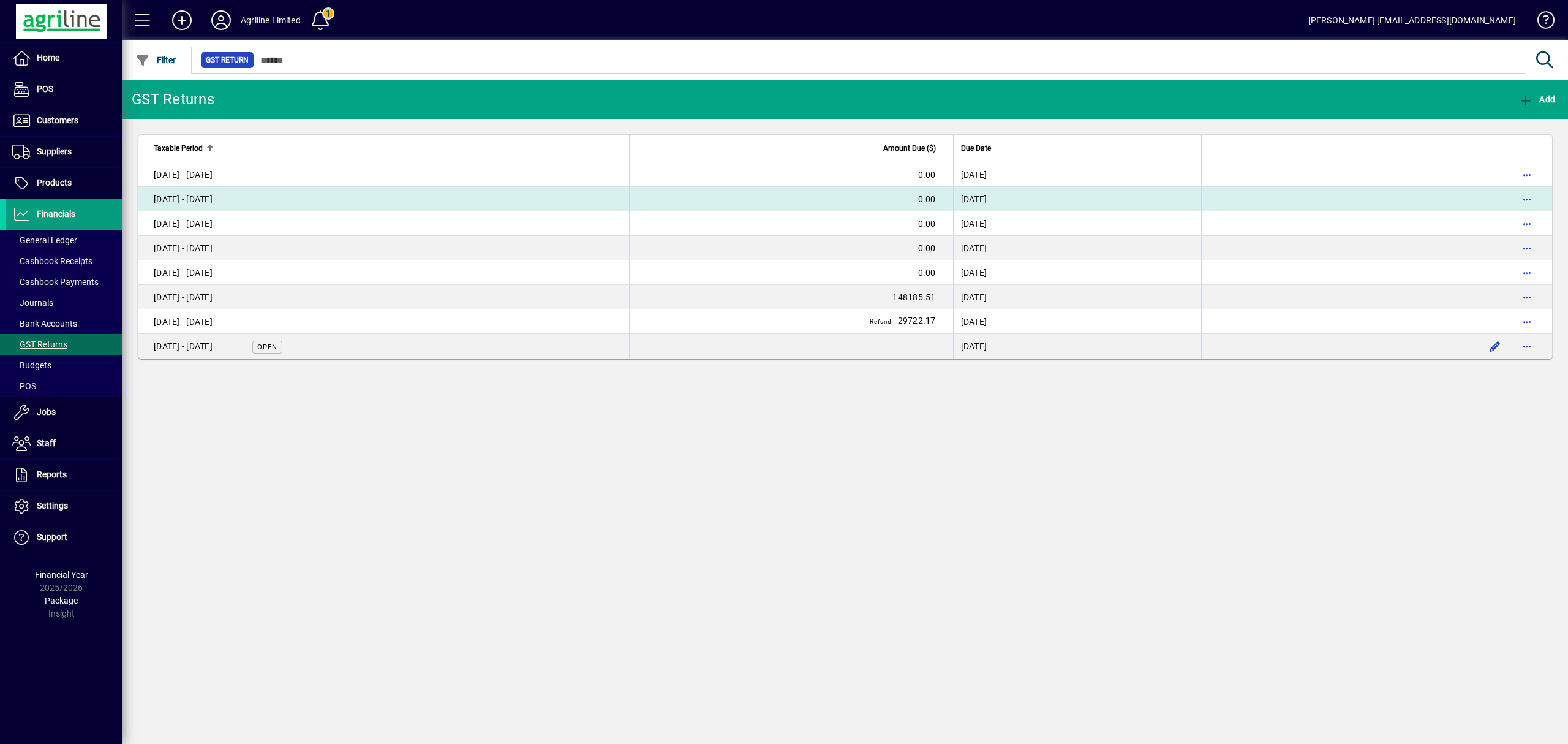
click at [348, 197] on td "01 Jun - 31 Jul 2024" at bounding box center [383, 198] width 491 height 24
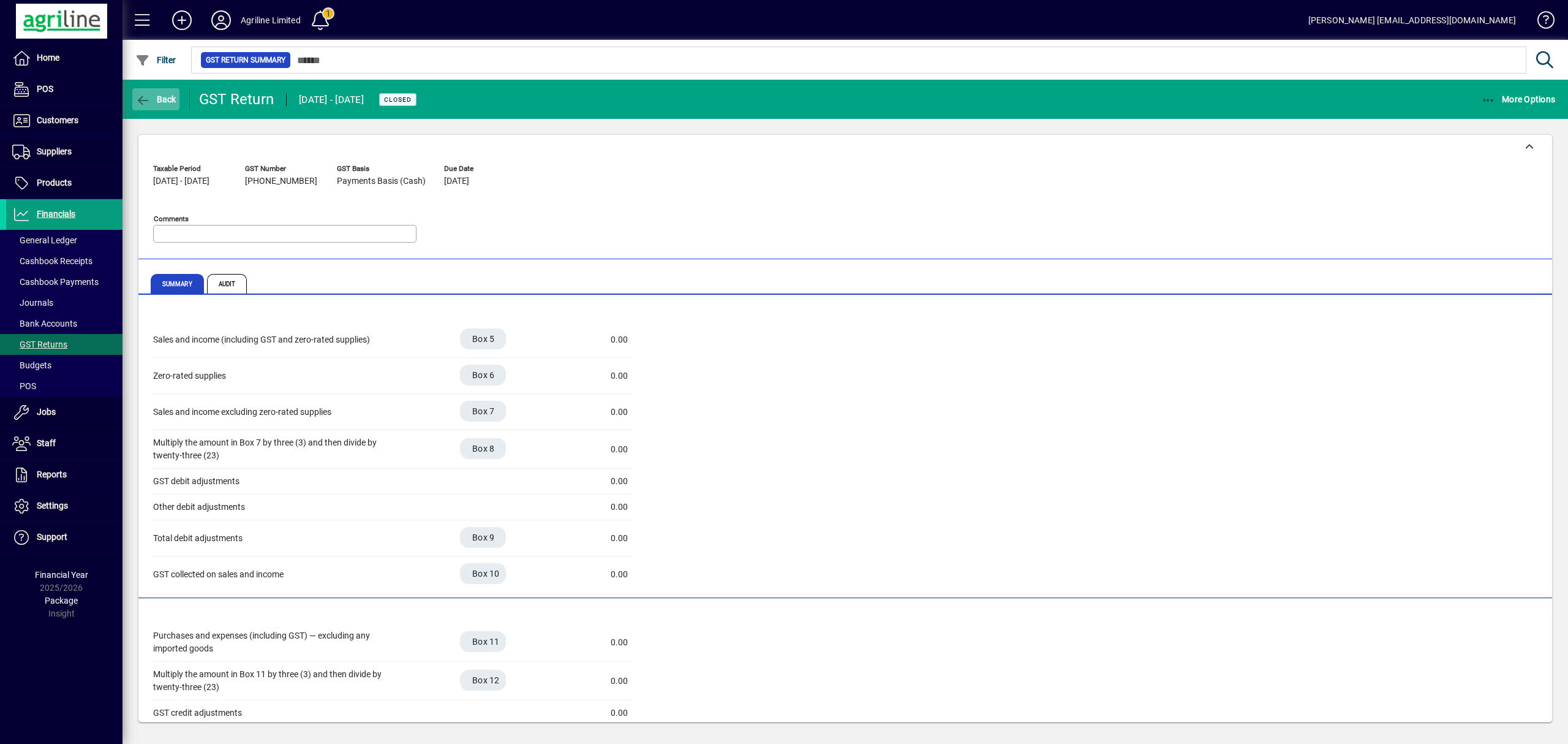
click at [165, 95] on span "Back" at bounding box center [156, 100] width 41 height 10
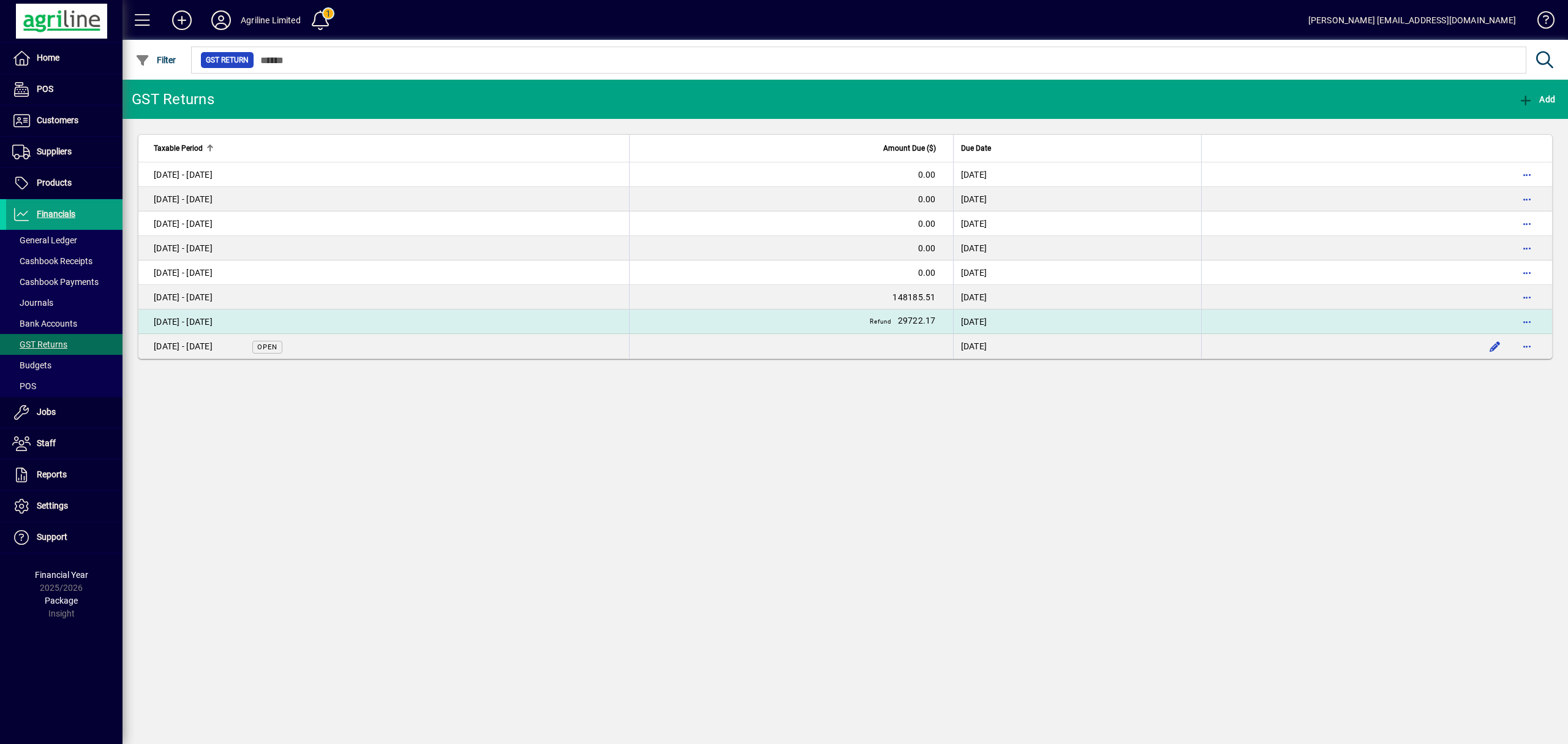
click at [409, 323] on td "01 Apr - 31 May 2025" at bounding box center [383, 321] width 491 height 24
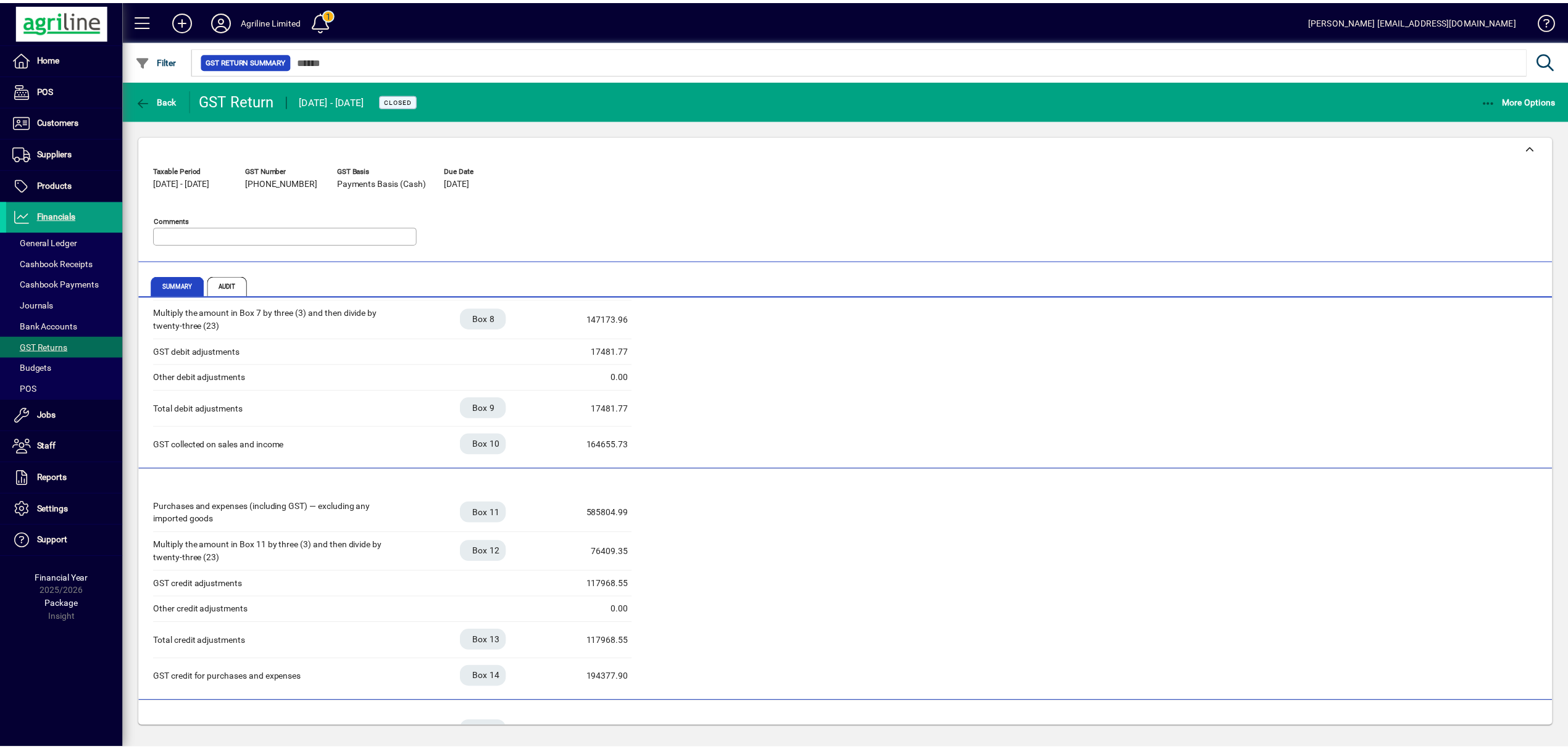
scroll to position [168, 0]
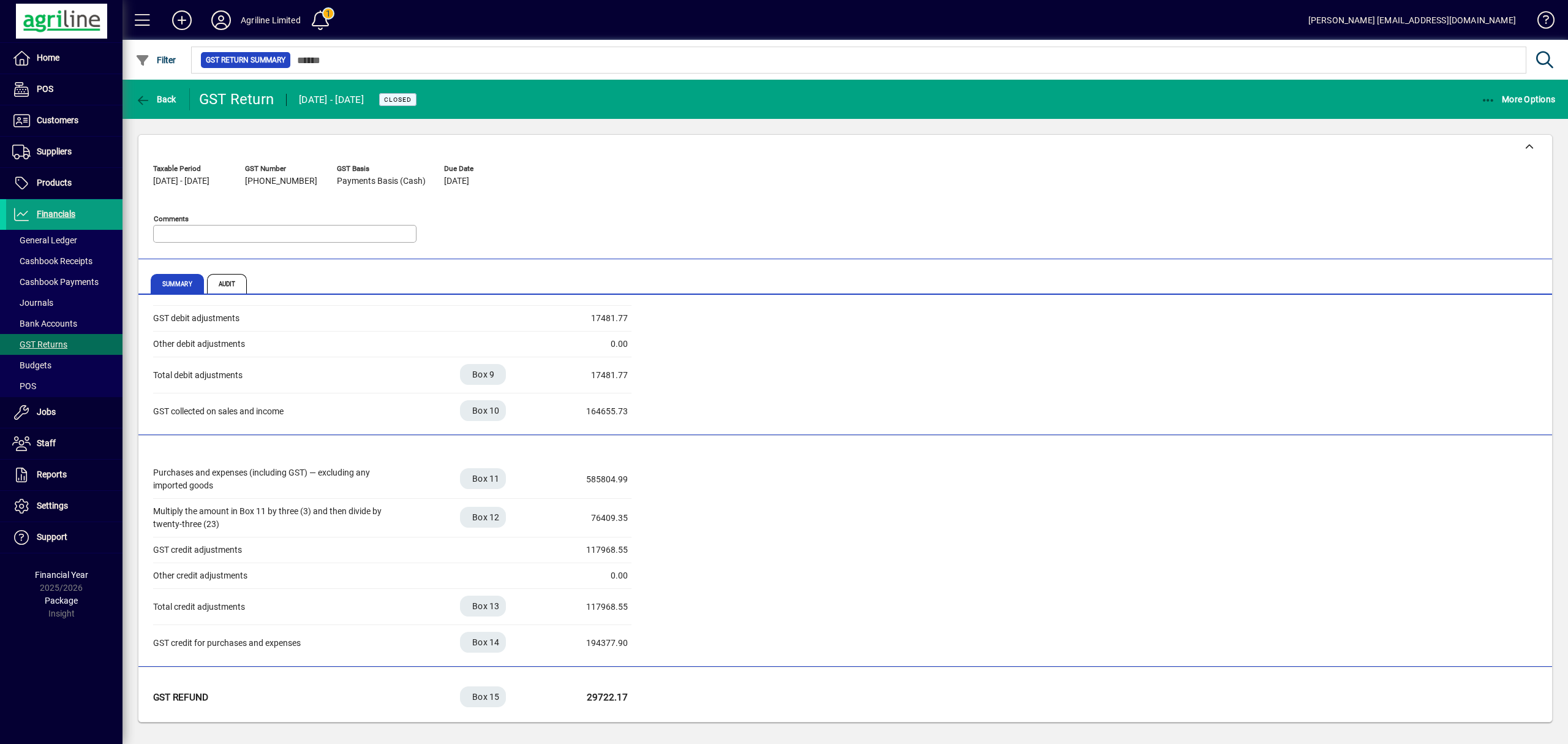
click at [758, 197] on div "Taxable Period 01/04/2025 - 31/05/2025 GST Number 125-616-909 GST Basis Payment…" at bounding box center [845, 206] width 1385 height 94
click at [1485, 101] on icon "button" at bounding box center [1489, 101] width 16 height 13
click at [1454, 147] on span "GST Return Audit Trail" at bounding box center [1497, 148] width 123 height 12
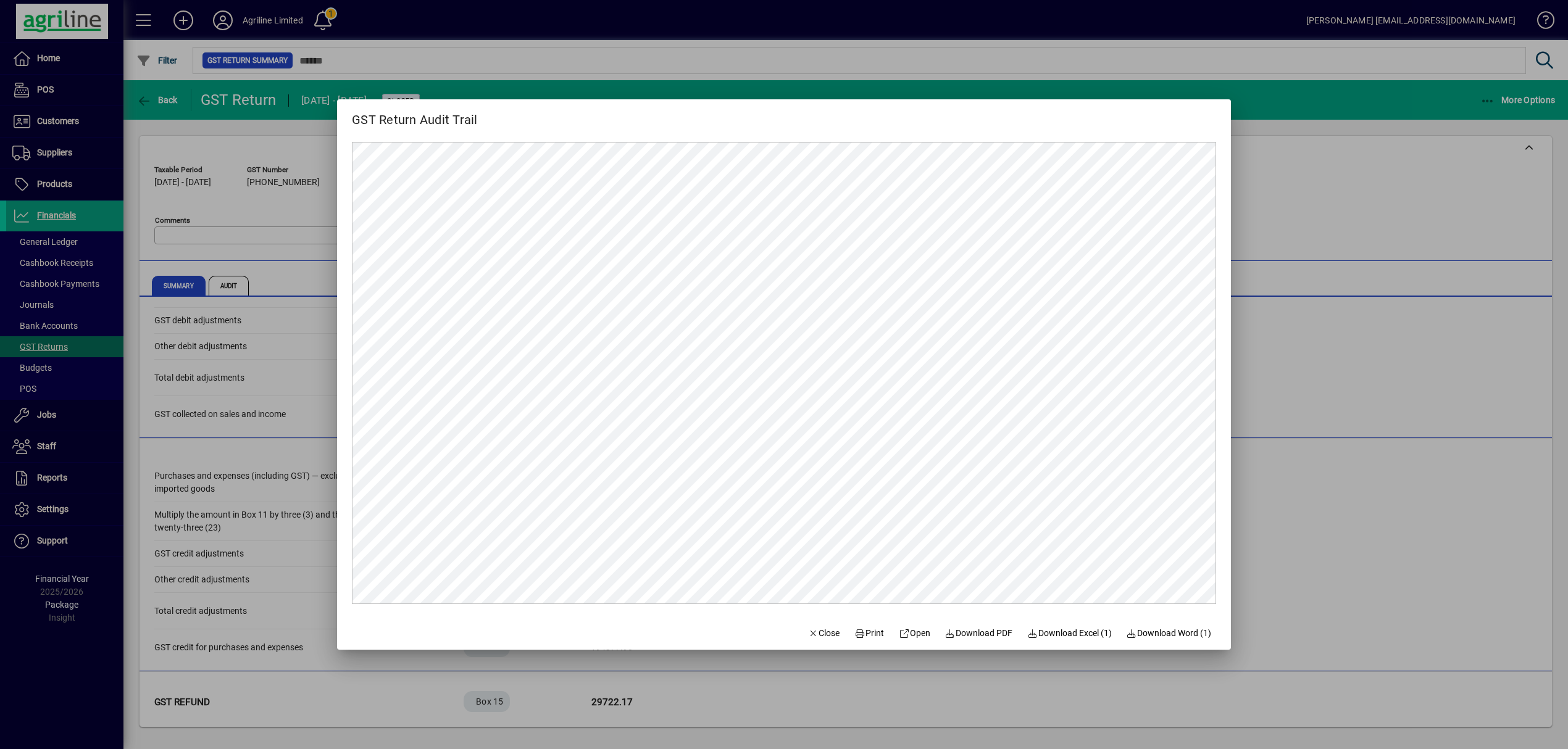
scroll to position [0, 0]
drag, startPoint x: 808, startPoint y: 638, endPoint x: 815, endPoint y: 629, distance: 11.4
click at [808, 638] on span "Close" at bounding box center [824, 633] width 32 height 13
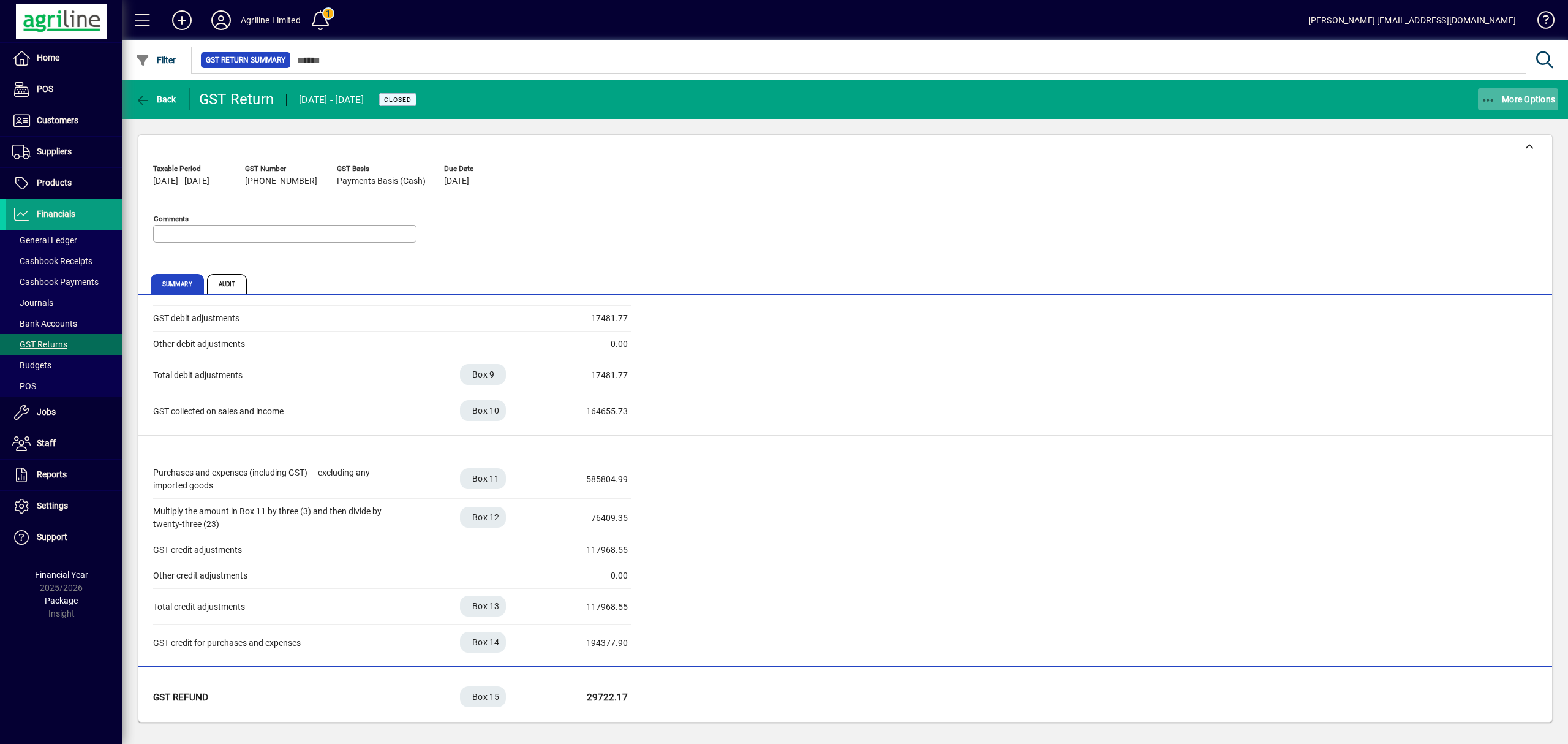
click at [1483, 100] on icon "button" at bounding box center [1489, 101] width 16 height 13
click at [1466, 129] on span "GST Return Summary" at bounding box center [1495, 126] width 119 height 12
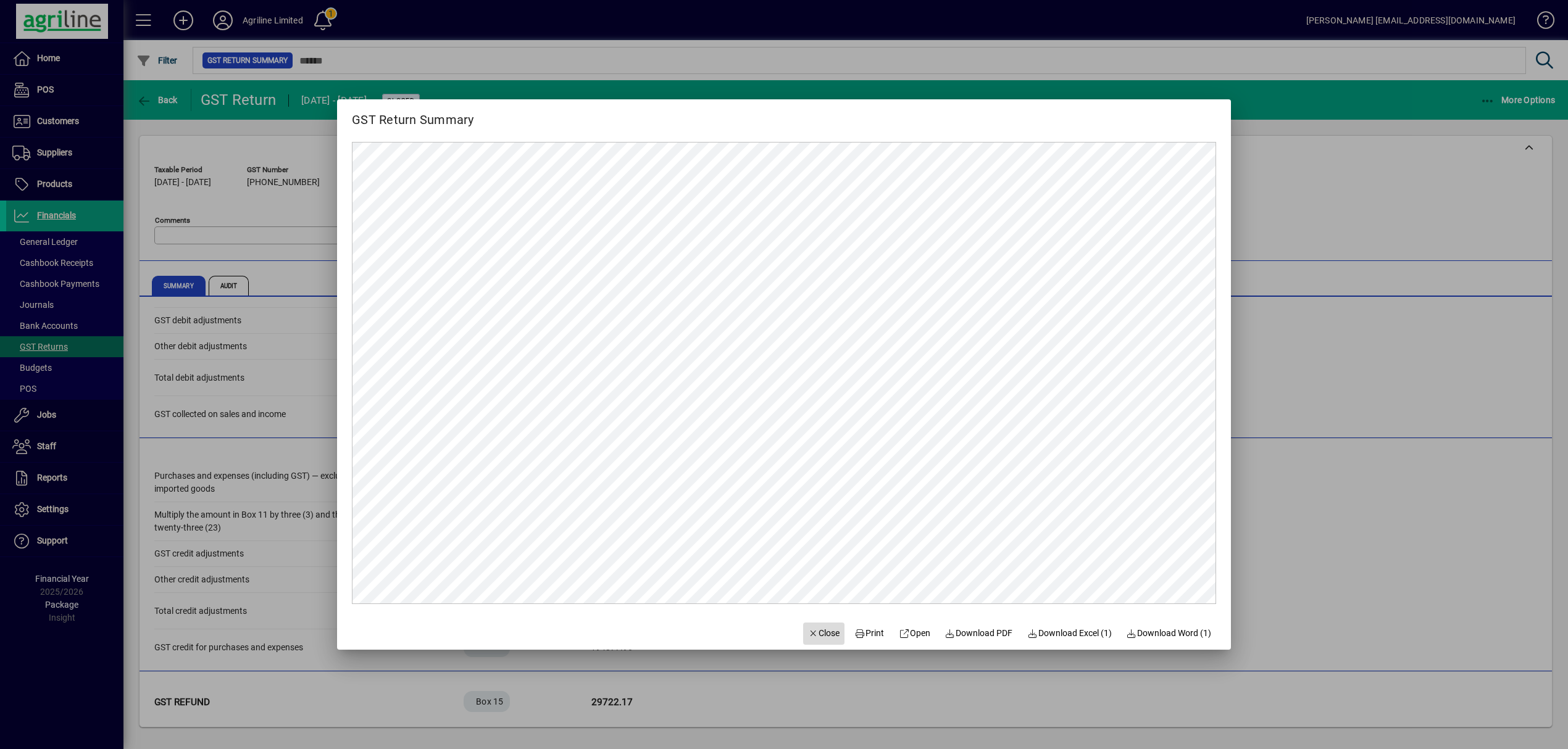
click at [823, 637] on span "Close" at bounding box center [824, 633] width 32 height 13
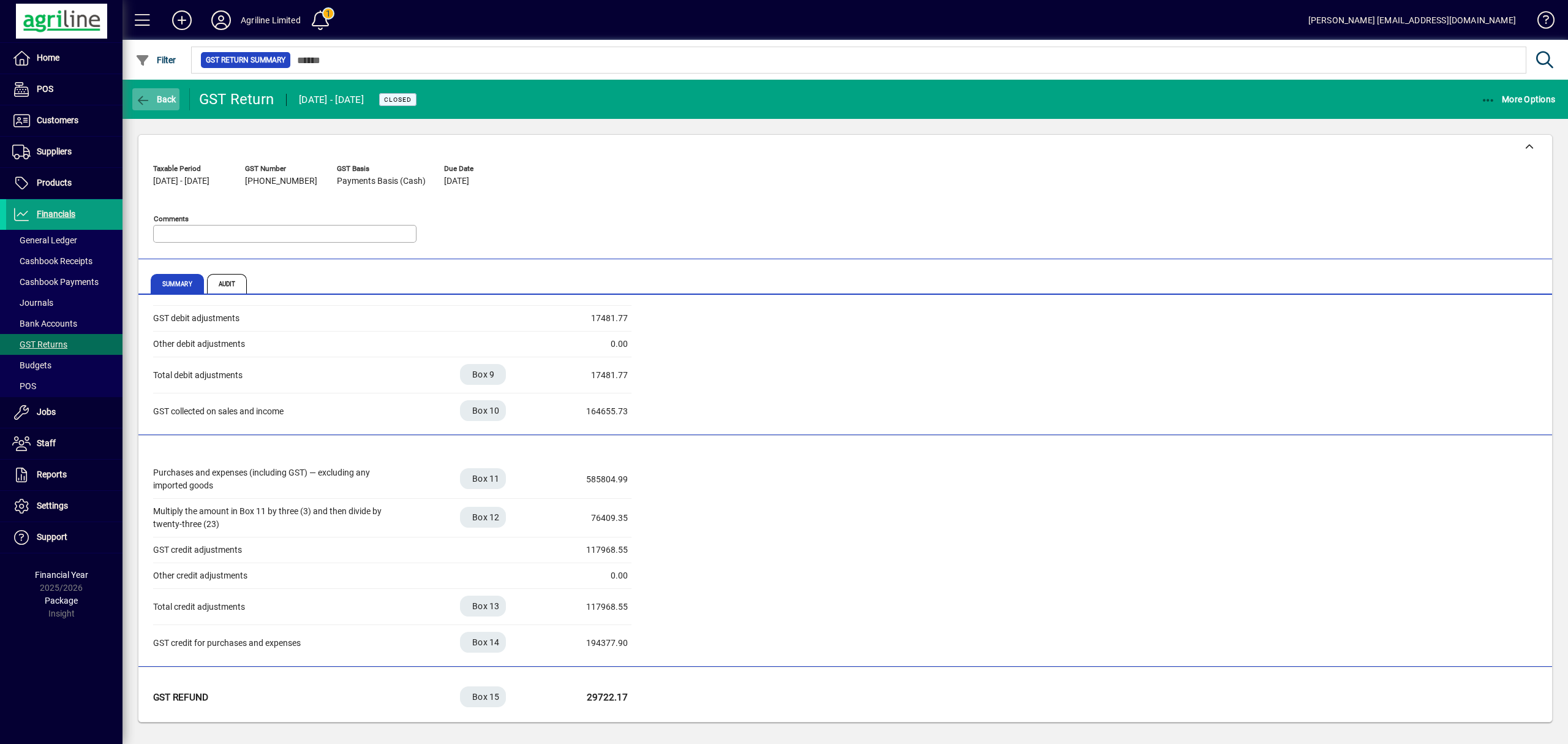
click at [167, 100] on span "Back" at bounding box center [156, 100] width 41 height 10
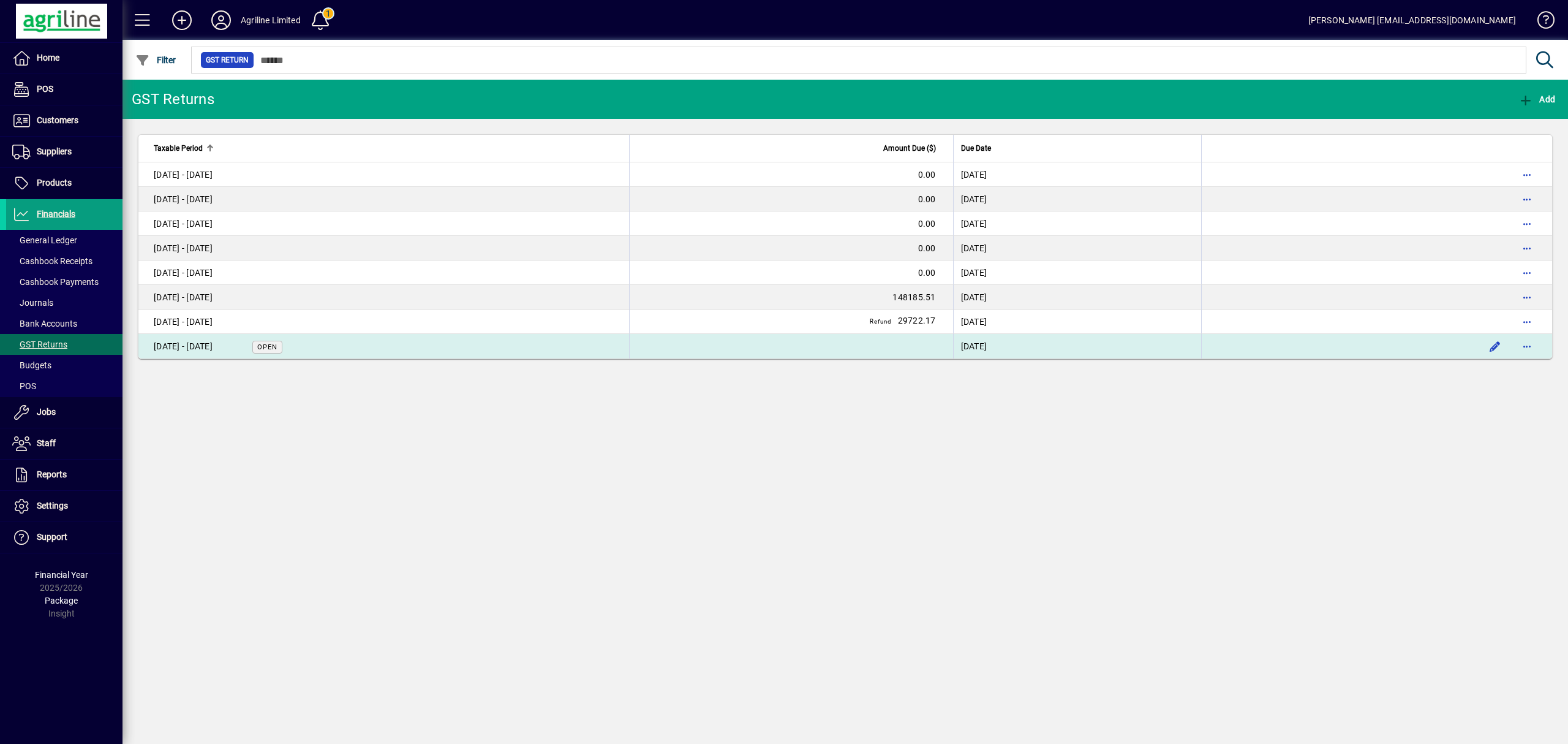
click at [404, 346] on td "[DATE] - [DATE] Open" at bounding box center [383, 346] width 491 height 24
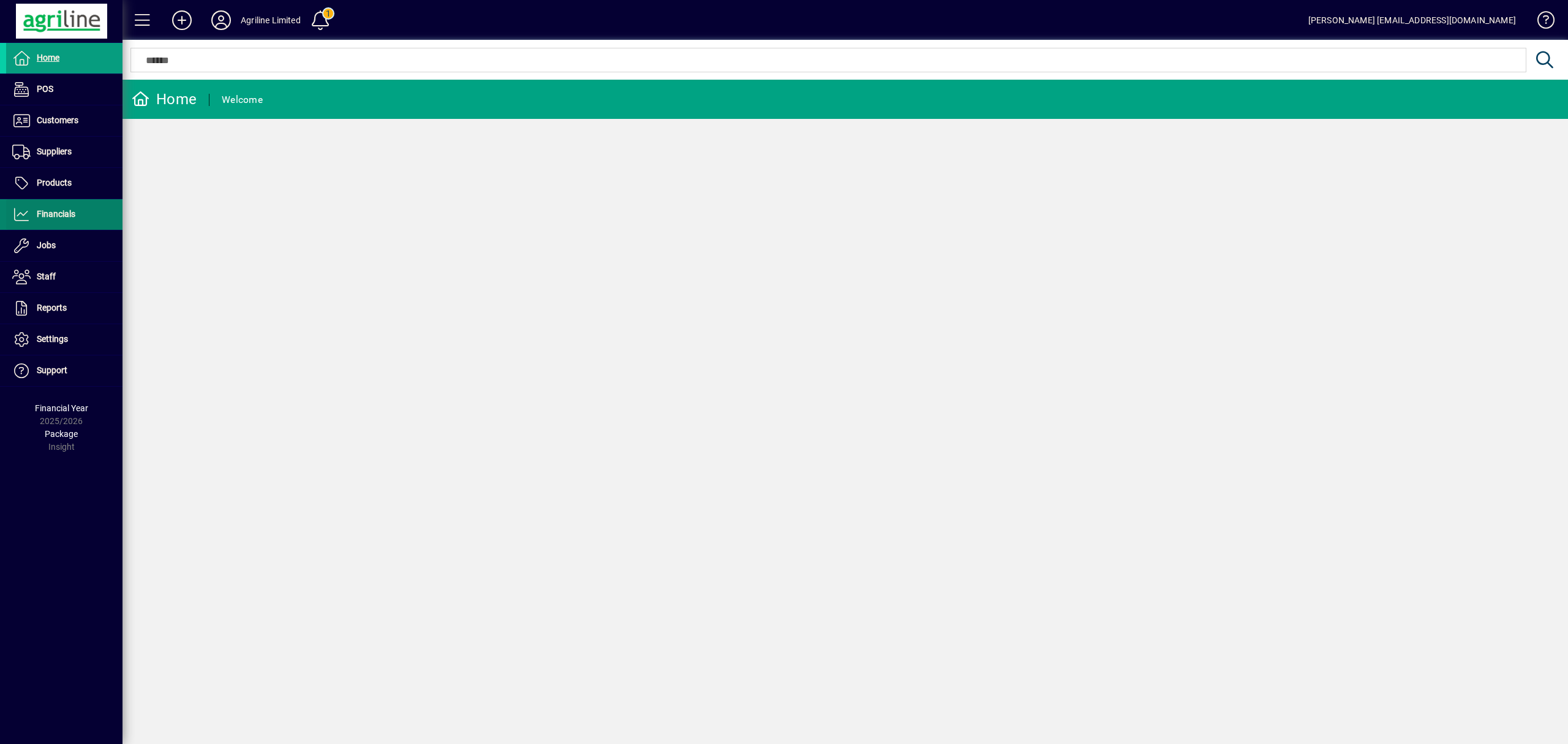
click at [64, 217] on span "Financials" at bounding box center [57, 214] width 39 height 10
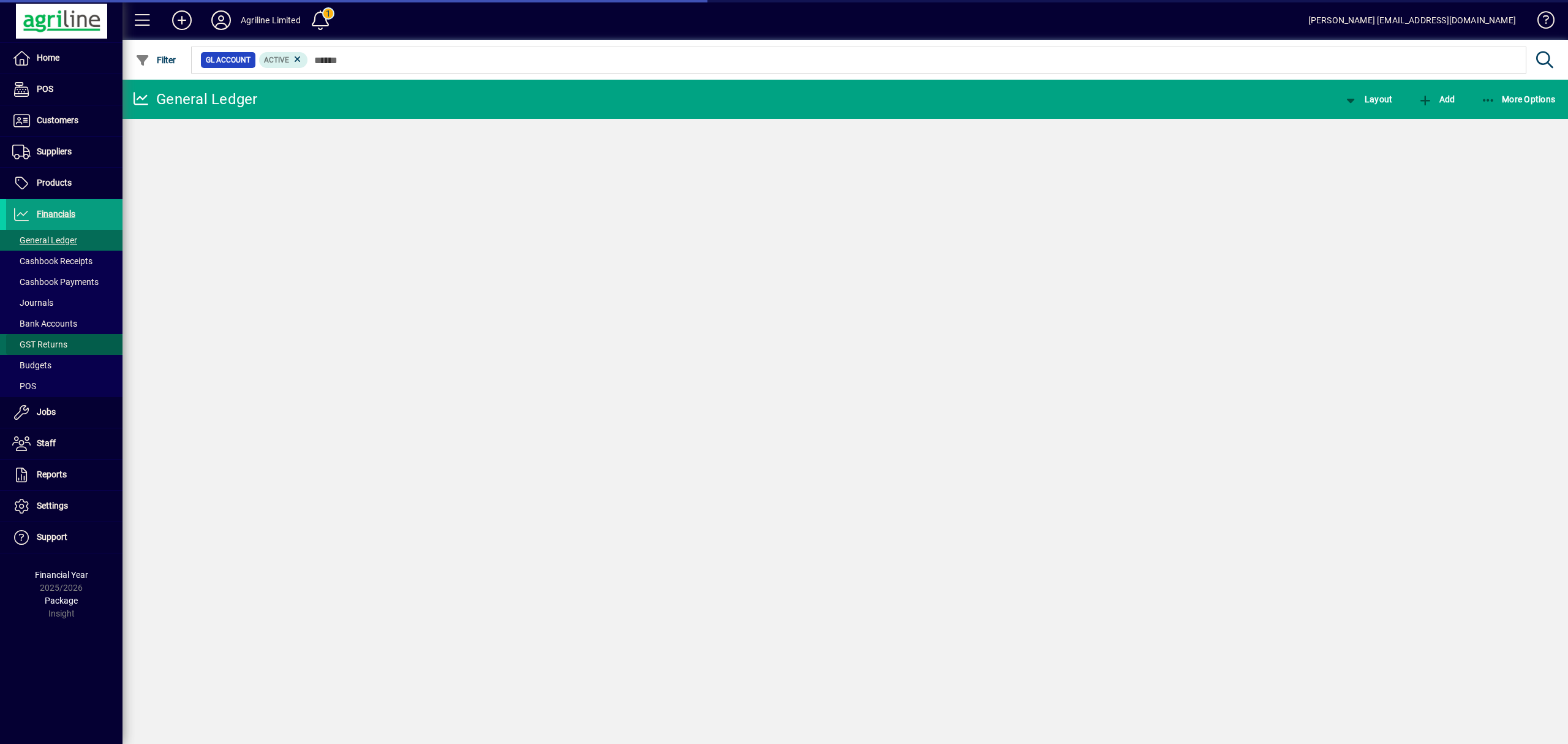
click at [65, 345] on span "GST Returns" at bounding box center [40, 345] width 55 height 10
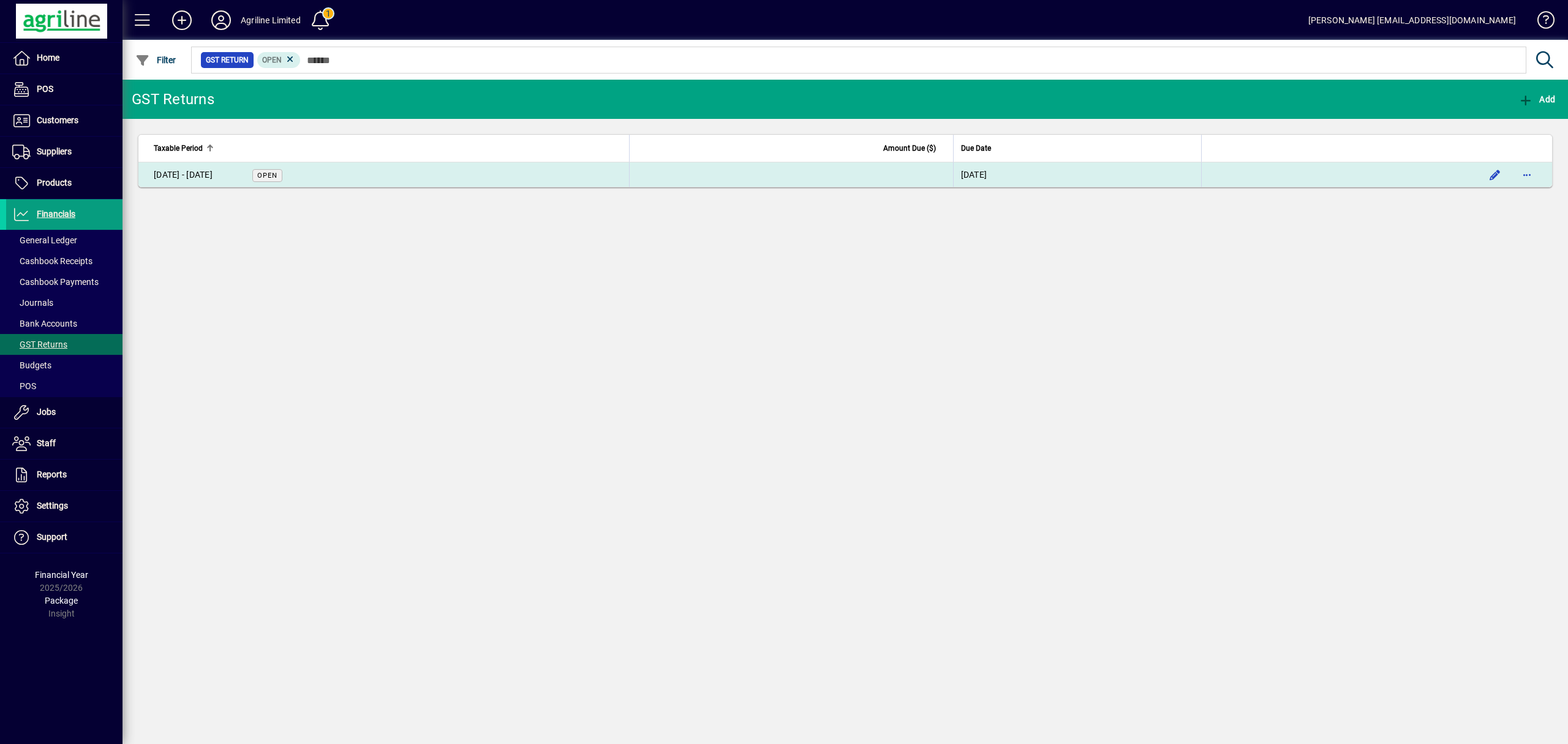
click at [496, 177] on td "[DATE] - [DATE] Open" at bounding box center [383, 174] width 491 height 24
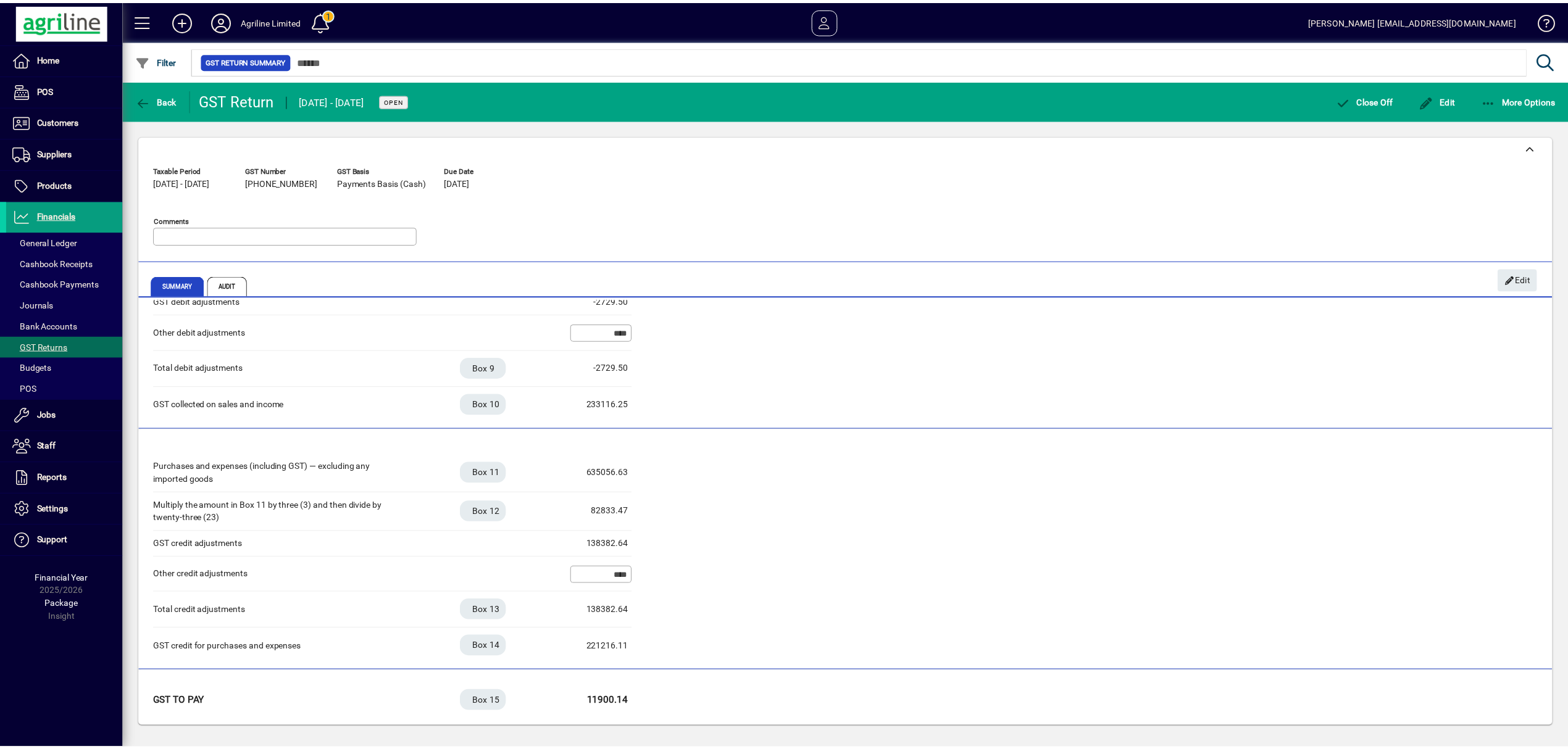
scroll to position [188, 0]
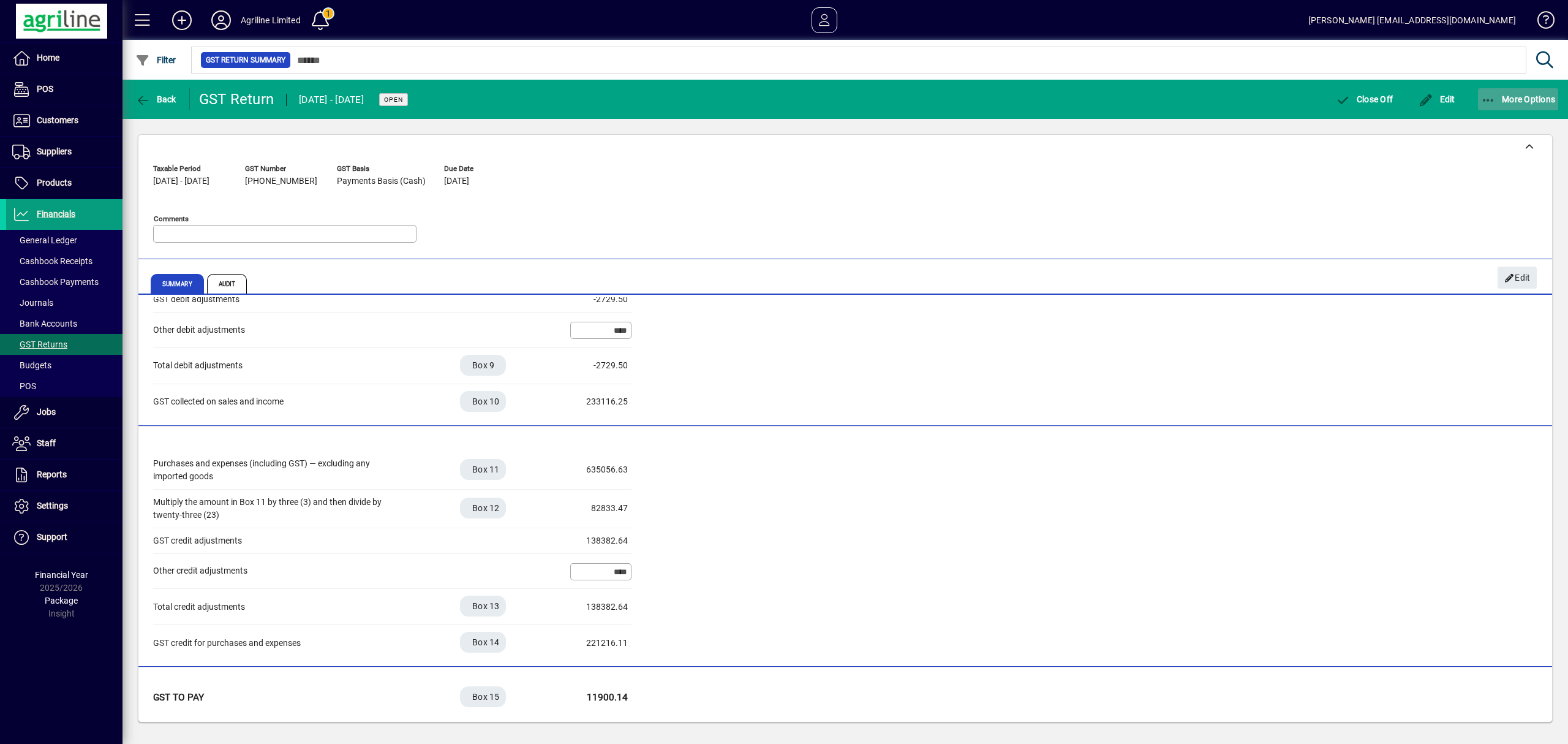
click at [1483, 99] on icon "button" at bounding box center [1489, 101] width 16 height 13
click at [1472, 147] on span "GST Return Audit Trail" at bounding box center [1497, 148] width 123 height 12
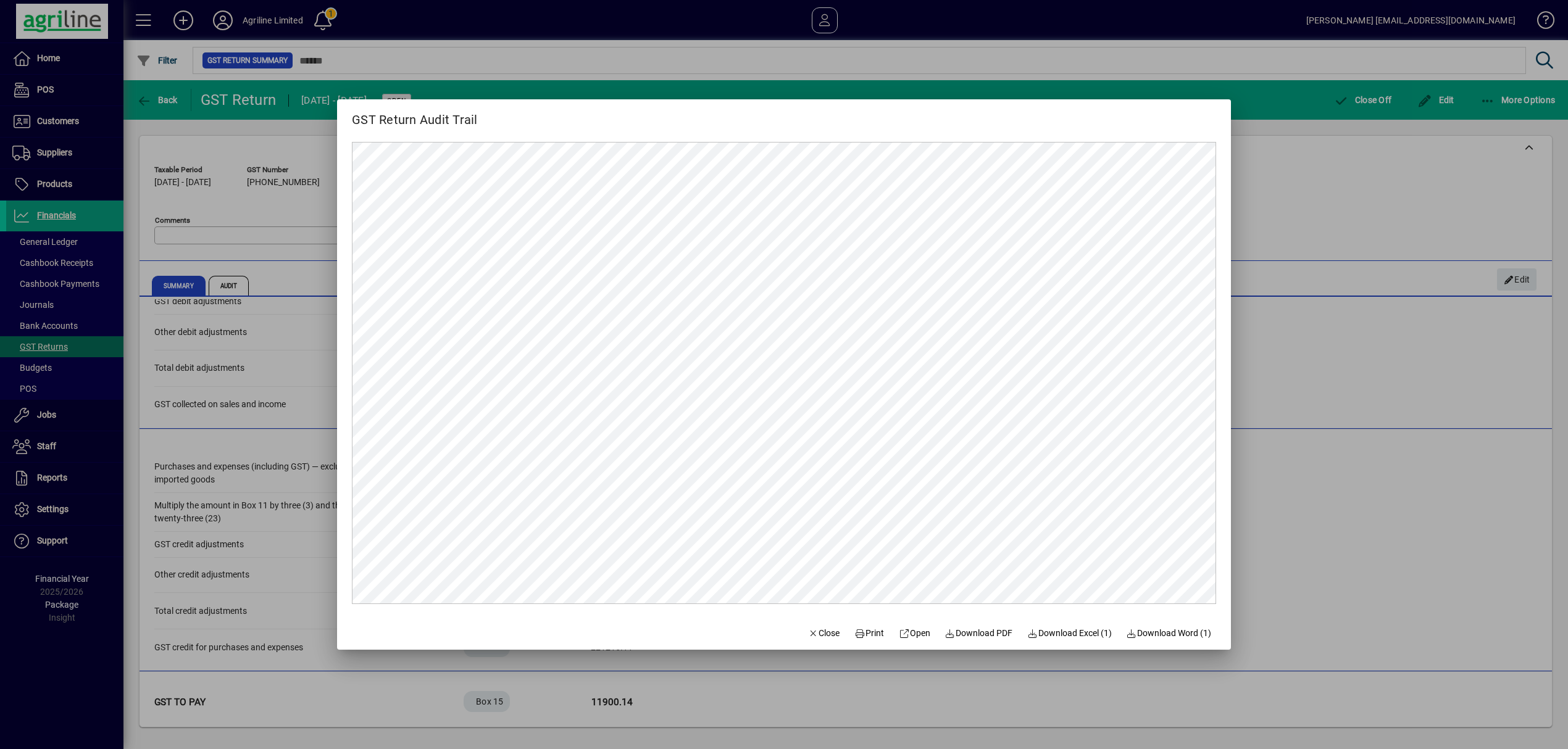
scroll to position [0, 0]
